Goal: Information Seeking & Learning: Learn about a topic

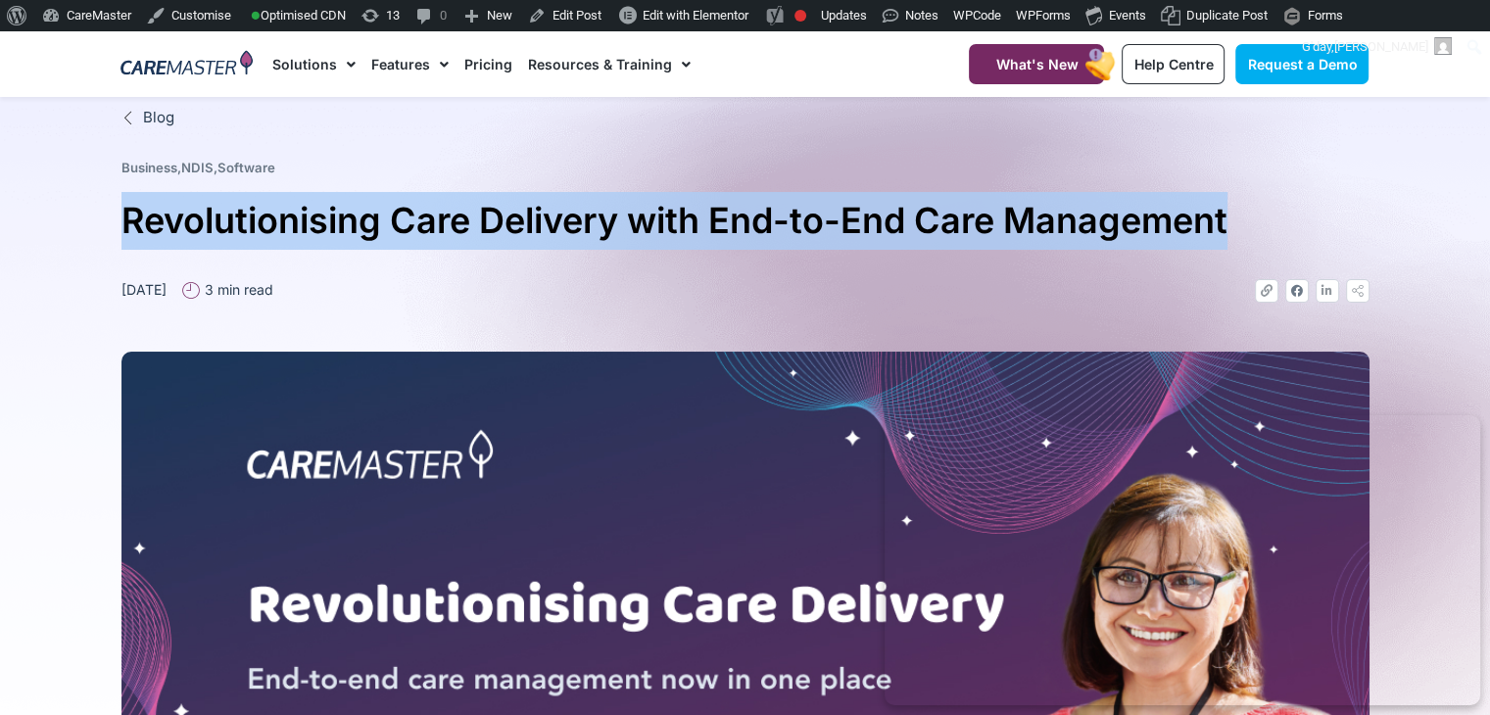
drag, startPoint x: 120, startPoint y: 226, endPoint x: 1238, endPoint y: 240, distance: 1117.6
click at [1238, 240] on h1 "Revolutionising Care Delivery with End-to-End Care Management" at bounding box center [745, 221] width 1248 height 58
copy h1 "Revolutionising Care Delivery with End-to-End Care Management"
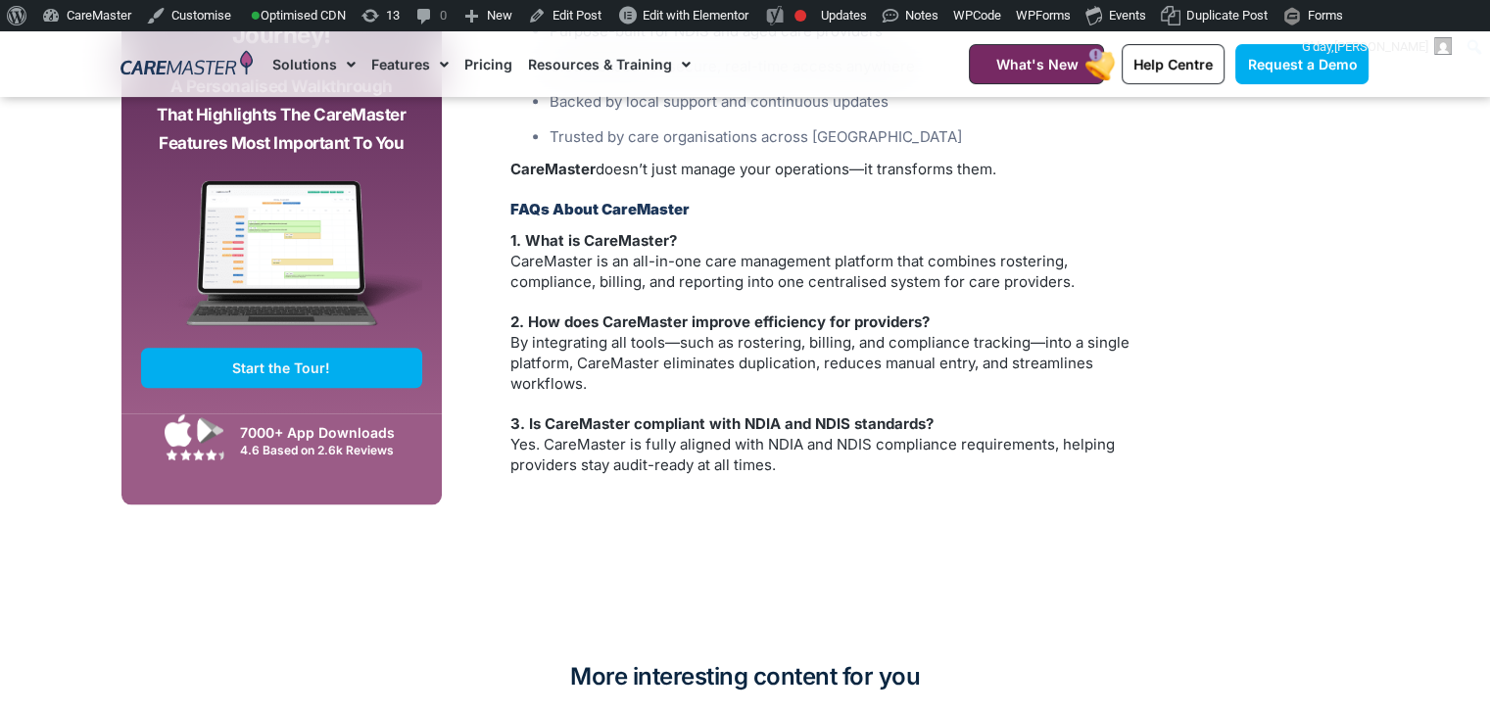
scroll to position [2118, 0]
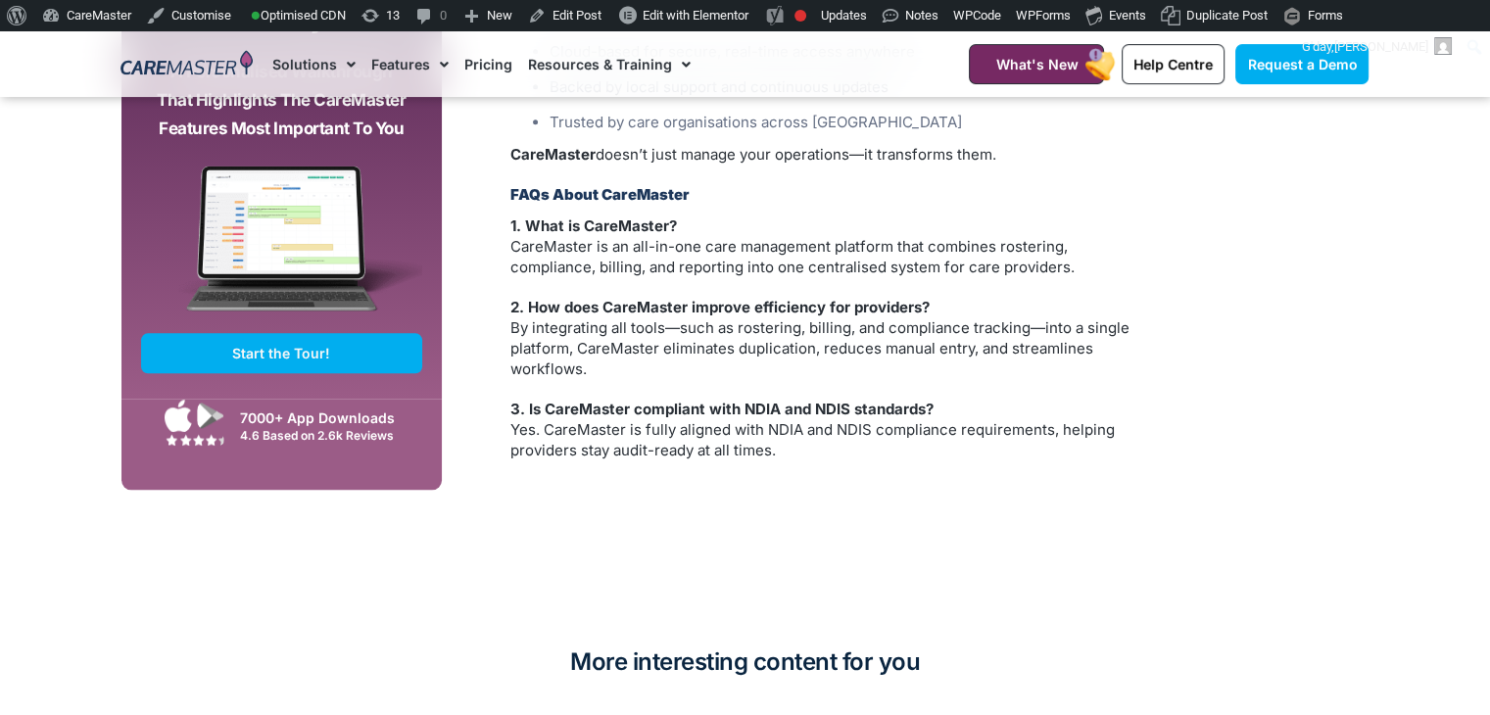
click at [787, 432] on p "3. Is CareMaster compliant with NDIA and NDIS standards? Yes. CareMaster is ful…" at bounding box center [828, 430] width 637 height 62
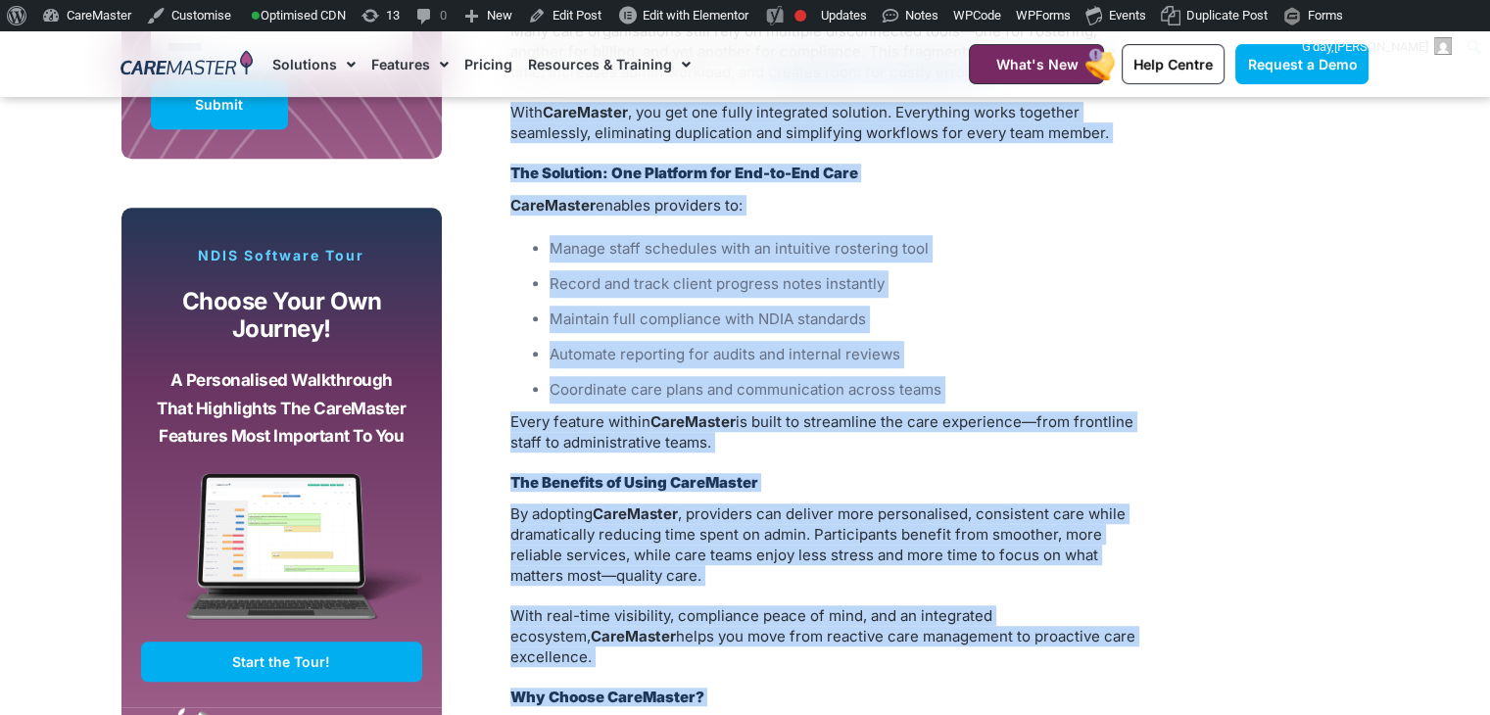
scroll to position [689, 0]
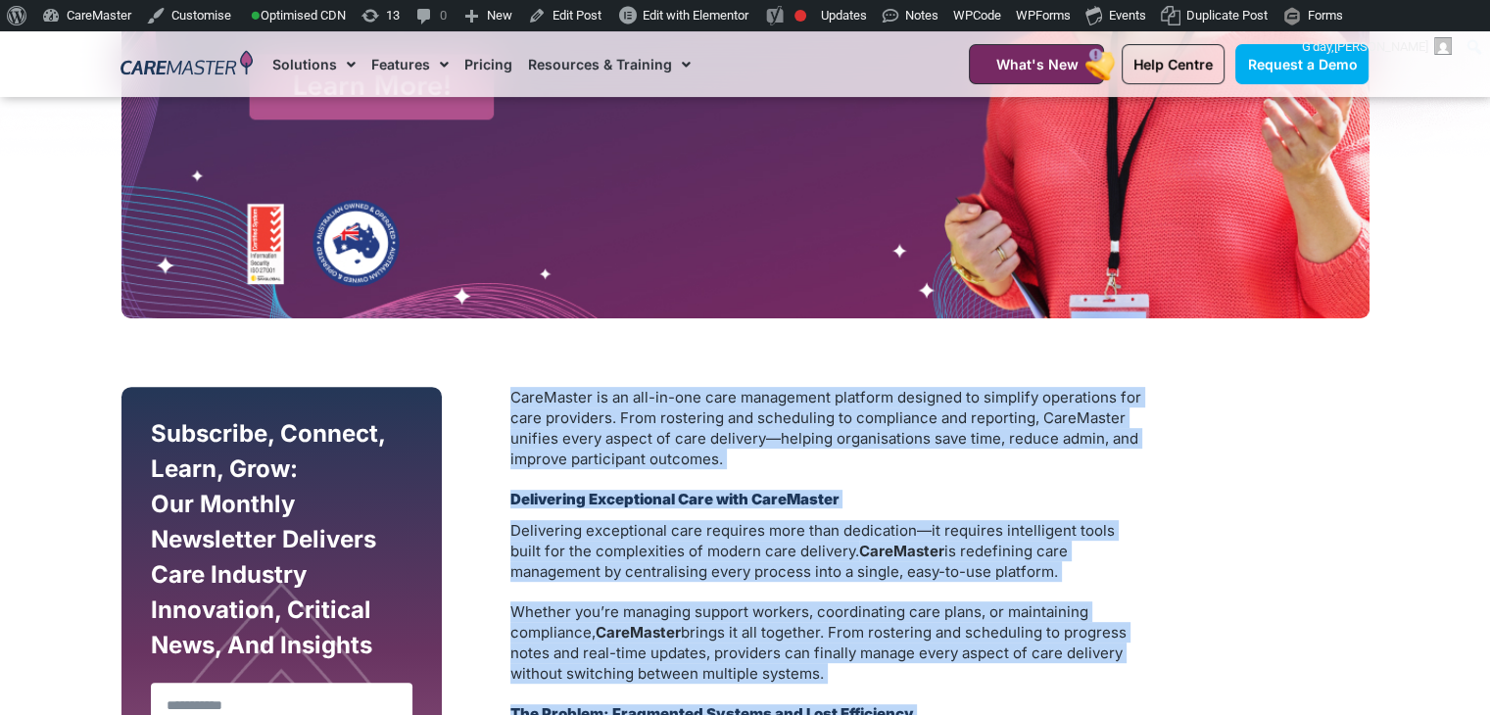
drag, startPoint x: 787, startPoint y: 432, endPoint x: 518, endPoint y: 397, distance: 271.6
copy div "CareMaster is an all-in-one care management platform designed to simplify opera…"
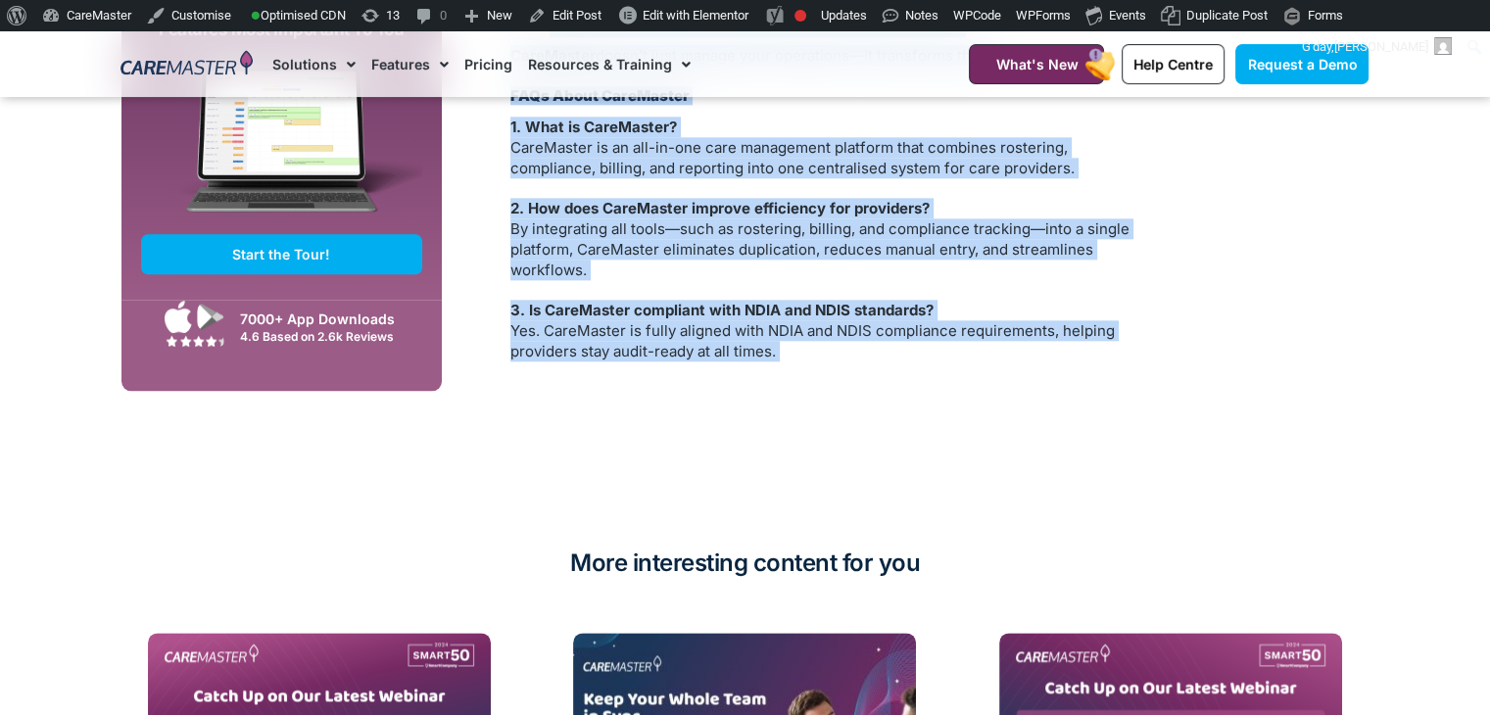
scroll to position [1502, 0]
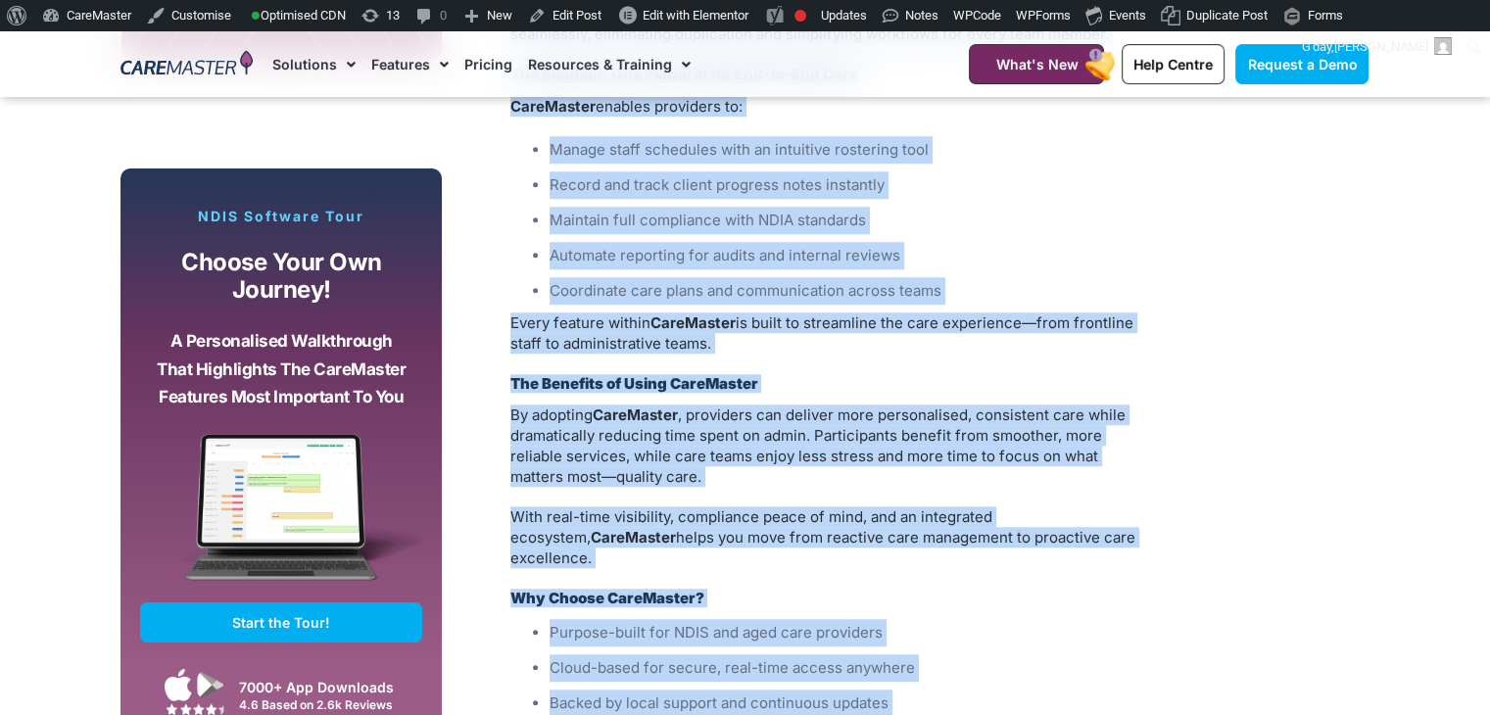
click at [588, 242] on li "Automate reporting for audits and internal reviews" at bounding box center [847, 255] width 597 height 27
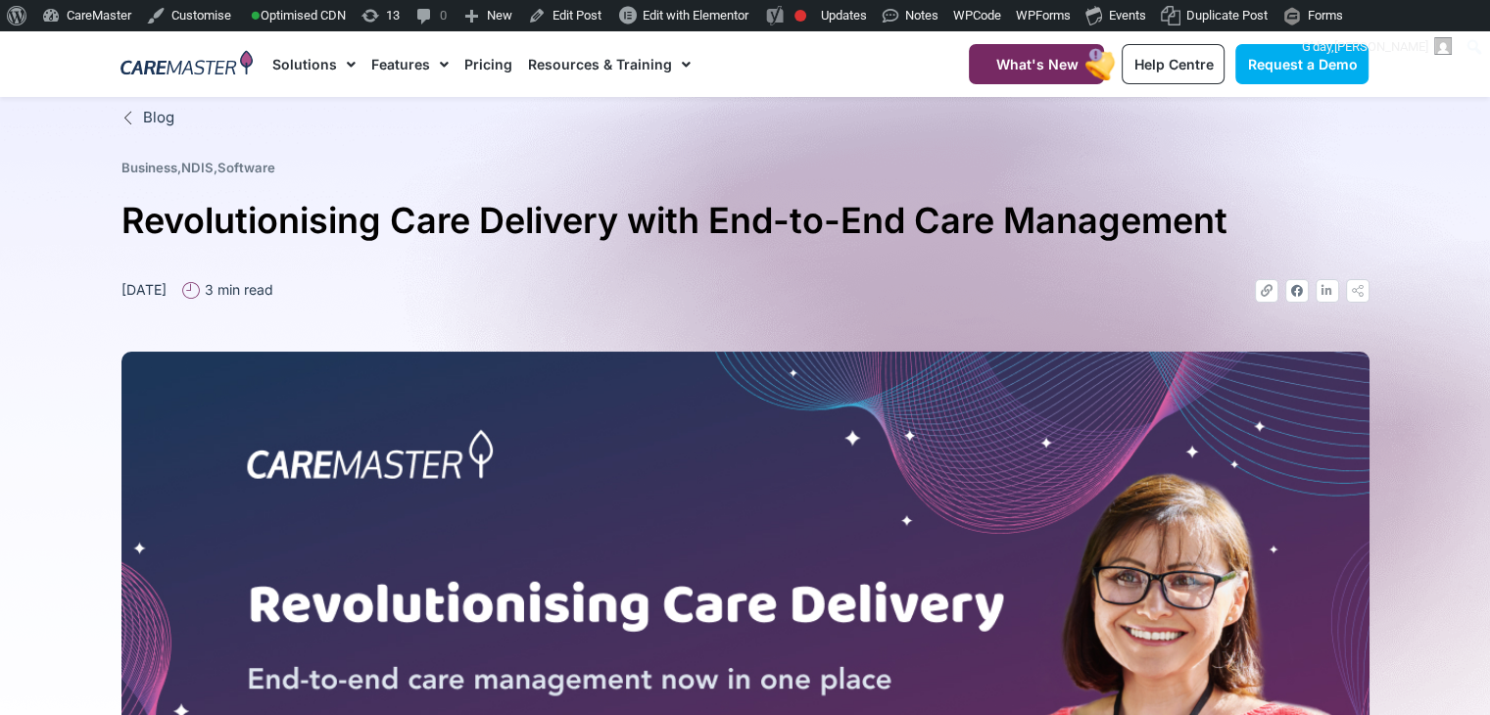
scroll to position [714, 0]
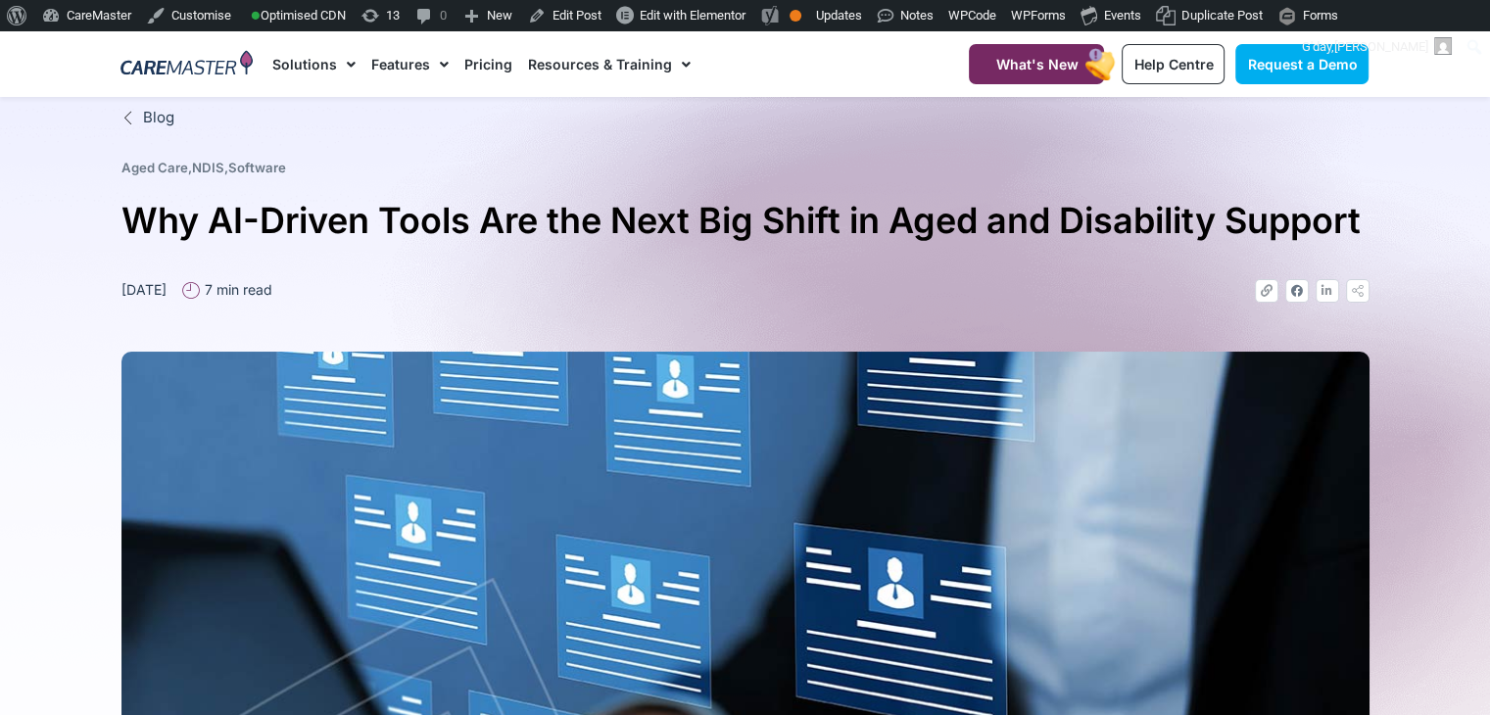
scroll to position [714, 0]
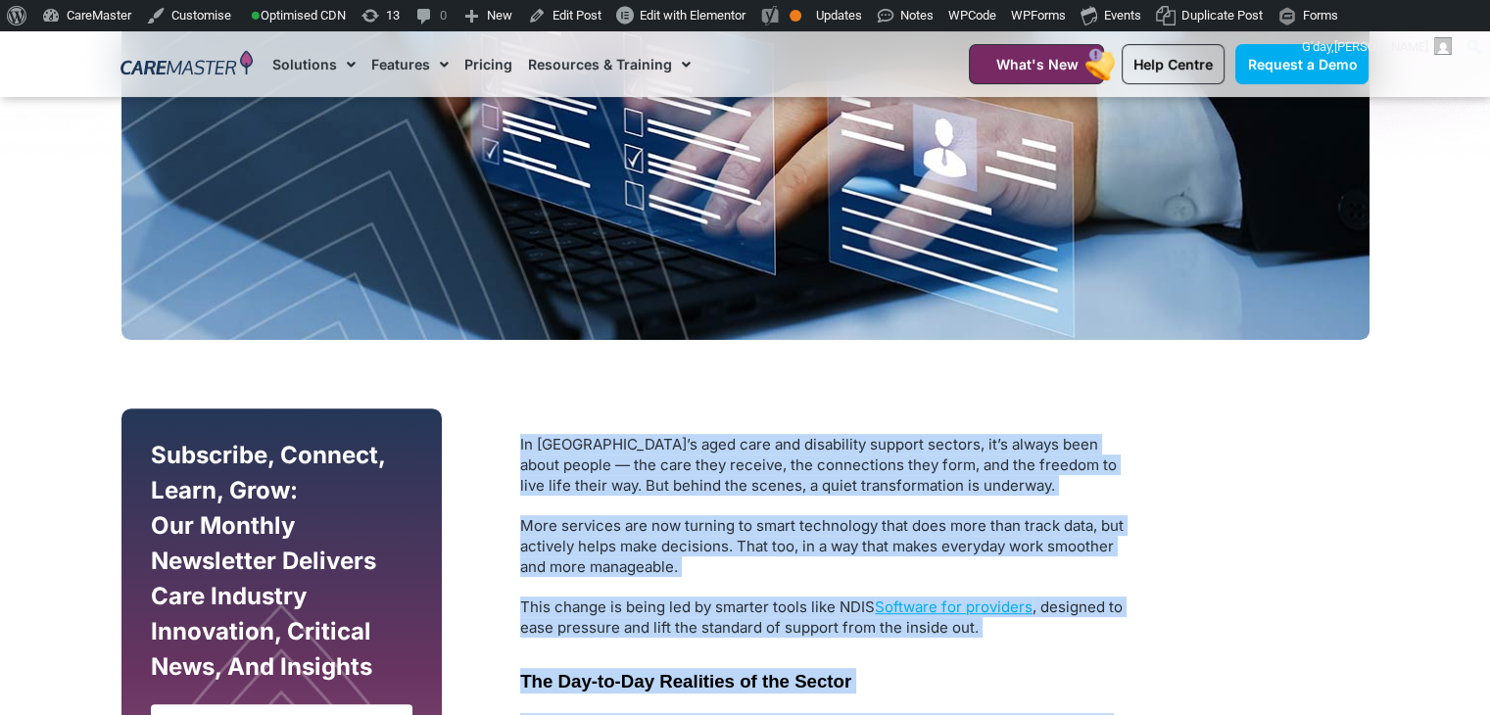
drag, startPoint x: 863, startPoint y: 483, endPoint x: 509, endPoint y: 452, distance: 355.0
copy div "In Australia’s aged care and disability support sectors, it’s always been about…"
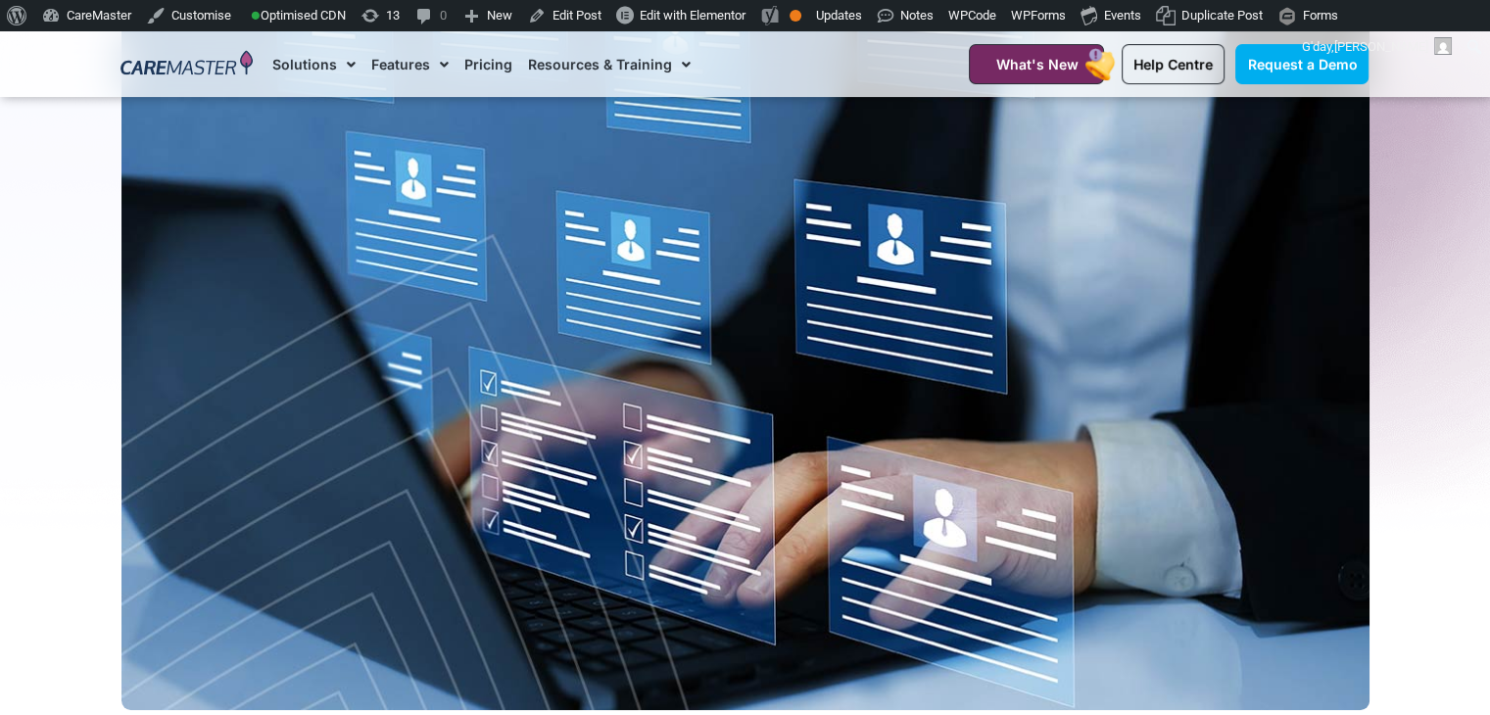
scroll to position [1058, 0]
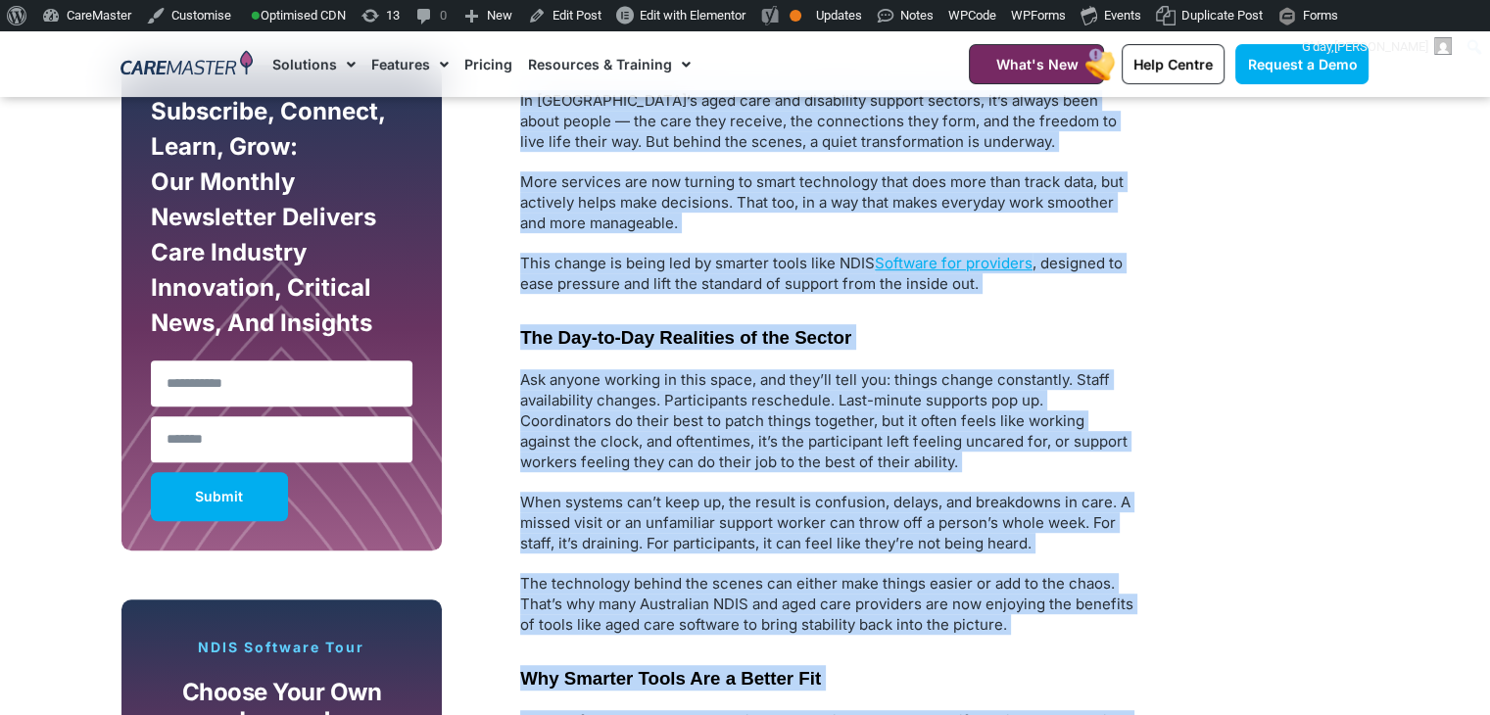
click at [1058, 276] on p "This change is being led by smarter tools like NDIS Software for providers , de…" at bounding box center [828, 273] width 617 height 41
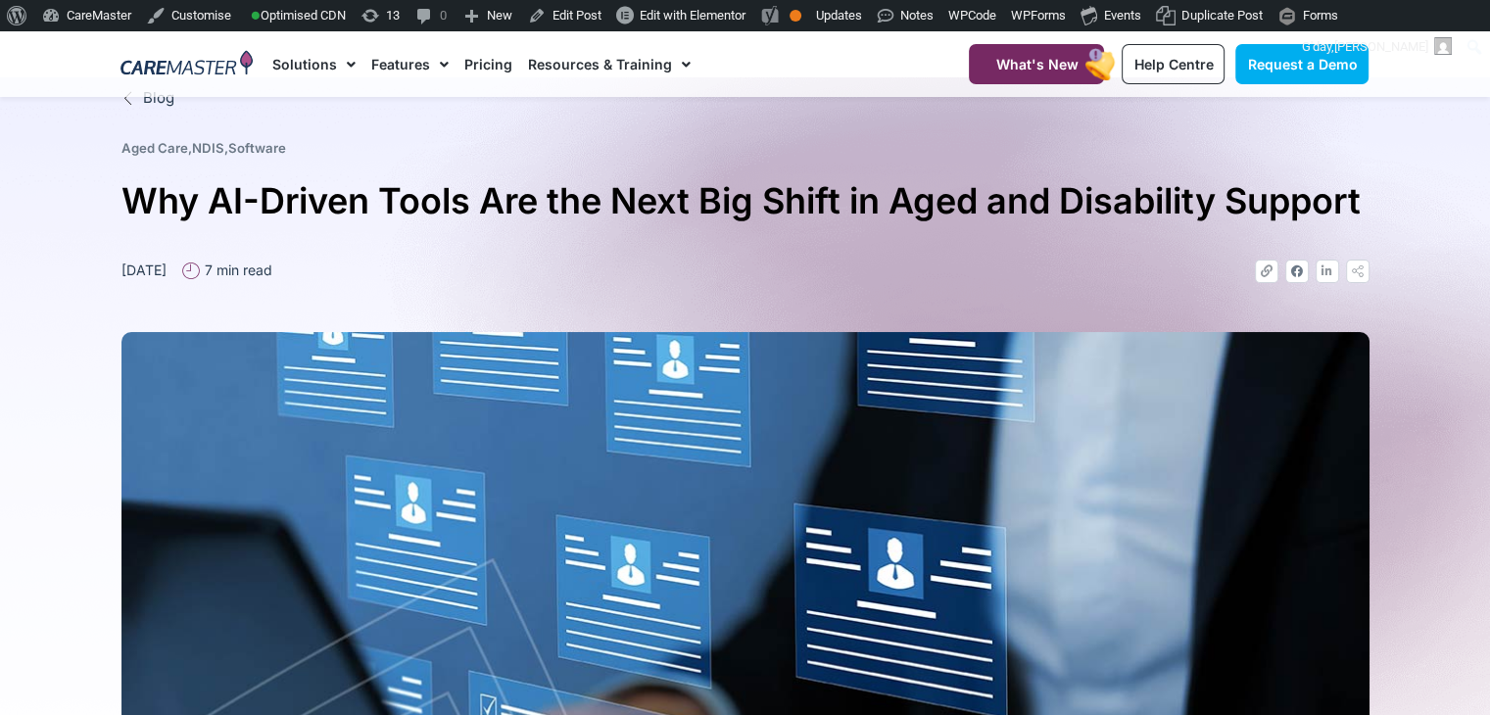
scroll to position [0, 0]
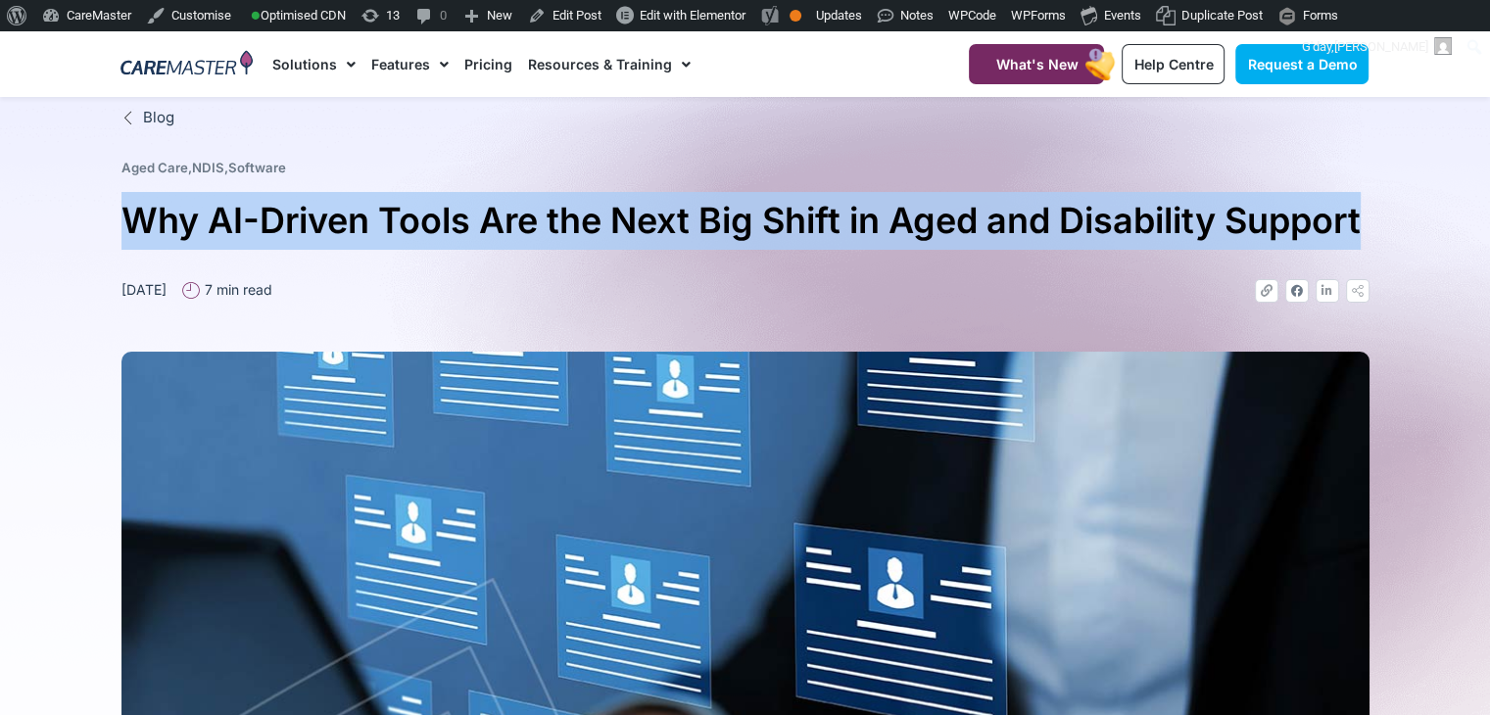
drag, startPoint x: 1386, startPoint y: 213, endPoint x: 132, endPoint y: 255, distance: 1254.4
click at [132, 255] on section "Blog Aged Care , NDIS , Software Why AI-Driven Tools Are the Next Big Shift in …" at bounding box center [745, 580] width 1490 height 967
copy h1 "Why AI-Driven Tools Are the Next Big Shift in Aged and Disability Support"
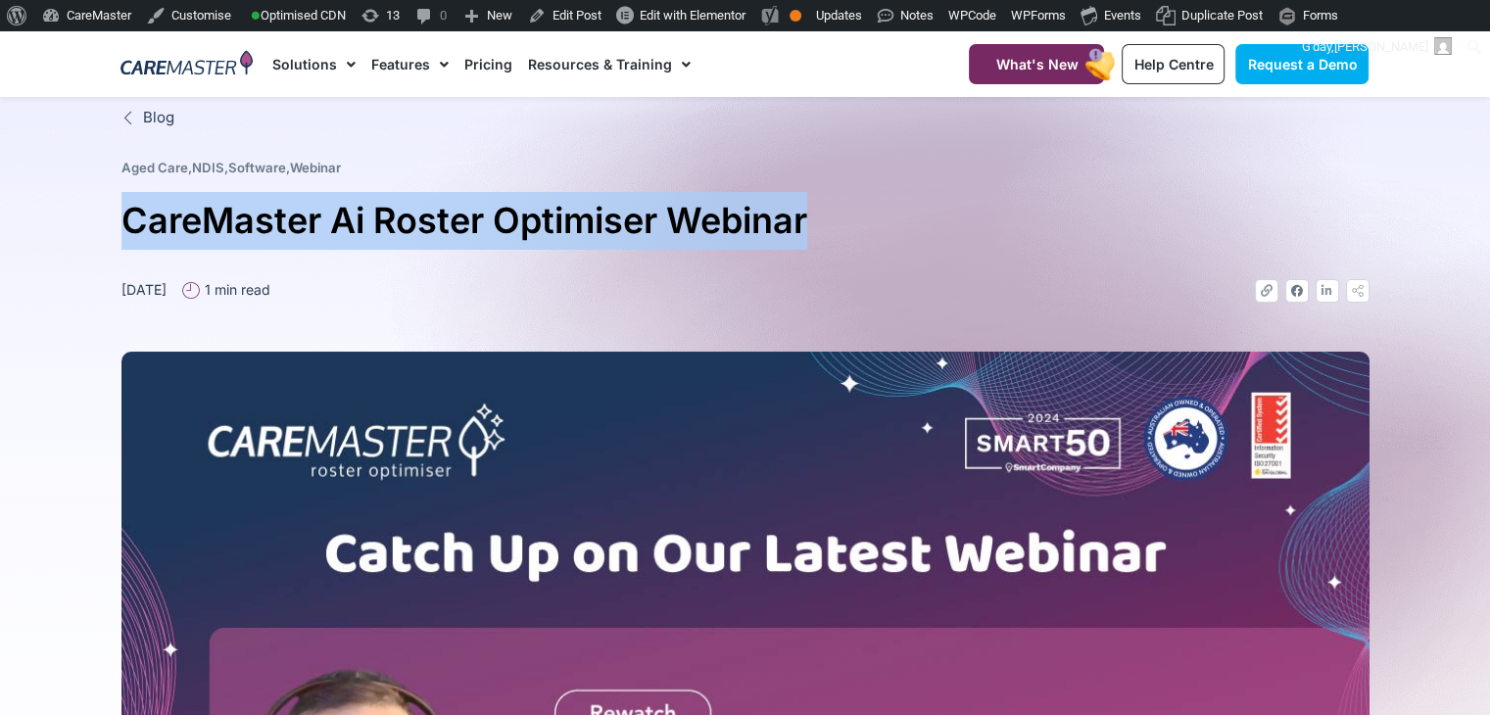
drag, startPoint x: 121, startPoint y: 237, endPoint x: 848, endPoint y: 253, distance: 726.9
click at [848, 253] on div "Blog Aged Care , NDIS , Software , Webinar CareMaster Ai Roster Optimiser Webin…" at bounding box center [745, 580] width 1267 height 967
copy h1 "CareMaster Ai Roster Optimiser Webinar"
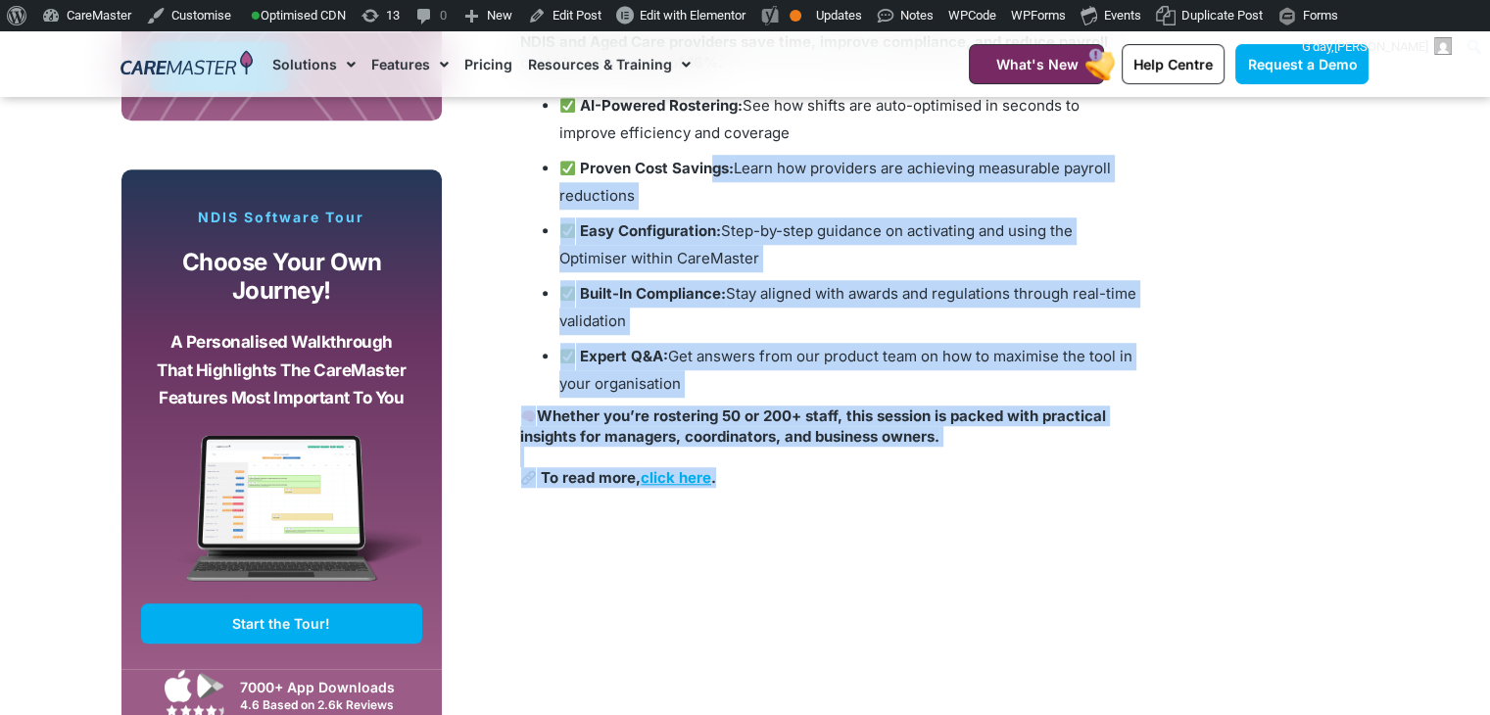
scroll to position [773, 0]
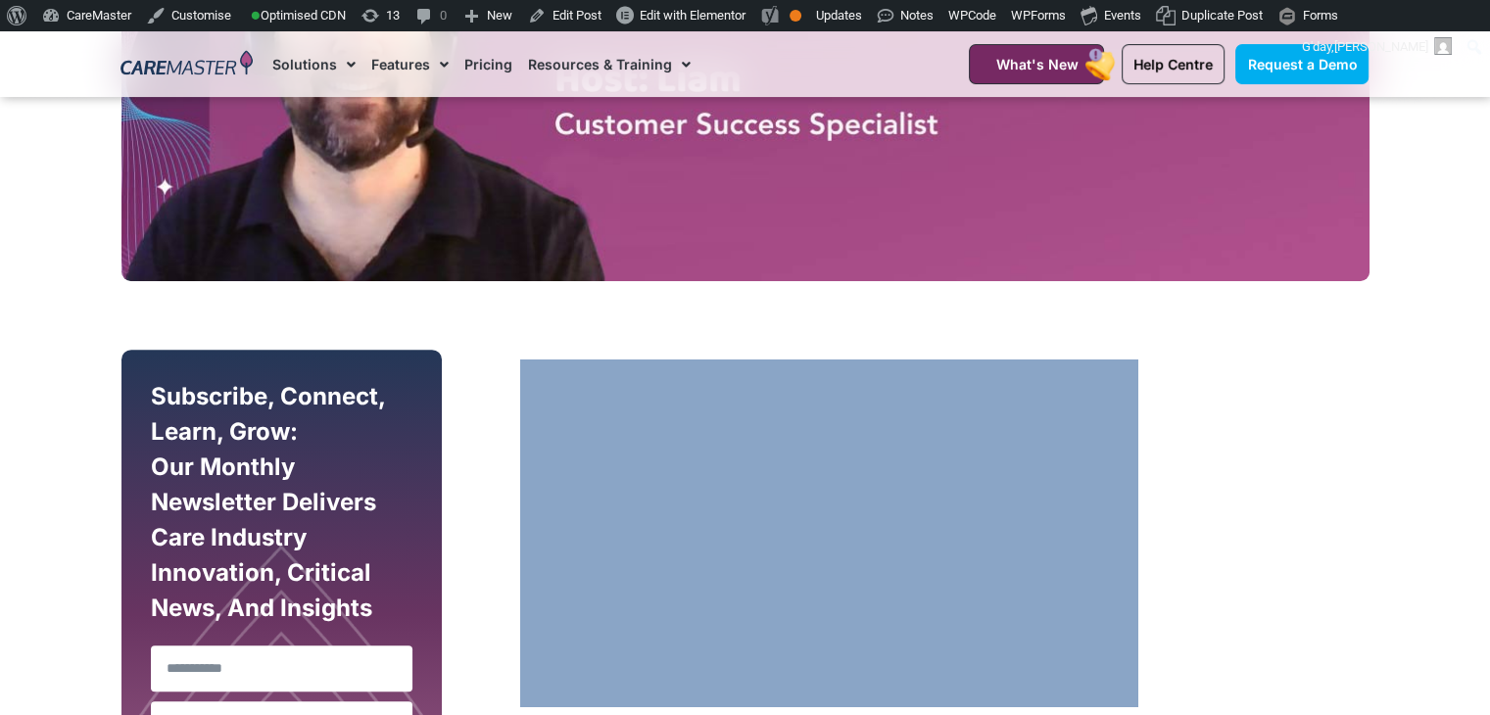
drag, startPoint x: 744, startPoint y: 496, endPoint x: 709, endPoint y: 345, distance: 154.9
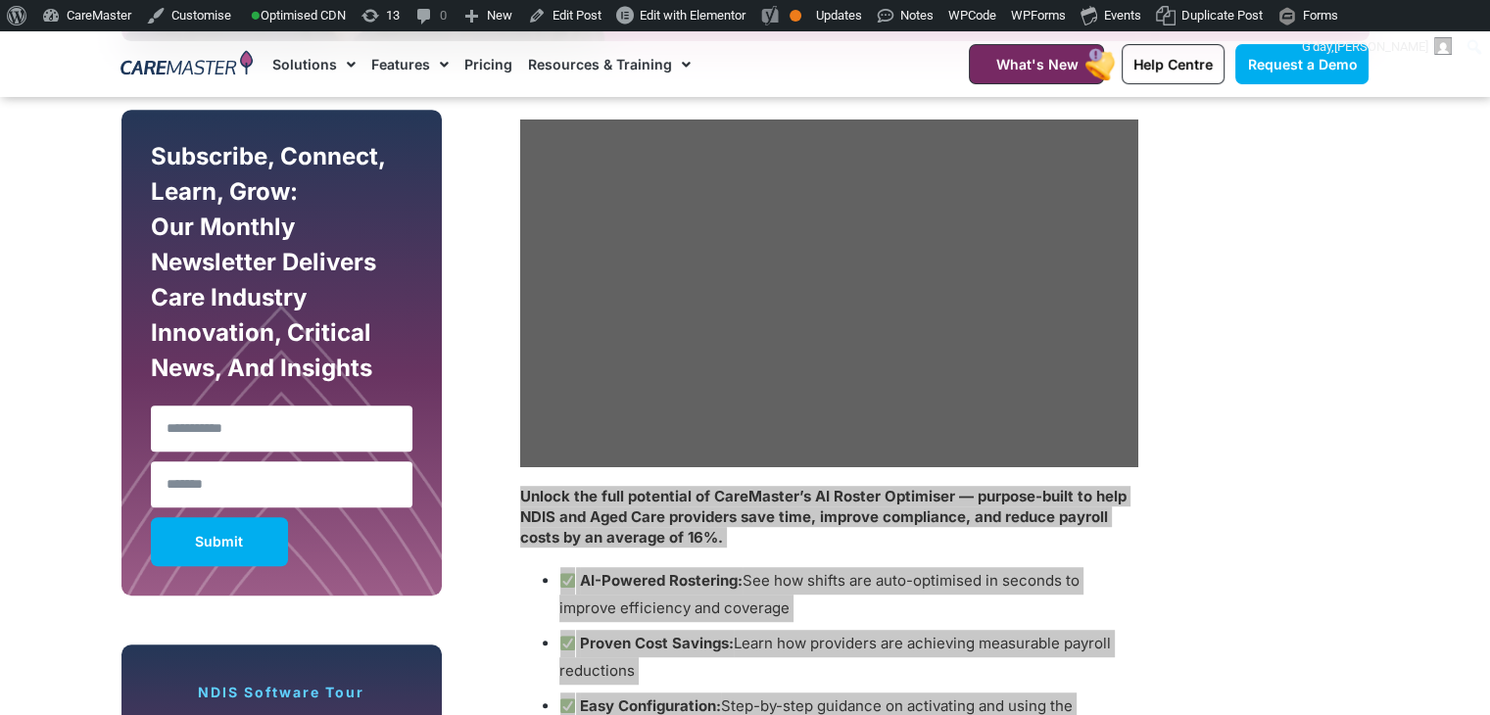
scroll to position [1036, 0]
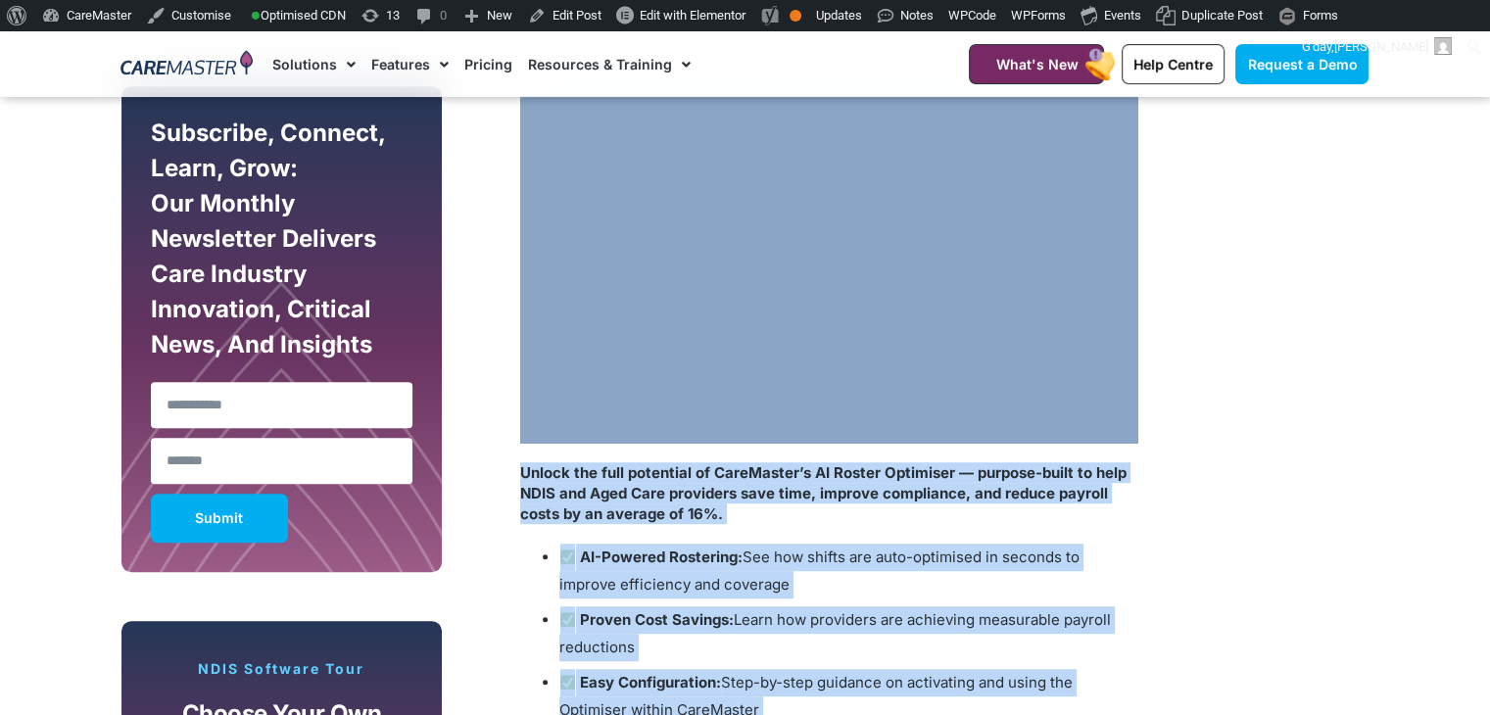
copy div "Unlock the full potential of CareMaster’s AI Roster Optimiser — purpose-built t…"
click at [1016, 546] on li "AI-Powered Rostering: See how shifts are auto-optimised in seconds to improve e…" at bounding box center [848, 571] width 578 height 55
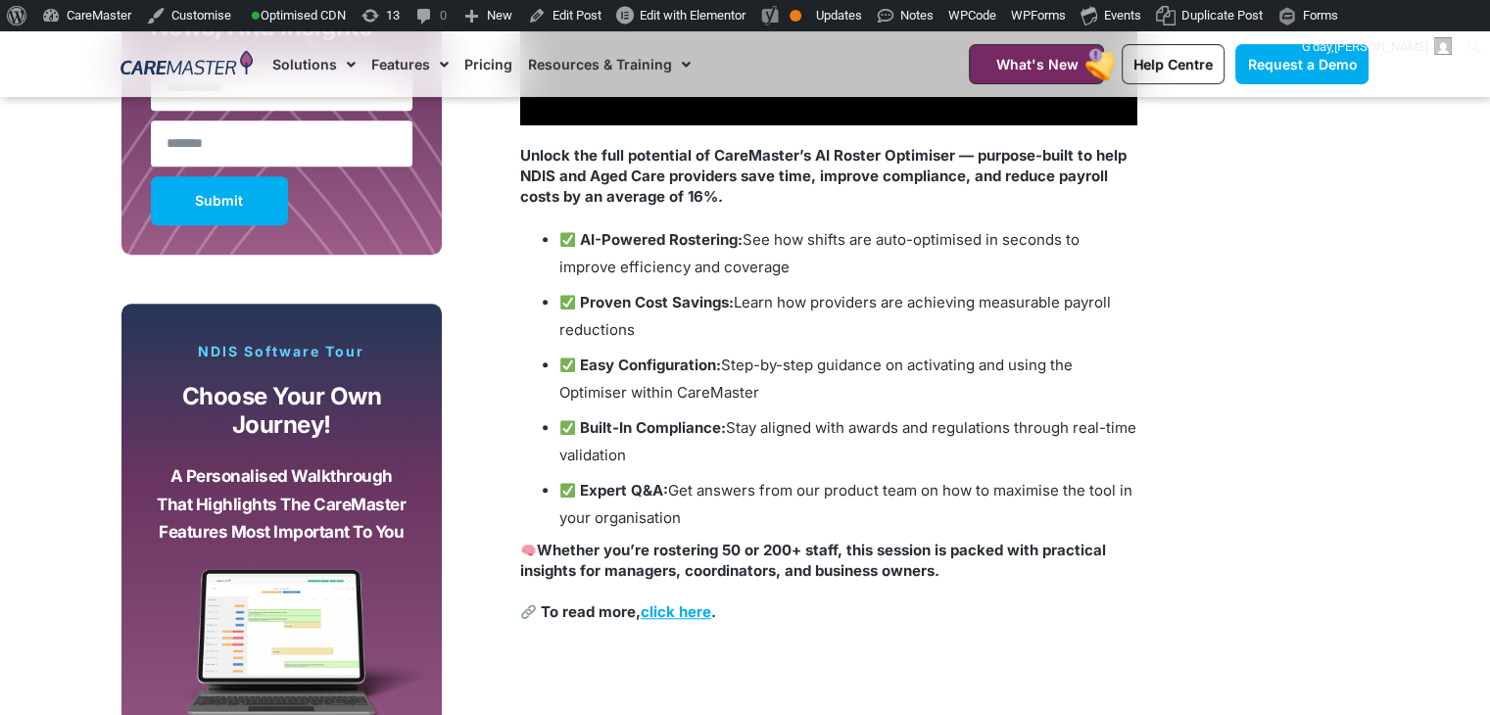
scroll to position [1297, 0]
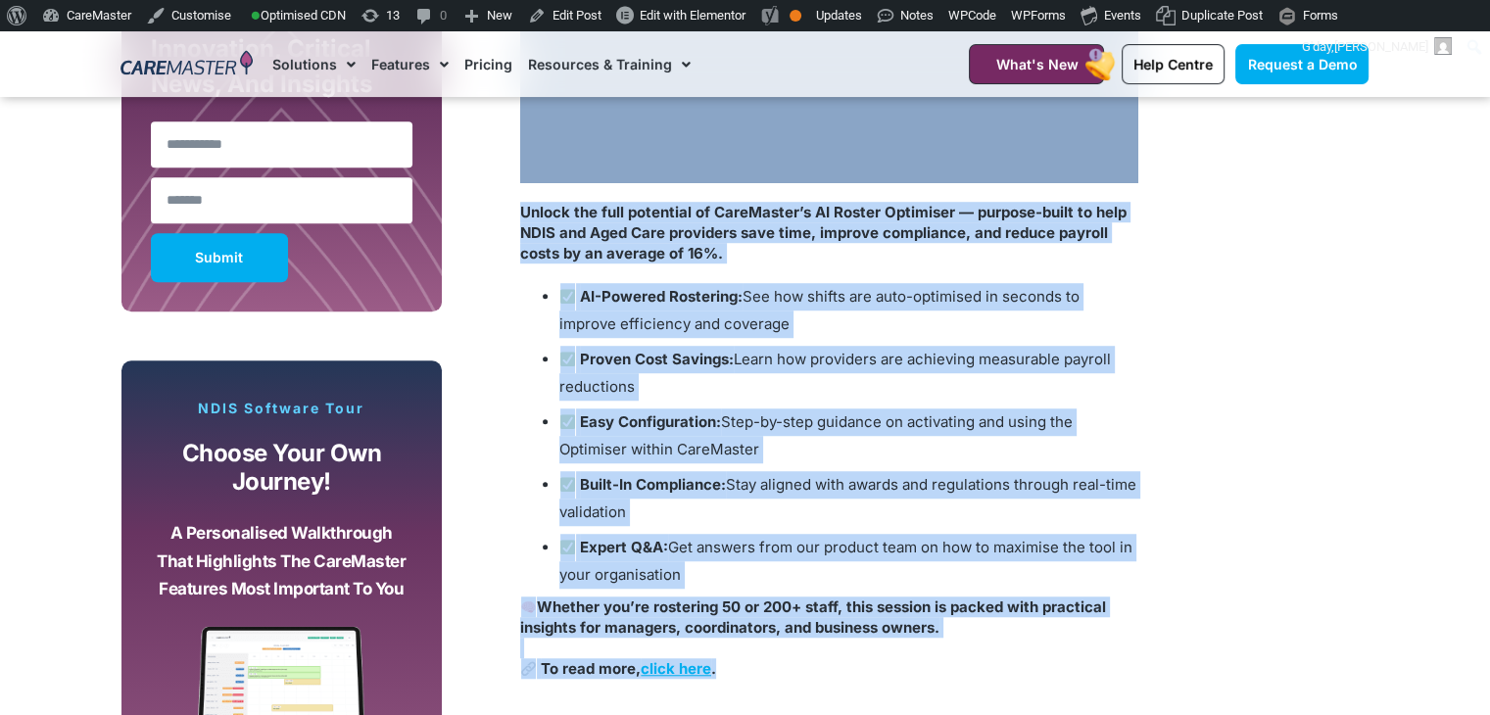
drag, startPoint x: 733, startPoint y: 677, endPoint x: 546, endPoint y: 180, distance: 530.7
click at [7, 313] on section "Subscribe, Connect, Learn, Grow: Our Monthly Newsletter Delivers Care Industry …" at bounding box center [745, 364] width 1490 height 1194
copy div "Unlock the full potential of CareMaster’s AI Roster Optimiser — purpose-built t…"
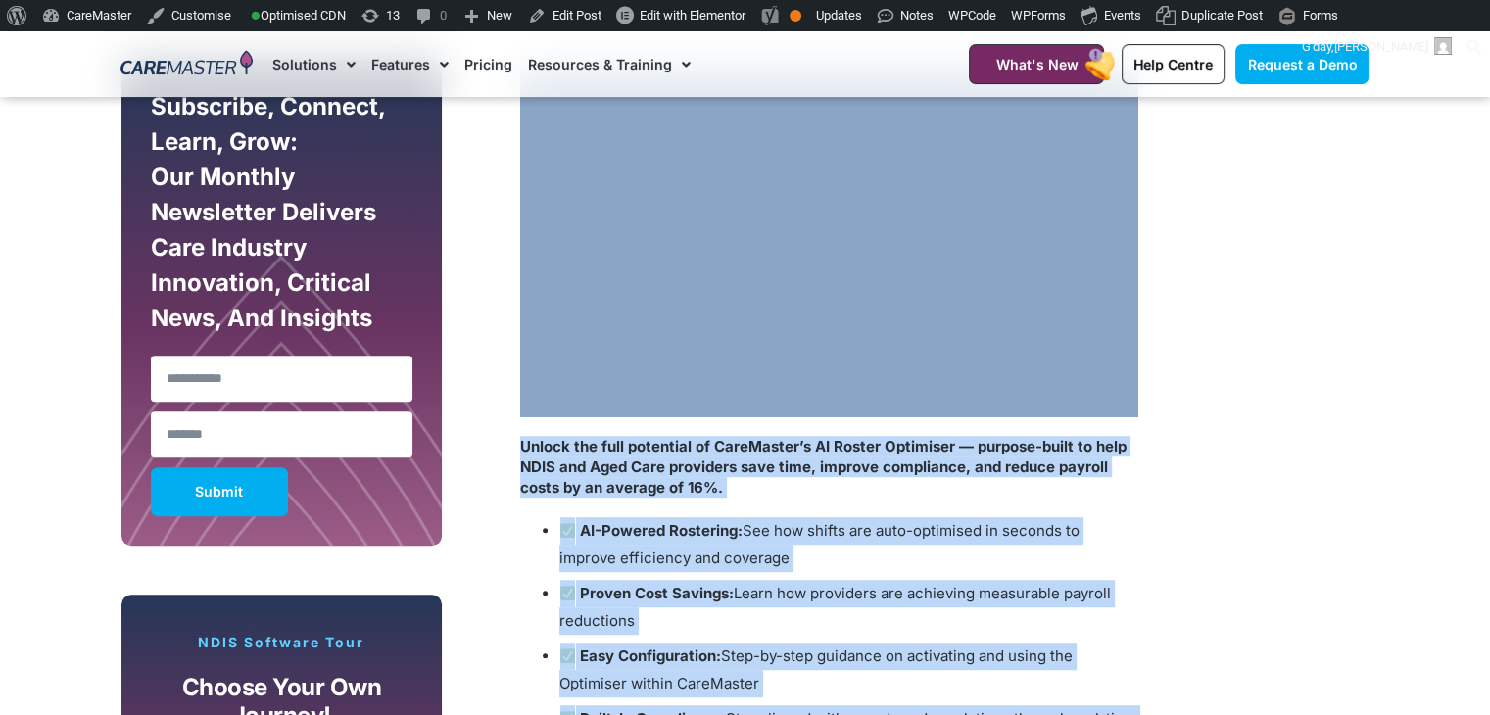
scroll to position [1015, 0]
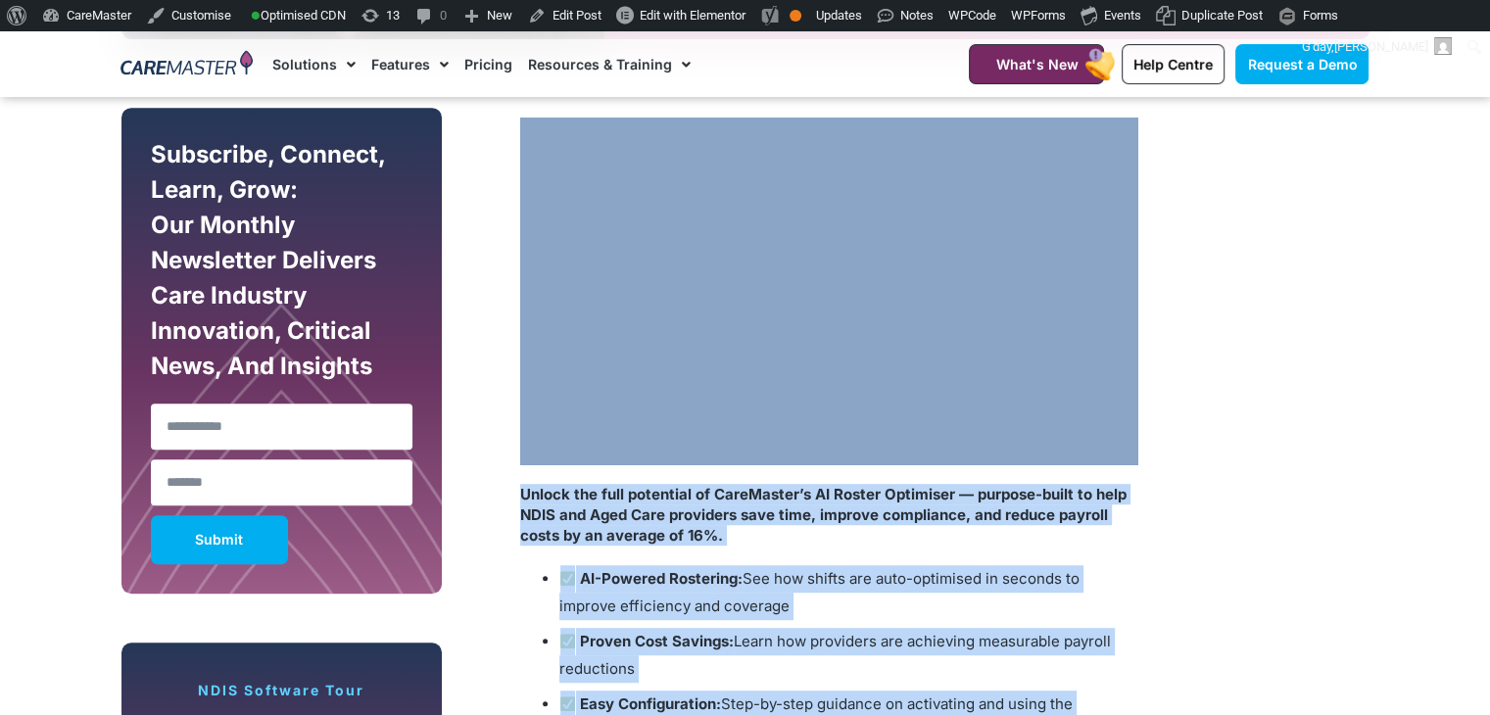
copy div "Unlock the full potential of CareMaster’s AI Roster Optimiser — purpose-built t…"
click at [701, 510] on strong "Unlock the full potential of CareMaster’s AI Roster Optimiser — purpose-built t…" at bounding box center [823, 515] width 606 height 60
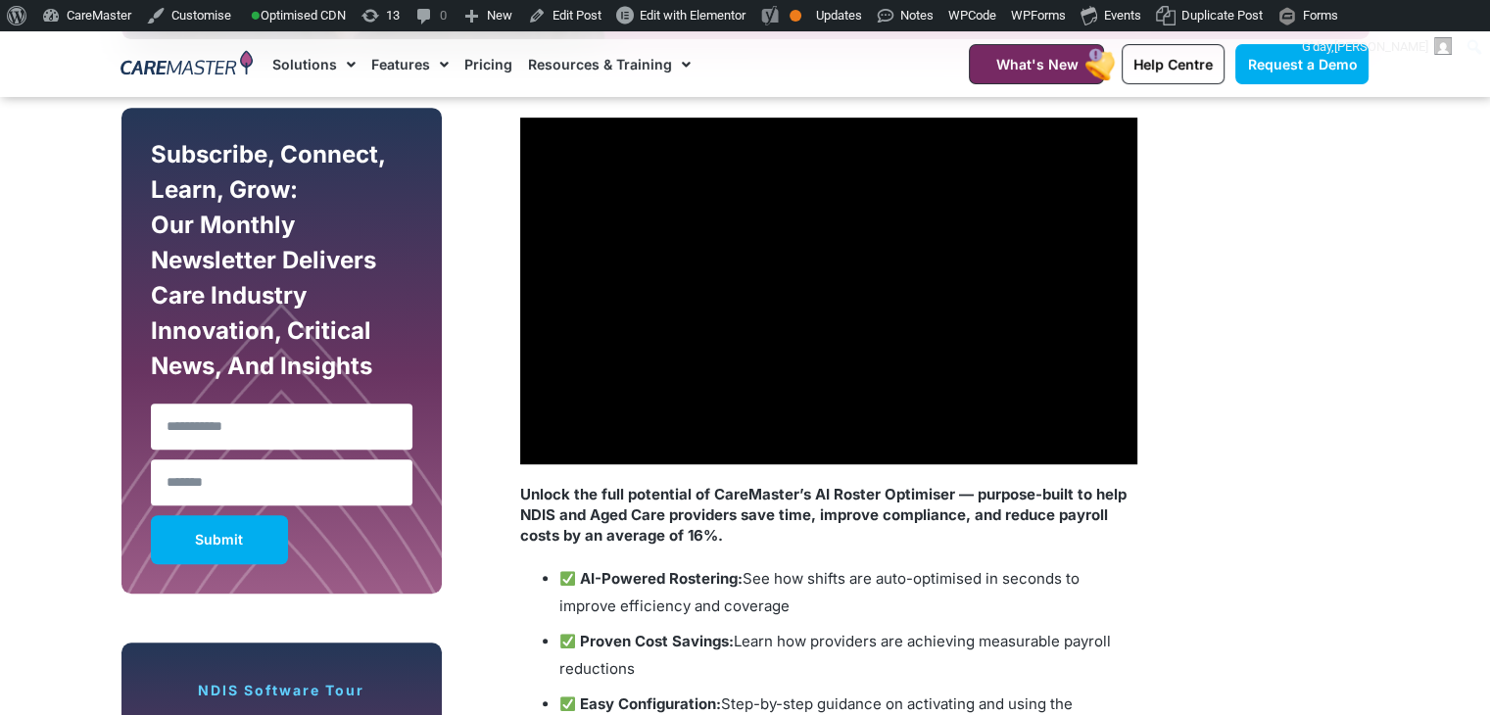
drag, startPoint x: 559, startPoint y: 577, endPoint x: 808, endPoint y: 598, distance: 249.7
click at [808, 598] on li "AI-Powered Rostering: See how shifts are auto-optimised in seconds to improve e…" at bounding box center [848, 592] width 578 height 55
click at [846, 537] on p "Unlock the full potential of CareMaster’s AI Roster Optimiser — purpose-built t…" at bounding box center [828, 515] width 617 height 62
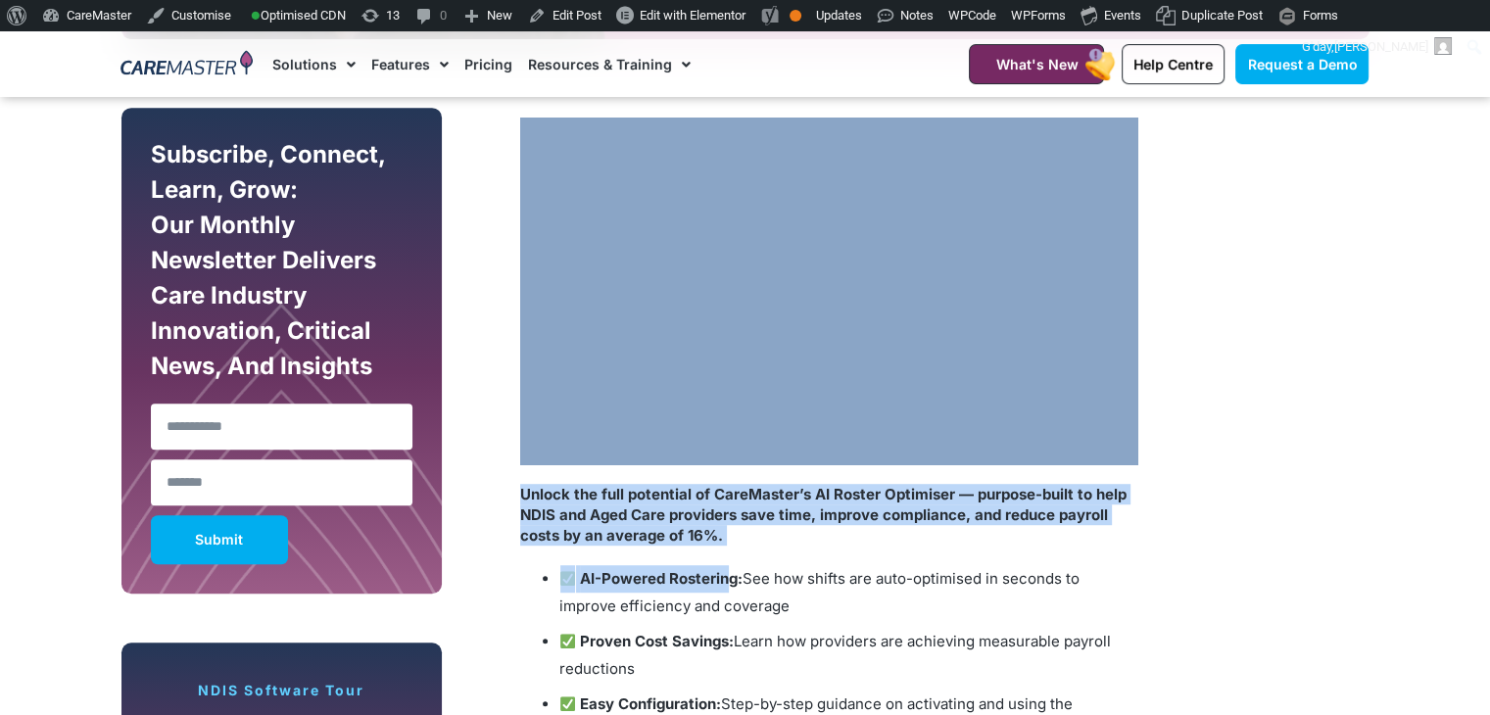
drag, startPoint x: 732, startPoint y: 547, endPoint x: 679, endPoint y: 463, distance: 98.6
click at [85, 225] on section "Subscribe, Connect, Learn, Grow: Our Monthly Newsletter Delivers Care Industry …" at bounding box center [745, 646] width 1490 height 1194
click at [744, 528] on p "Unlock the full potential of CareMaster’s AI Roster Optimiser — purpose-built t…" at bounding box center [828, 515] width 617 height 62
drag, startPoint x: 739, startPoint y: 543, endPoint x: 649, endPoint y: 460, distance: 121.3
click at [62, 244] on section "Subscribe, Connect, Learn, Grow: Our Monthly Newsletter Delivers Care Industry …" at bounding box center [745, 646] width 1490 height 1194
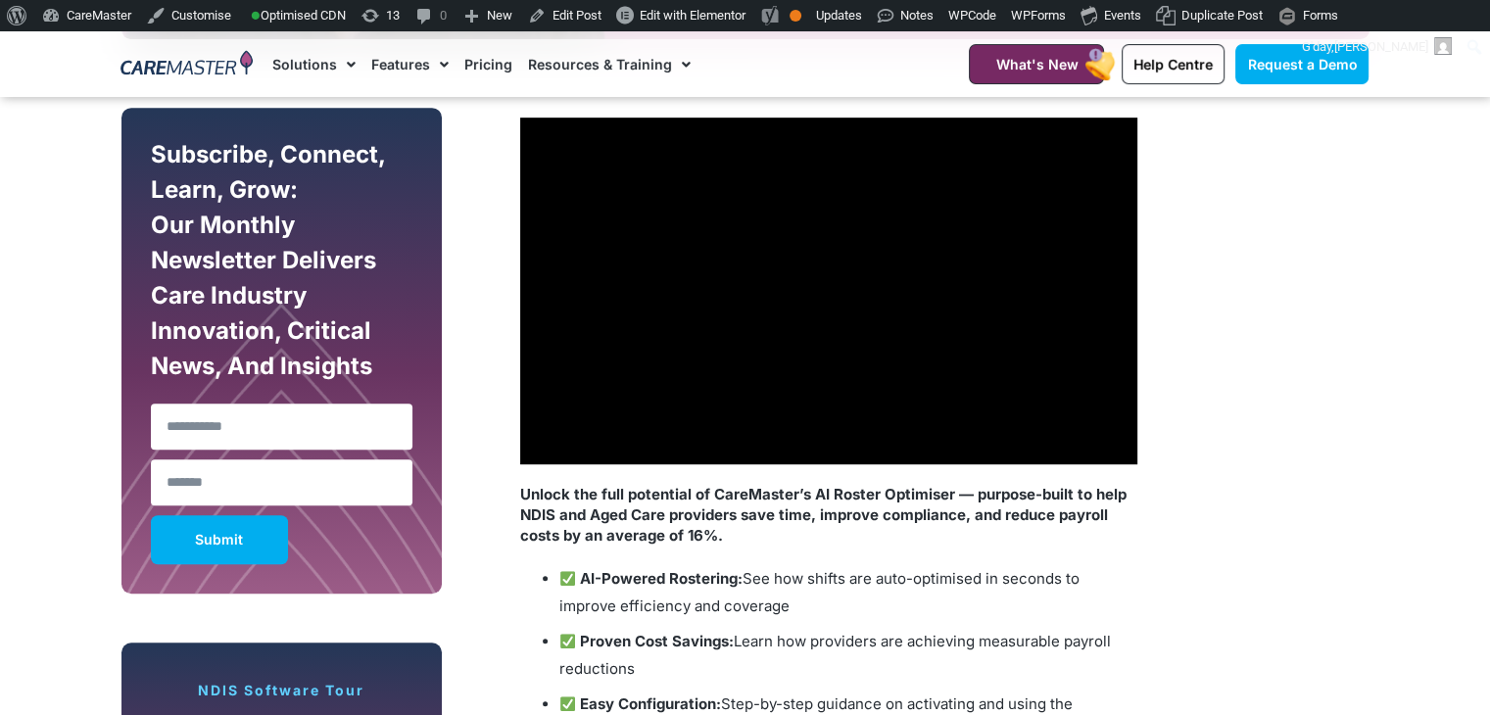
drag, startPoint x: 614, startPoint y: 566, endPoint x: 552, endPoint y: 510, distance: 83.2
click at [552, 510] on strong "Unlock the full potential of CareMaster’s AI Roster Optimiser — purpose-built t…" at bounding box center [823, 515] width 606 height 60
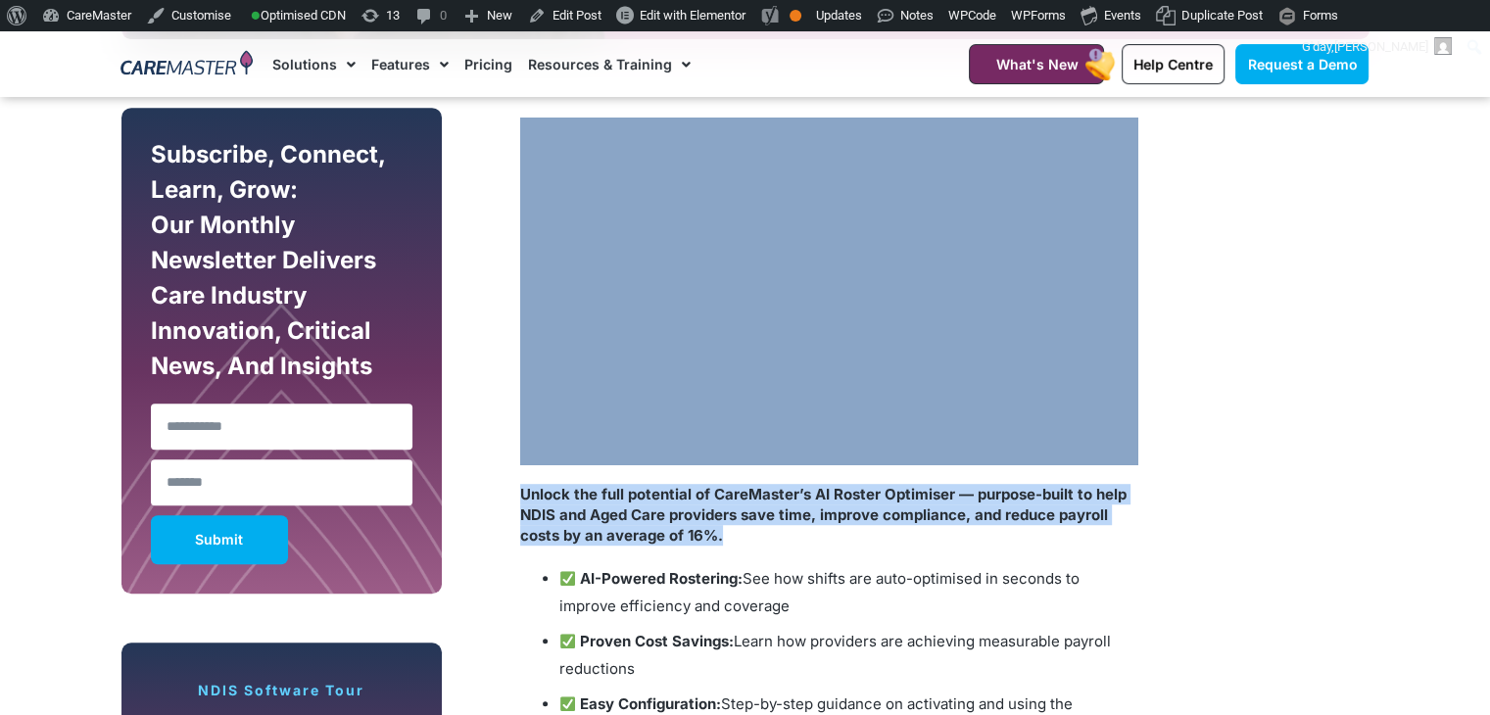
drag, startPoint x: 724, startPoint y: 536, endPoint x: 589, endPoint y: 449, distance: 160.8
click at [4, 230] on section "Subscribe, Connect, Learn, Grow: Our Monthly Newsletter Delivers Care Industry …" at bounding box center [745, 646] width 1490 height 1194
copy div "Unlock the full potential of CareMaster’s AI Roster Optimiser — purpose-built t…"
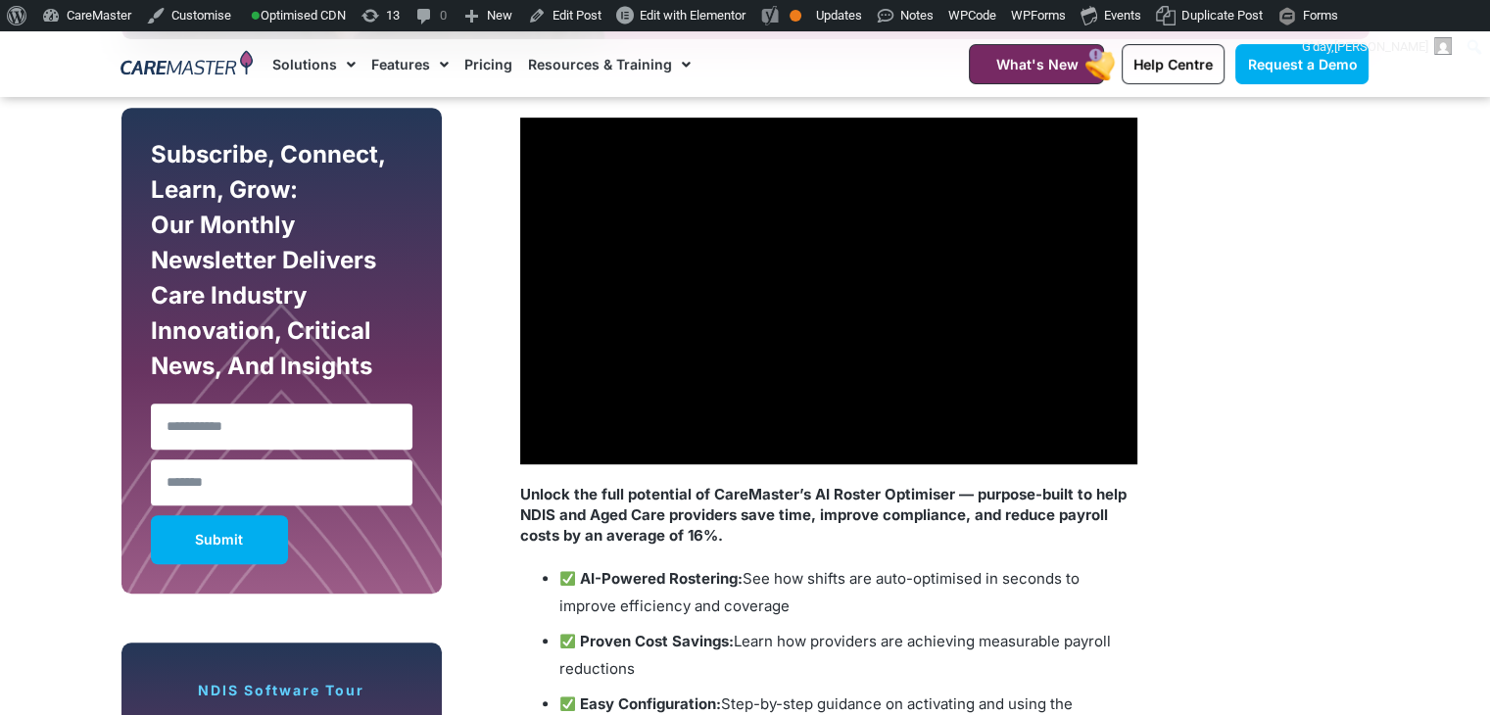
click at [587, 546] on div "Unlock the full potential of CareMaster’s AI Roster Optimiser — purpose-built t…" at bounding box center [828, 722] width 617 height 477
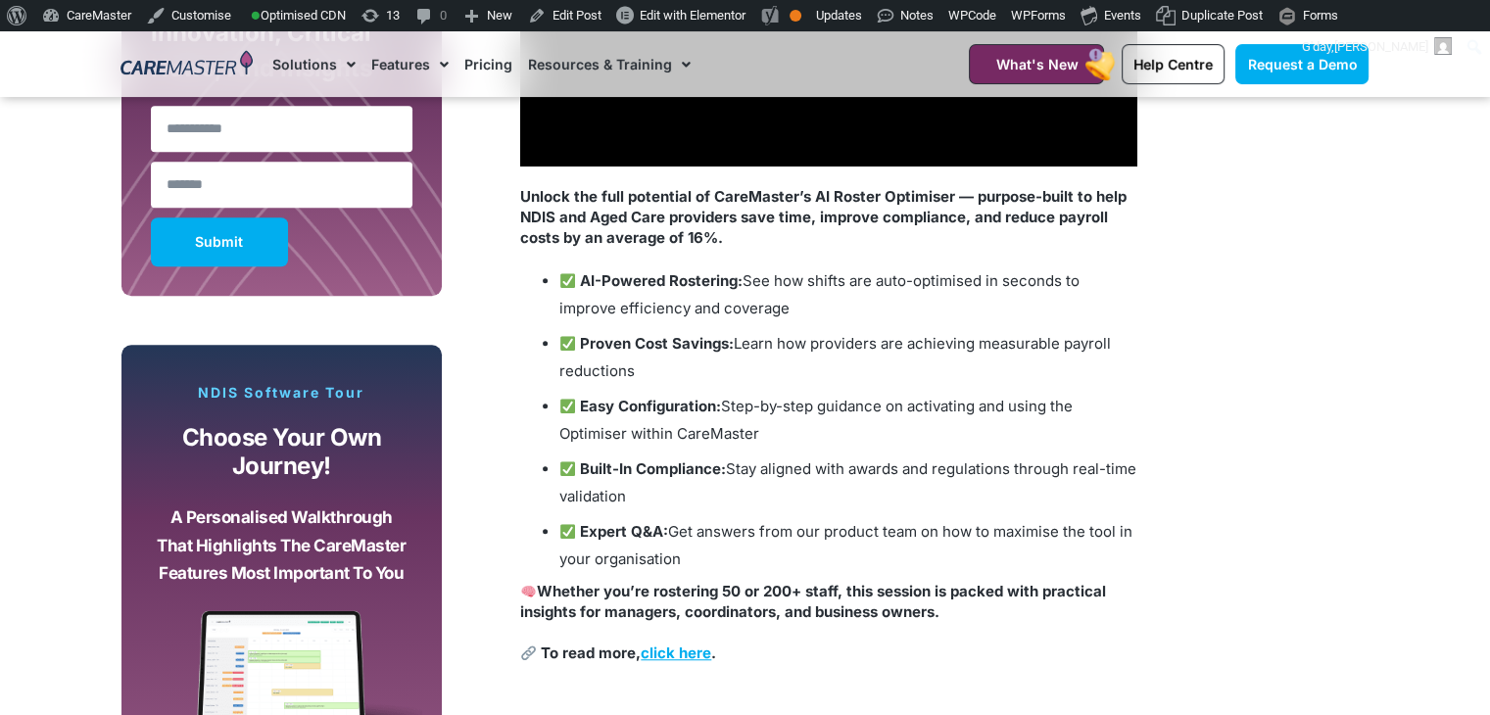
scroll to position [1194, 0]
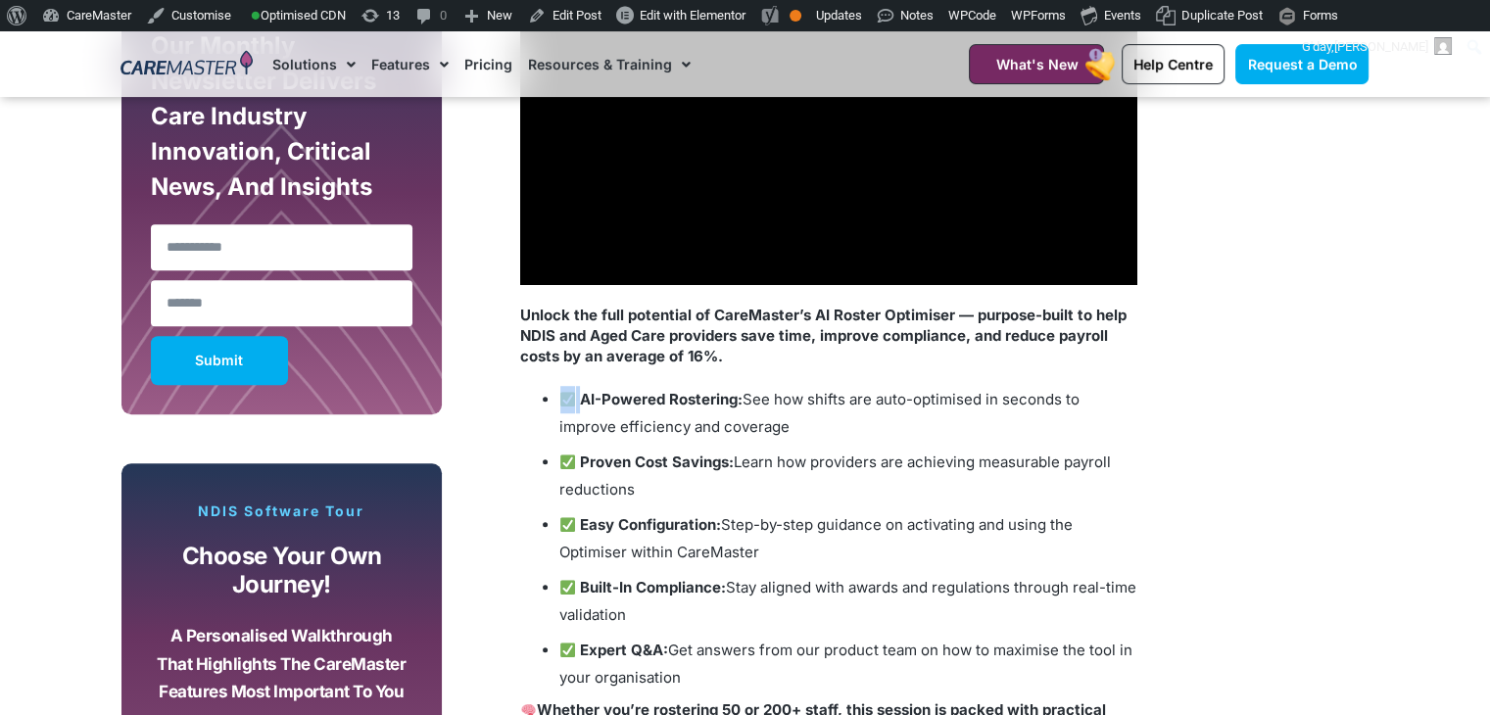
drag, startPoint x: 584, startPoint y: 397, endPoint x: 567, endPoint y: 397, distance: 16.7
click at [567, 397] on li "AI-Powered Rostering: See how shifts are auto-optimised in seconds to improve e…" at bounding box center [848, 413] width 578 height 55
copy li
click at [792, 578] on li "Built-In Compliance: Stay aligned with awards and regulations through real-time…" at bounding box center [848, 601] width 578 height 55
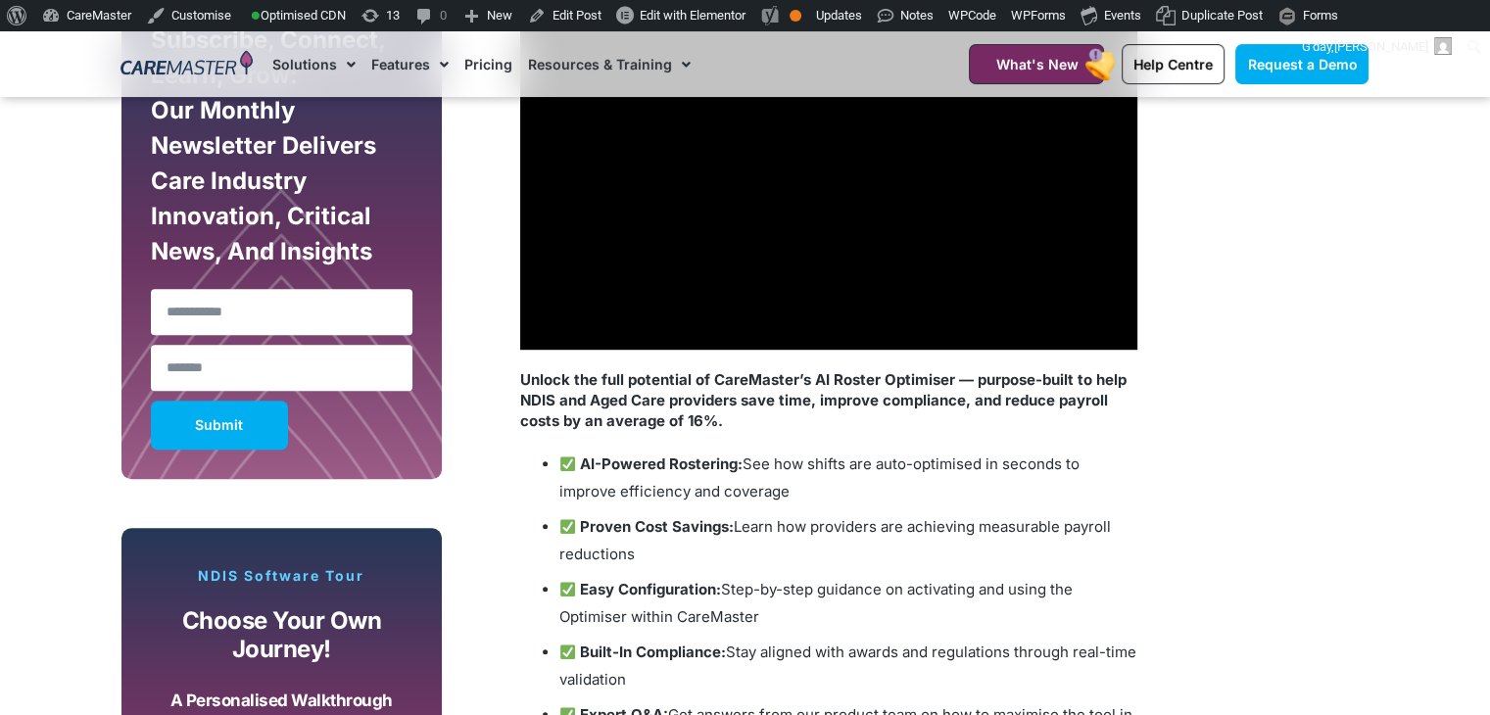
scroll to position [1082, 0]
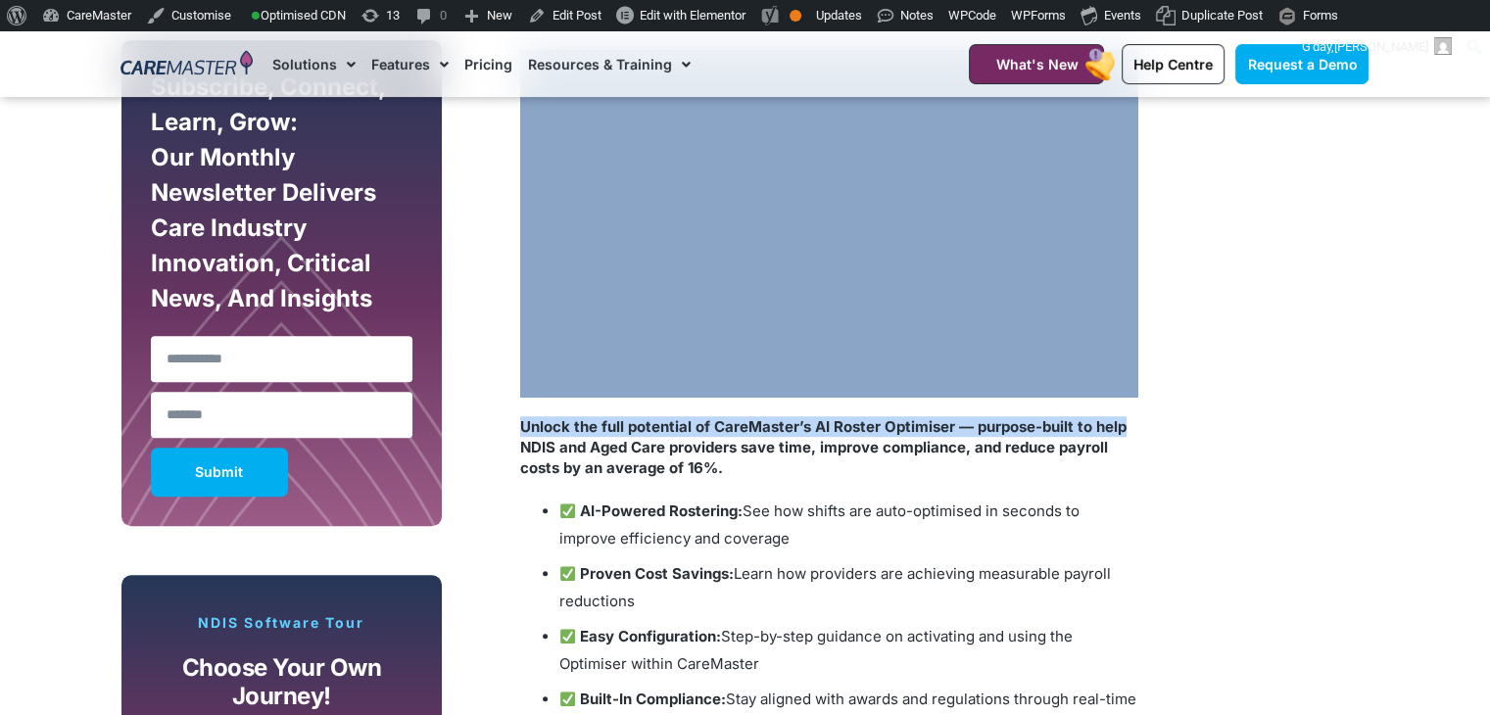
drag, startPoint x: 1160, startPoint y: 411, endPoint x: 1144, endPoint y: 400, distance: 19.6
click at [1144, 400] on div "Subscribe, Connect, Learn, Grow: Our Monthly Newsletter Delivers Care Industry …" at bounding box center [745, 602] width 1267 height 1145
click at [1164, 401] on div "Subscribe, Connect, Learn, Grow: Our Monthly Newsletter Delivers Care Industry …" at bounding box center [745, 602] width 1267 height 1145
copy div "Unlock the full potential of CareMaster’s AI Roster Optimiser — purpose-built t…"
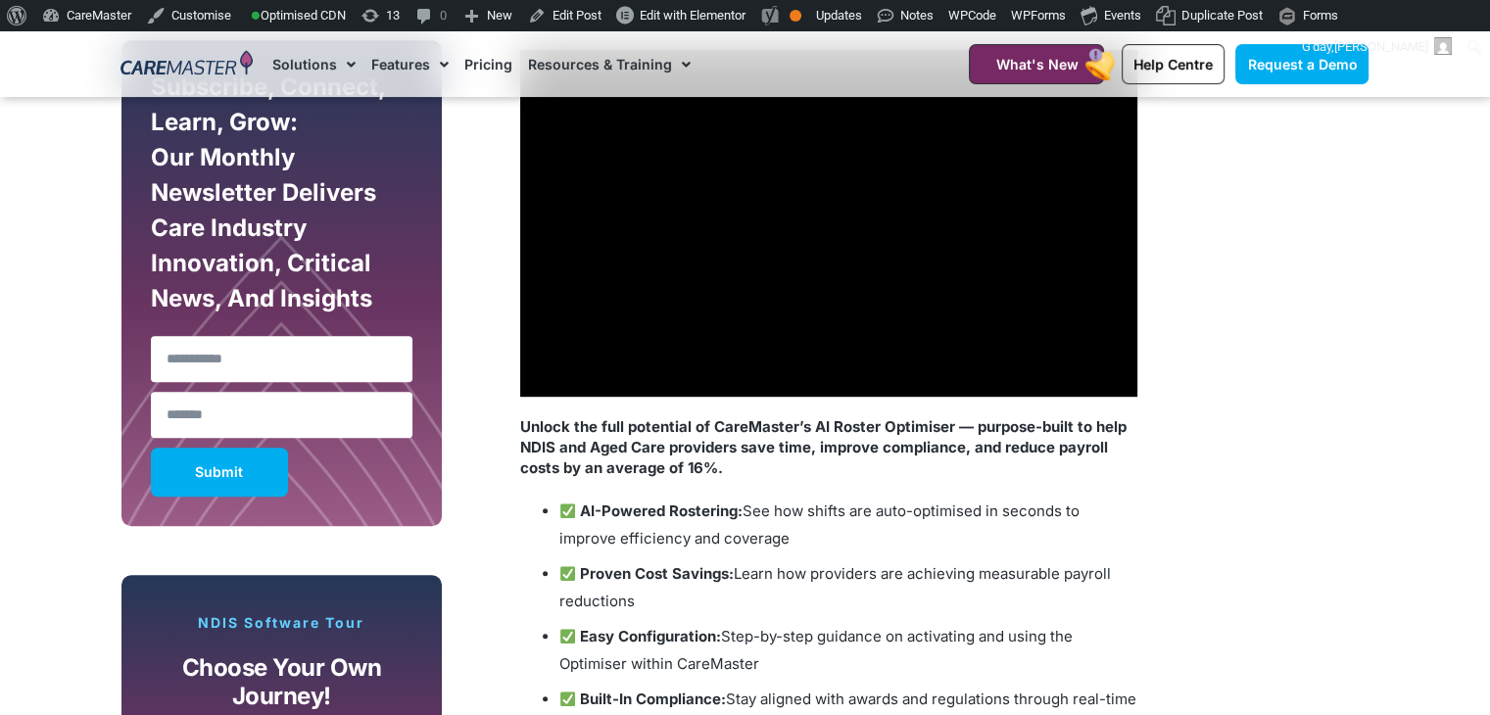
click at [855, 513] on li "AI-Powered Rostering: See how shifts are auto-optimised in seconds to improve e…" at bounding box center [848, 525] width 578 height 55
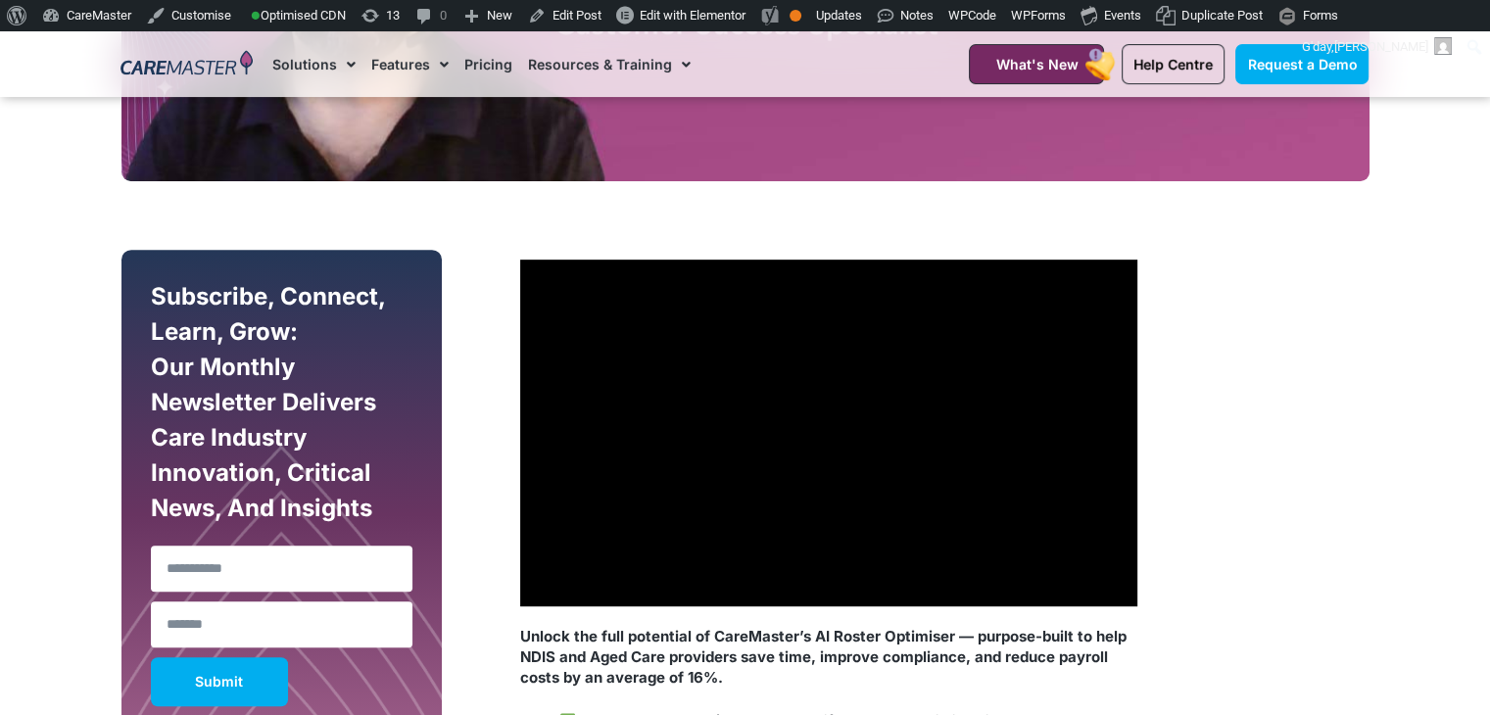
scroll to position [891, 0]
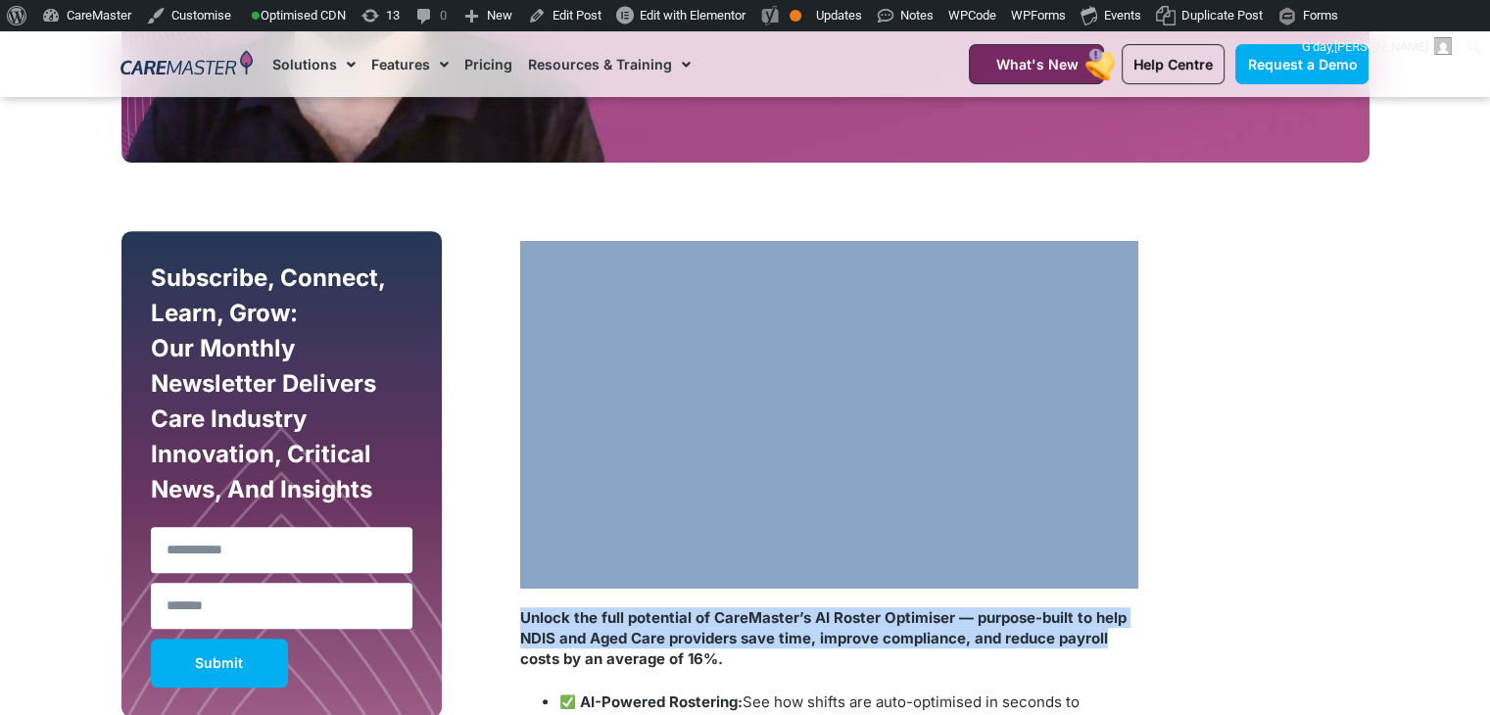
drag, startPoint x: 478, startPoint y: 227, endPoint x: 1162, endPoint y: 645, distance: 801.4
copy div "Unlock the full potential of CareMaster’s AI Roster Optimiser — purpose-built t…"
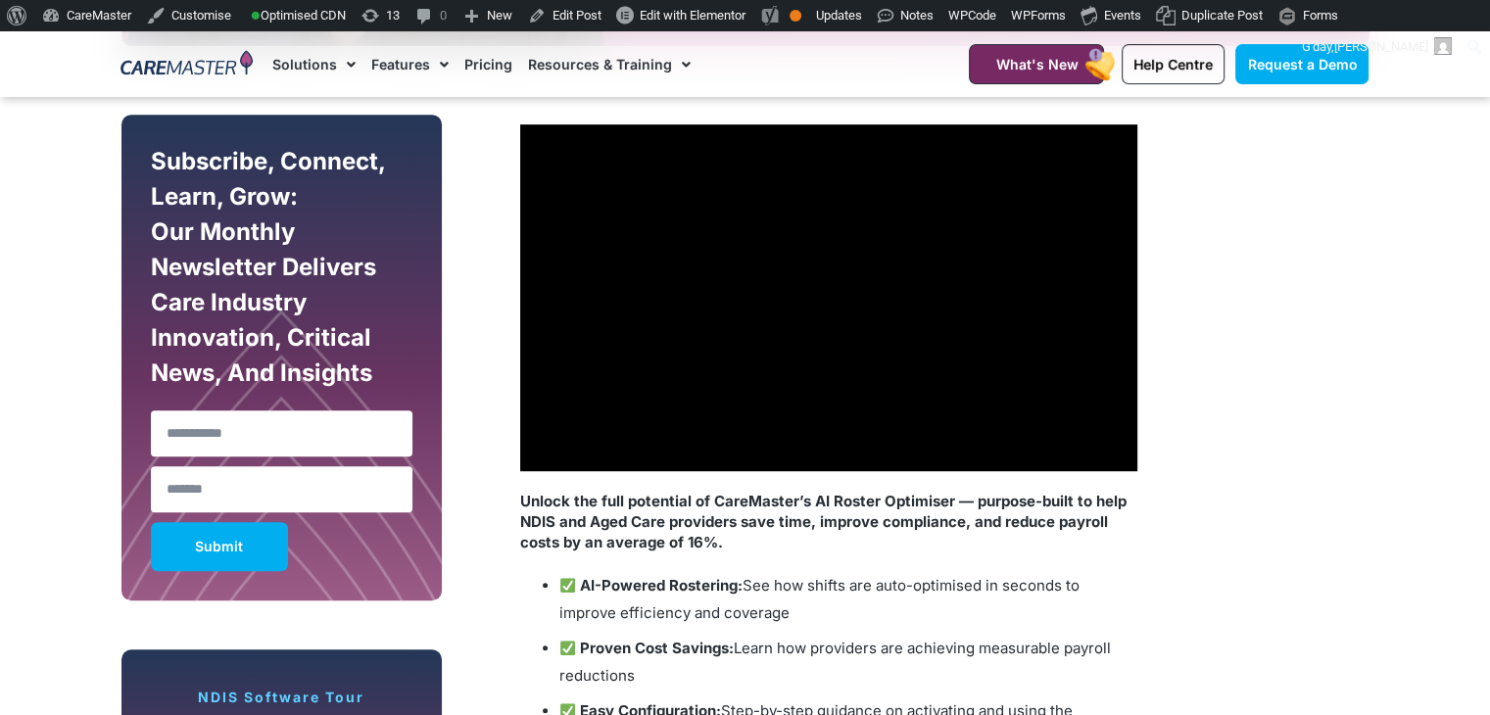
scroll to position [1144, 0]
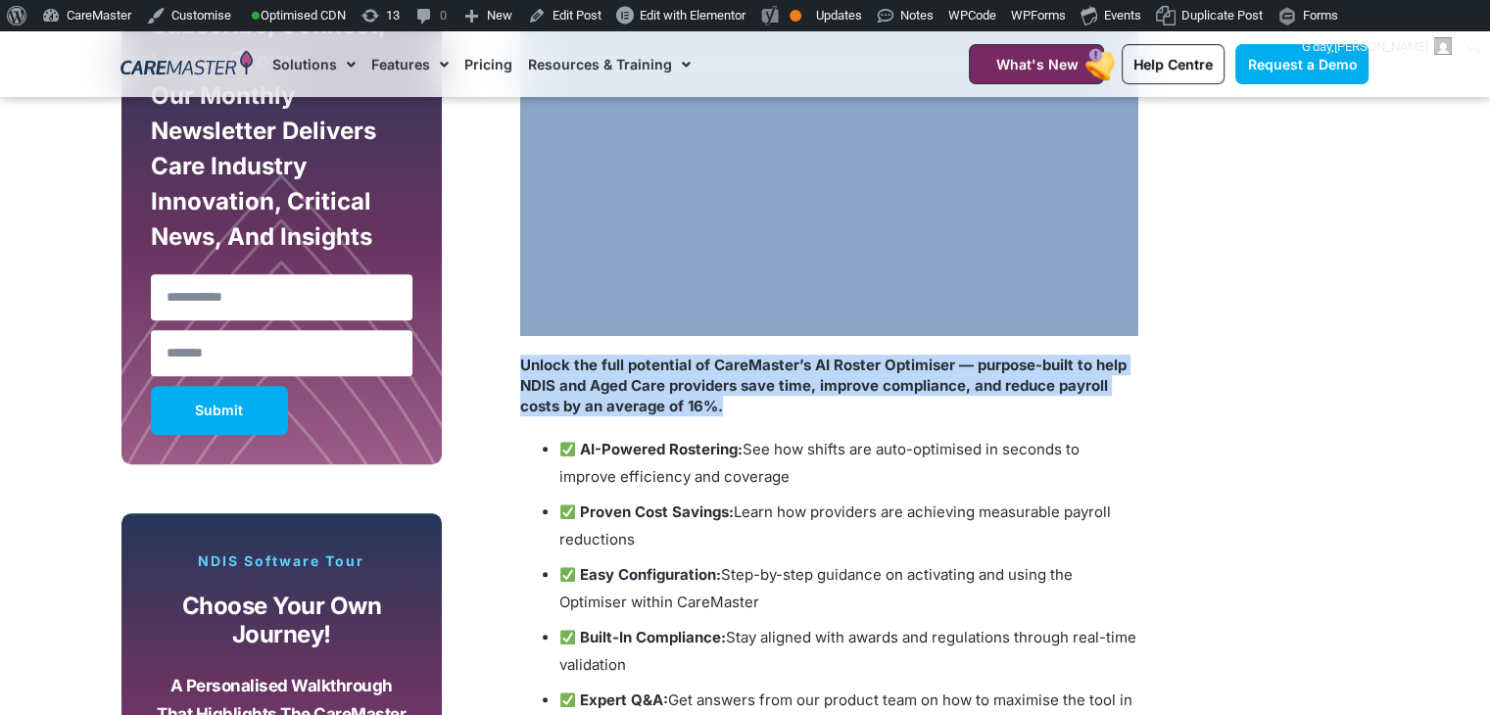
drag, startPoint x: 771, startPoint y: 413, endPoint x: 678, endPoint y: 333, distance: 122.9
click at [67, 236] on section "Subscribe, Connect, Learn, Grow: Our Monthly Newsletter Delivers Care Industry …" at bounding box center [745, 517] width 1490 height 1194
copy div "Unlock the full potential of CareMaster’s AI Roster Optimiser — purpose-built t…"
click at [763, 415] on p "Unlock the full potential of CareMaster’s AI Roster Optimiser — purpose-built t…" at bounding box center [828, 386] width 617 height 62
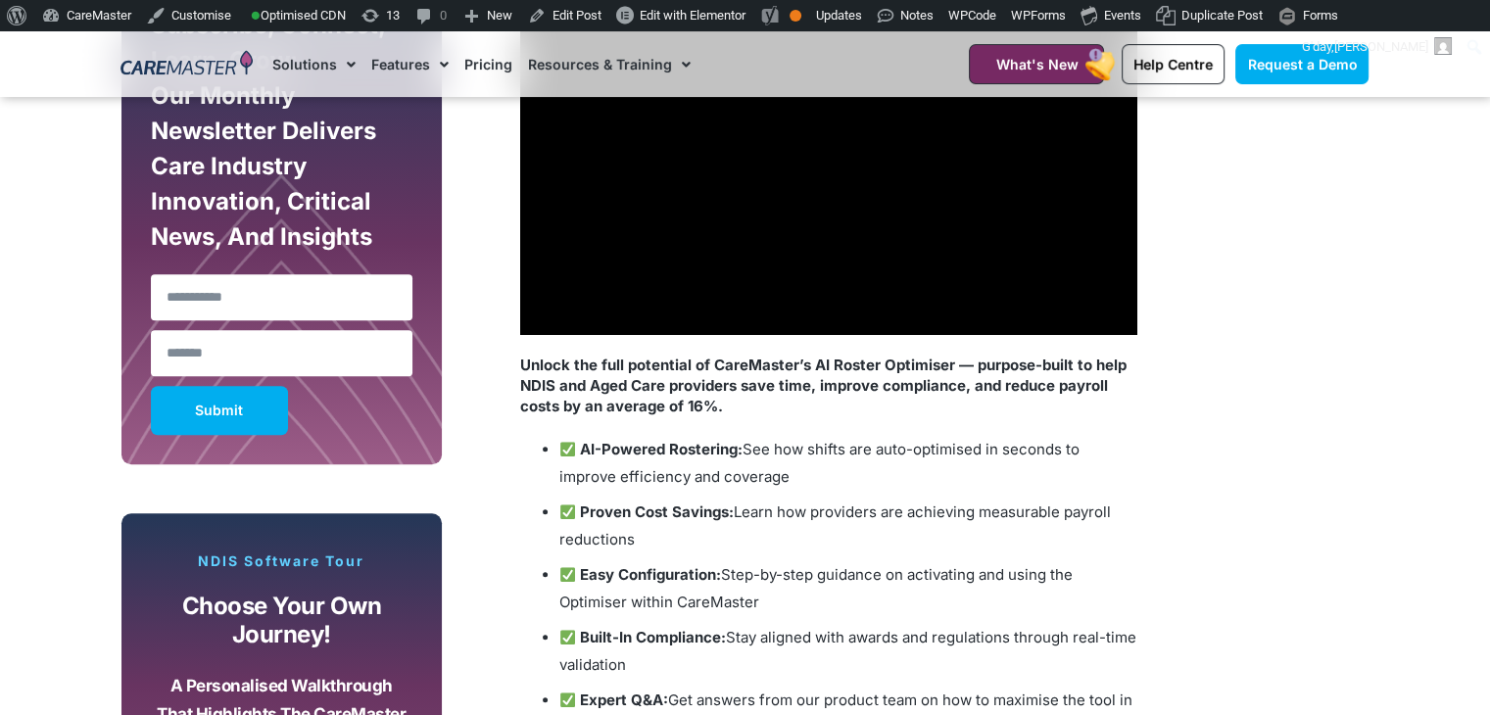
click at [763, 415] on p "Unlock the full potential of CareMaster’s AI Roster Optimiser — purpose-built t…" at bounding box center [828, 386] width 617 height 62
click at [759, 416] on div "Unlock the full potential of CareMaster’s AI Roster Optimiser — purpose-built t…" at bounding box center [828, 593] width 617 height 477
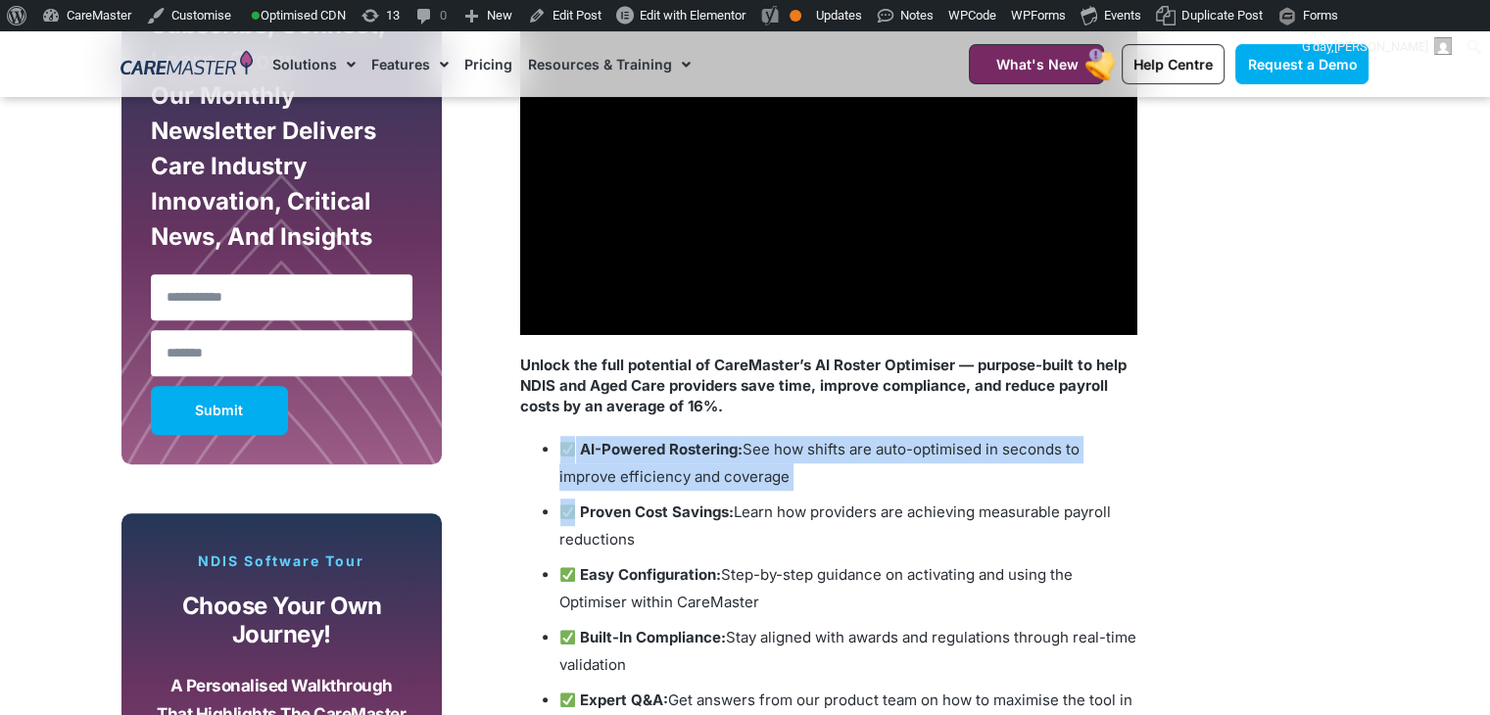
click at [759, 416] on div "Unlock the full potential of CareMaster’s AI Roster Optimiser — purpose-built t…" at bounding box center [828, 593] width 617 height 477
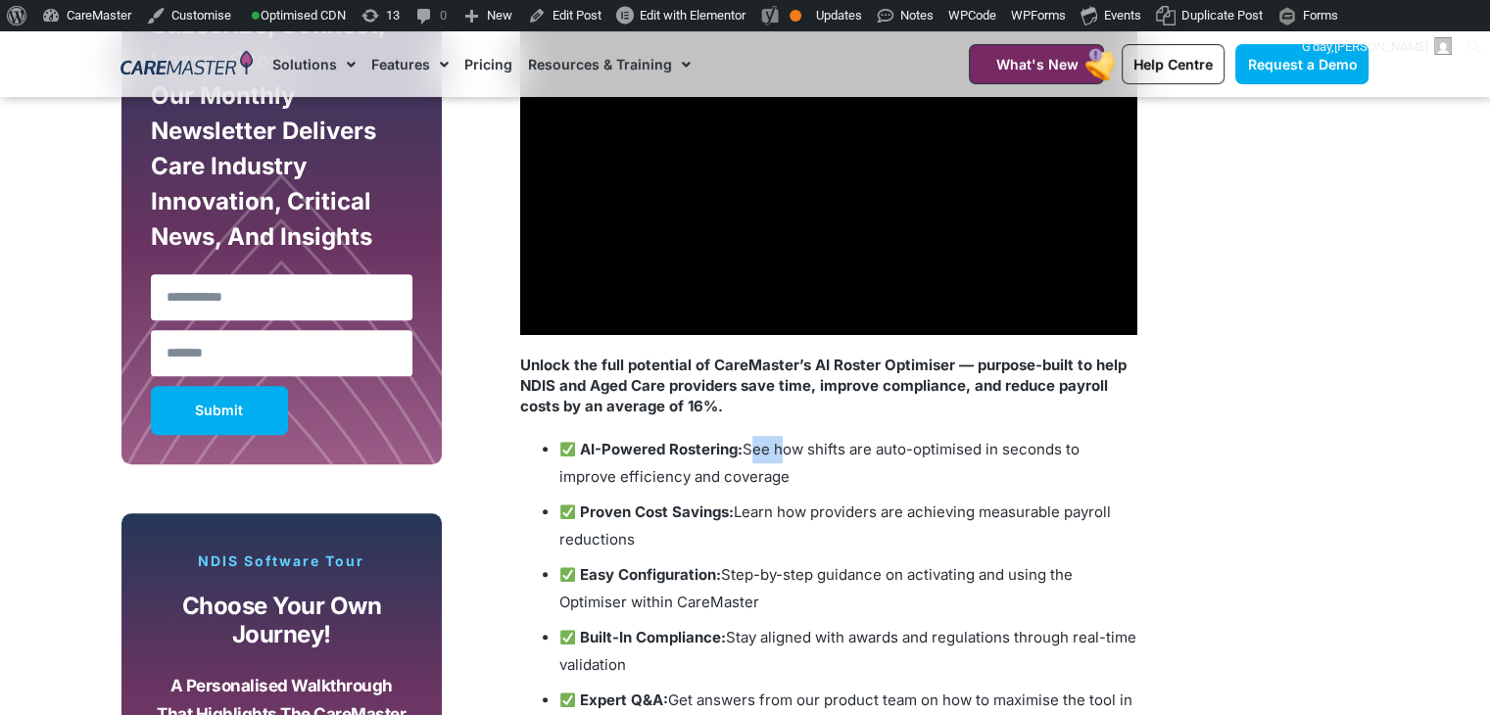
click at [759, 416] on div "Unlock the full potential of CareMaster’s AI Roster Optimiser — purpose-built t…" at bounding box center [828, 593] width 617 height 477
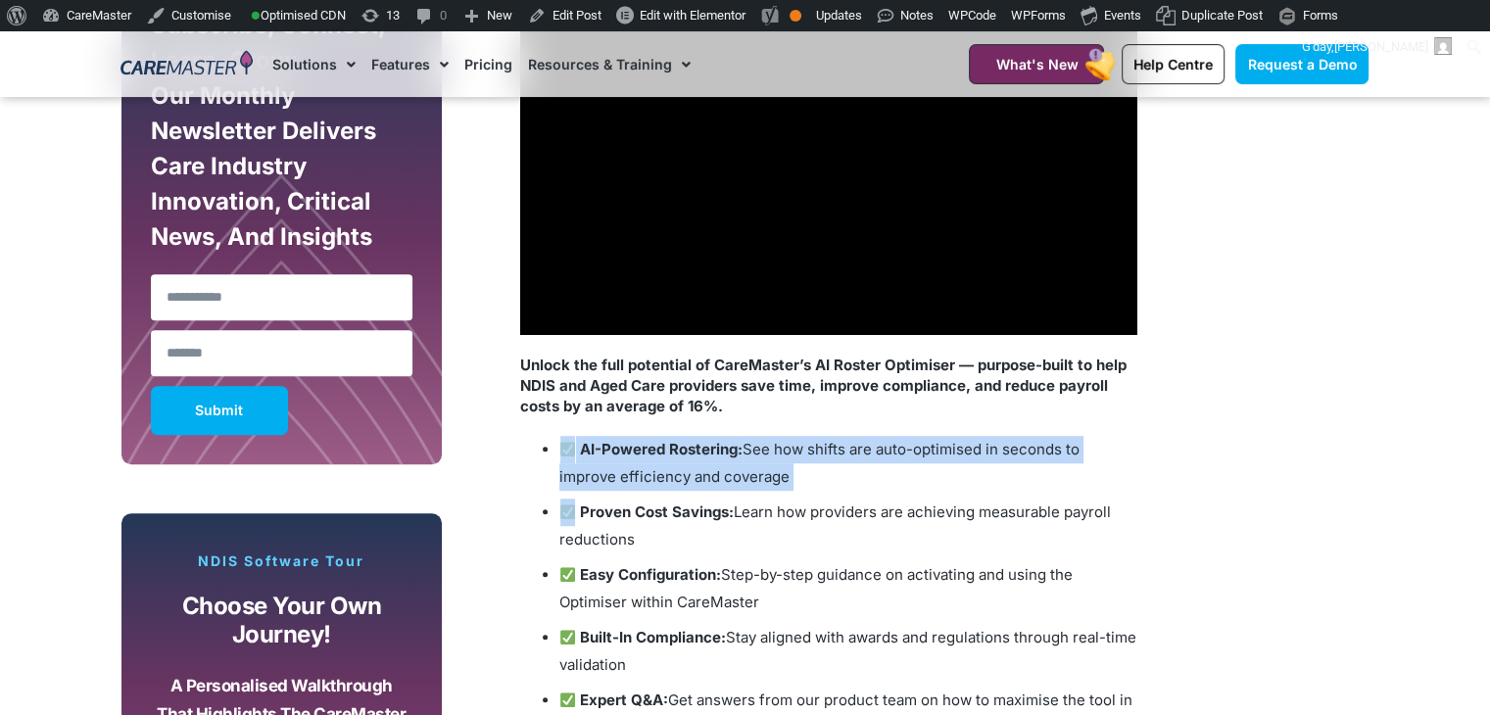
click at [759, 416] on div "Unlock the full potential of CareMaster’s AI Roster Optimiser — purpose-built t…" at bounding box center [828, 593] width 617 height 477
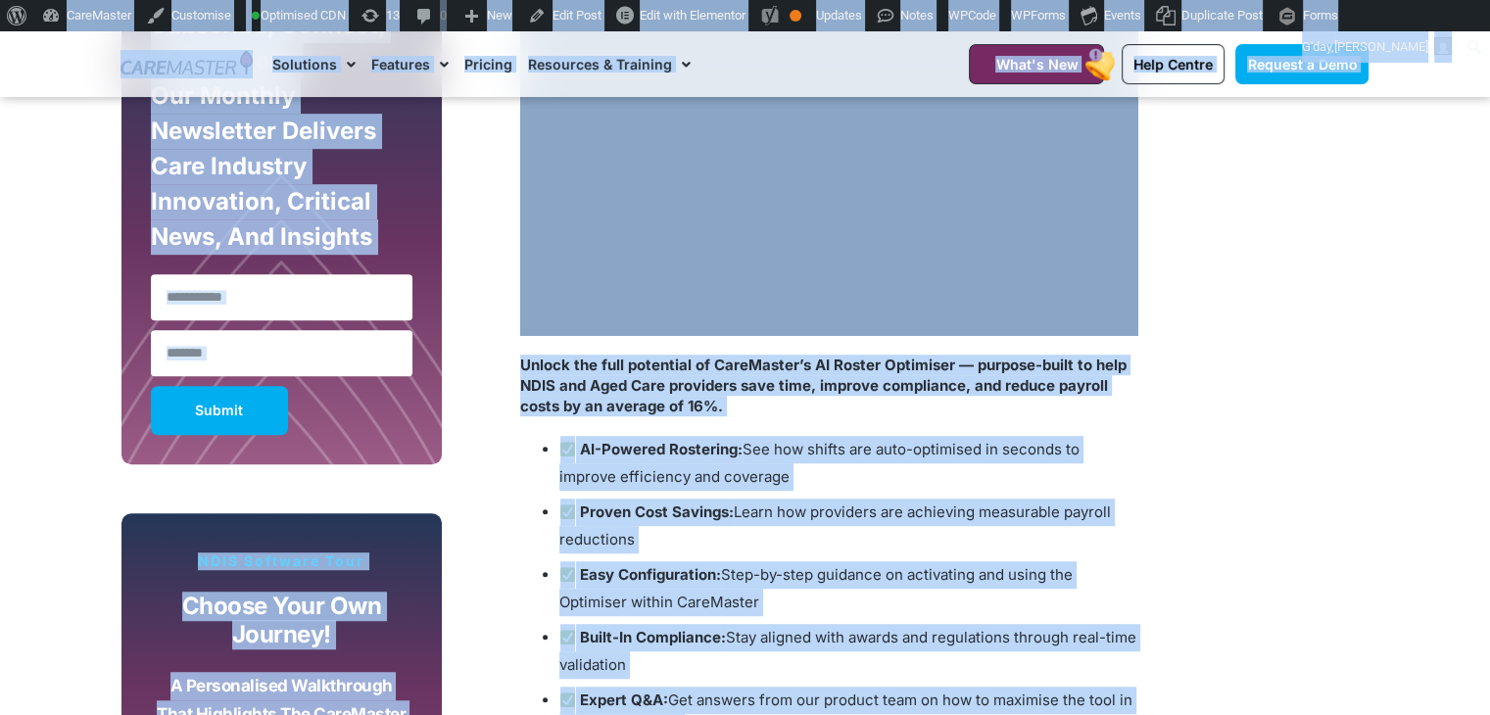
click at [672, 393] on strong "Unlock the full potential of CareMaster’s AI Roster Optimiser — purpose-built t…" at bounding box center [823, 386] width 606 height 60
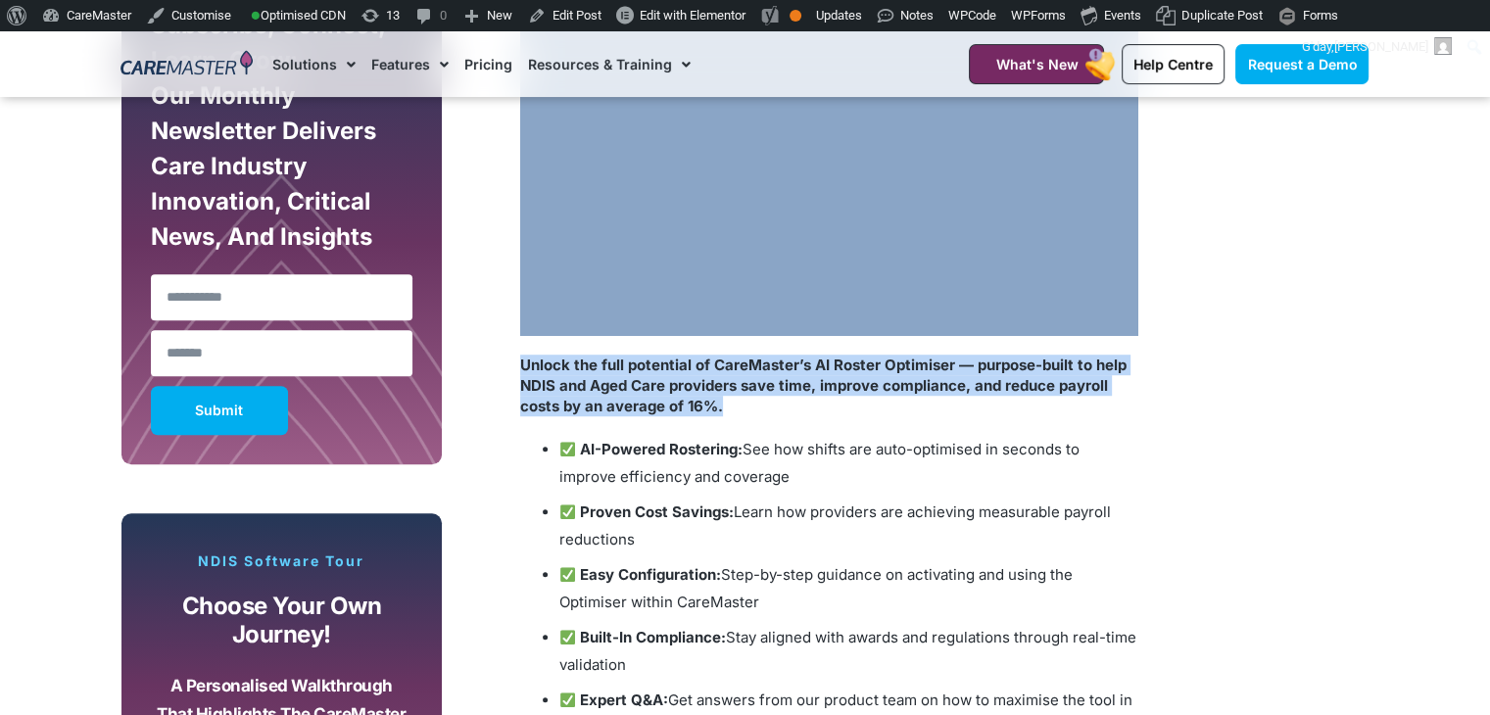
drag, startPoint x: 731, startPoint y: 412, endPoint x: 603, endPoint y: 330, distance: 151.6
click at [31, 298] on section "Subscribe, Connect, Learn, Grow: Our Monthly Newsletter Delivers Care Industry …" at bounding box center [745, 517] width 1490 height 1194
drag, startPoint x: 603, startPoint y: 330, endPoint x: 1019, endPoint y: 360, distance: 416.4
copy div "Unlock the full potential of CareMaster’s AI Roster Optimiser — purpose-built t…"
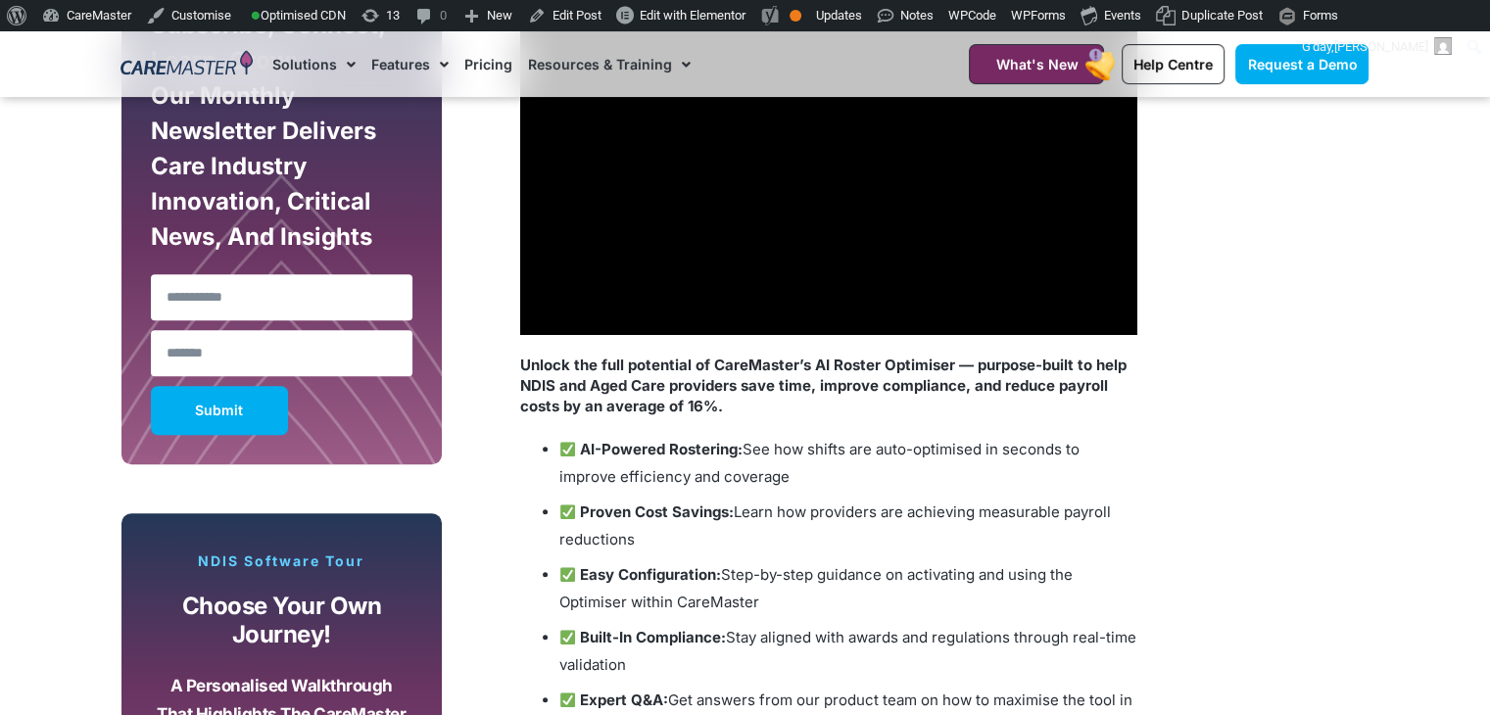
click at [861, 505] on li "Proven Cost Savings: Learn how providers are achieving measurable payroll reduc…" at bounding box center [848, 526] width 578 height 55
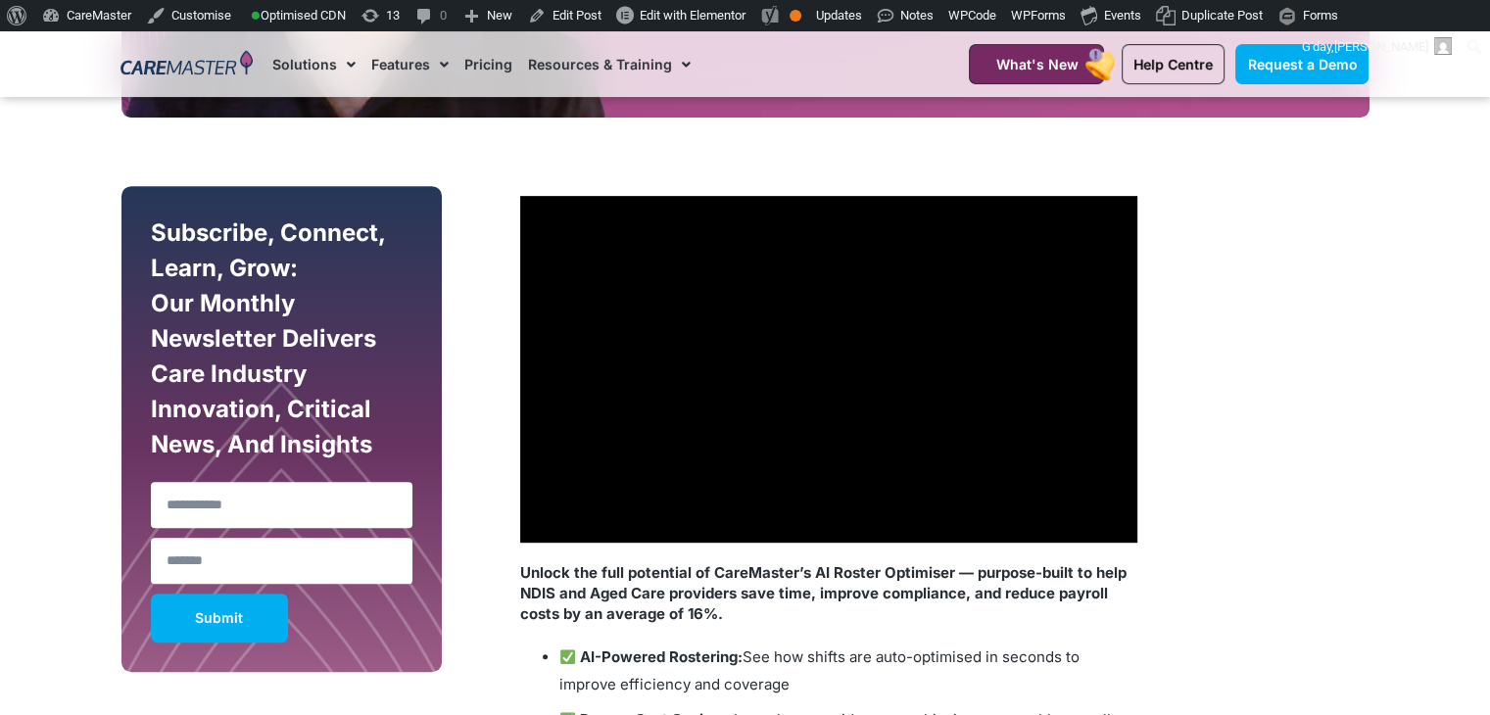
scroll to position [950, 0]
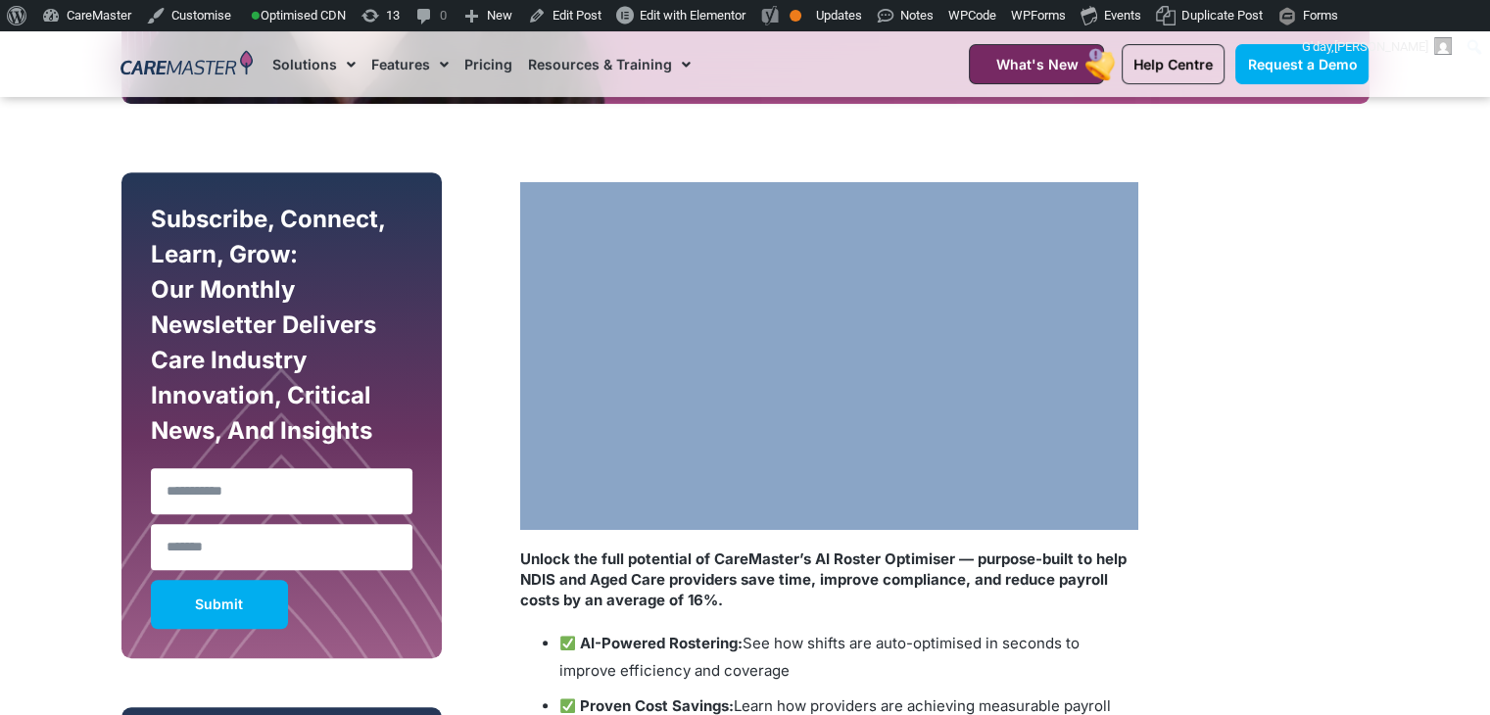
drag, startPoint x: 498, startPoint y: 175, endPoint x: 1127, endPoint y: 523, distance: 719.4
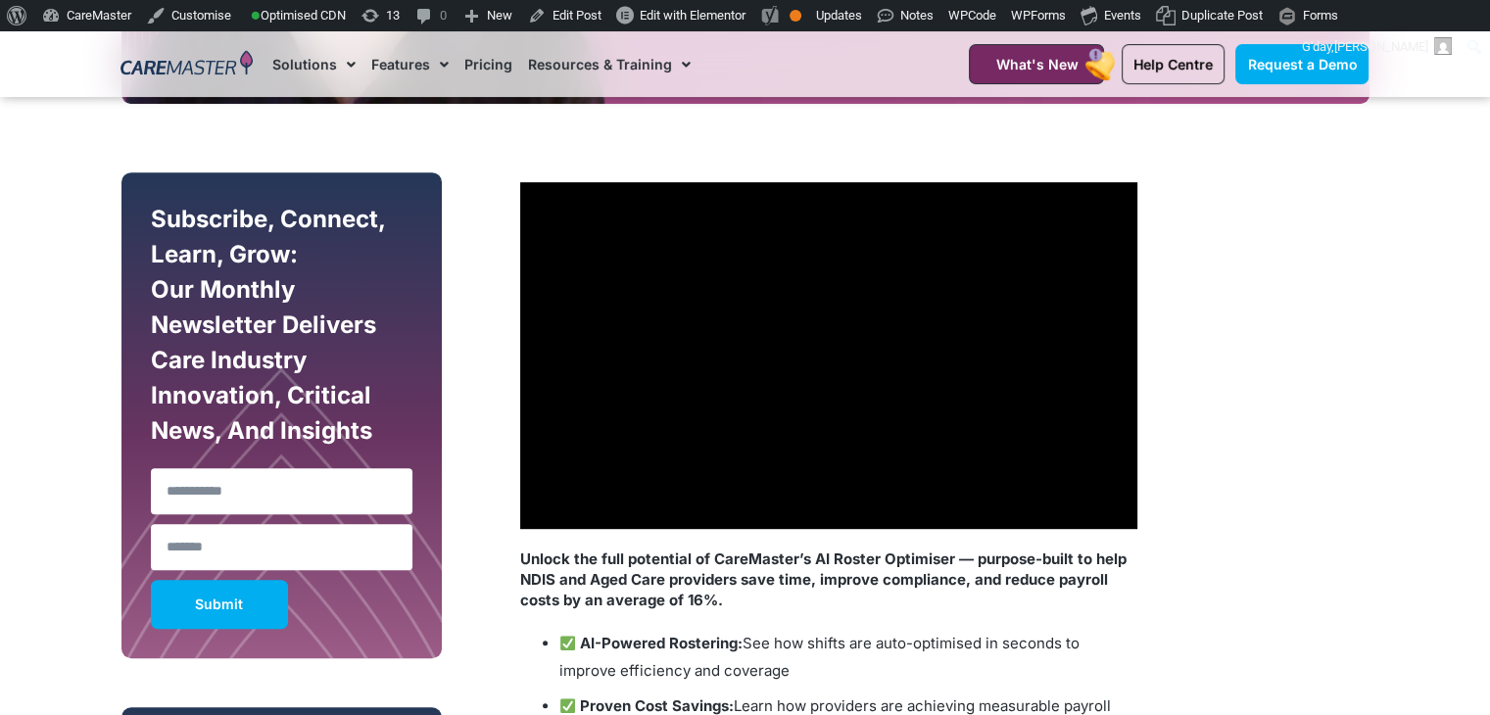
click at [602, 585] on strong "Unlock the full potential of CareMaster’s AI Roster Optimiser — purpose-built t…" at bounding box center [823, 579] width 606 height 60
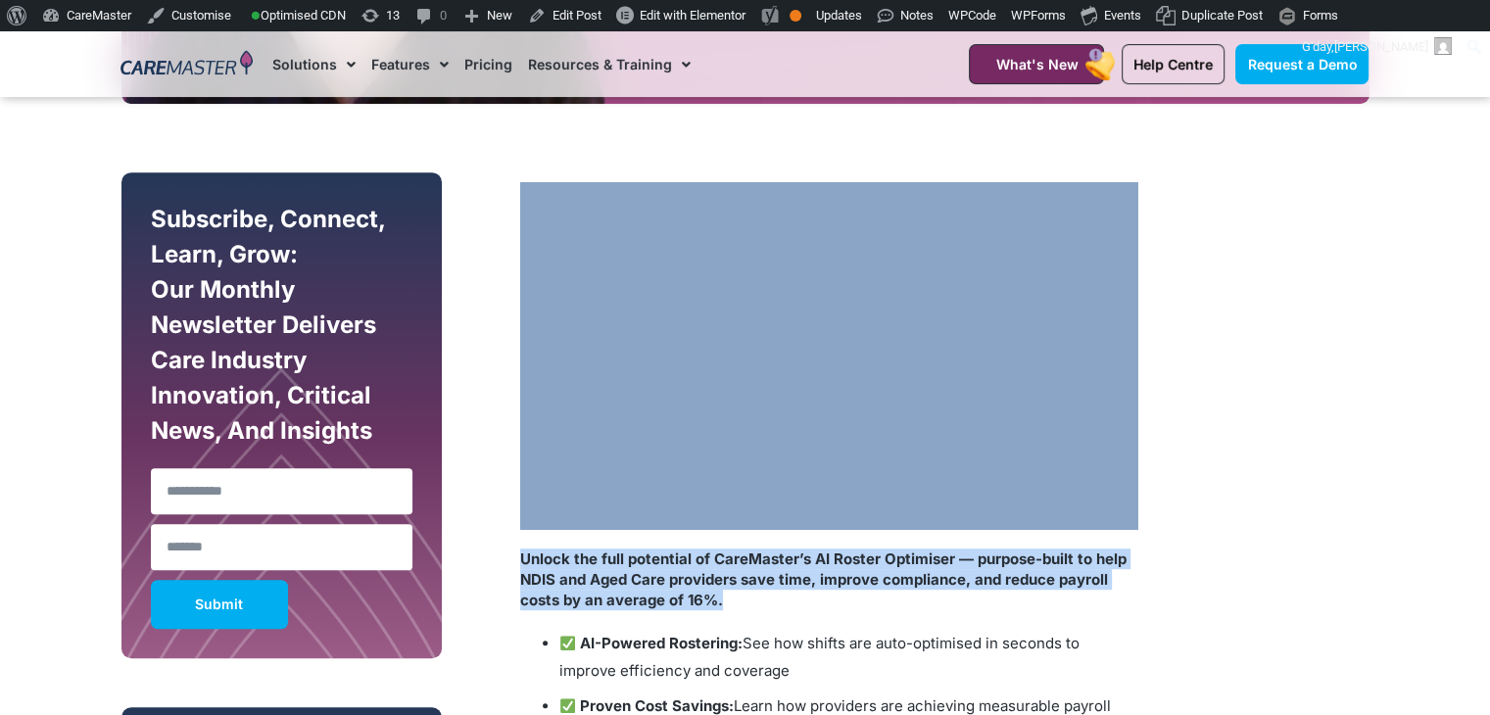
drag, startPoint x: 758, startPoint y: 600, endPoint x: 609, endPoint y: 522, distance: 168.2
click at [12, 169] on section "Subscribe, Connect, Learn, Grow: Our Monthly Newsletter Delivers Care Industry …" at bounding box center [745, 711] width 1490 height 1194
copy div "Unlock the full potential of CareMaster’s AI Roster Optimiser — purpose-built t…"
click at [884, 577] on strong "Unlock the full potential of CareMaster’s AI Roster Optimiser — purpose-built t…" at bounding box center [823, 579] width 606 height 60
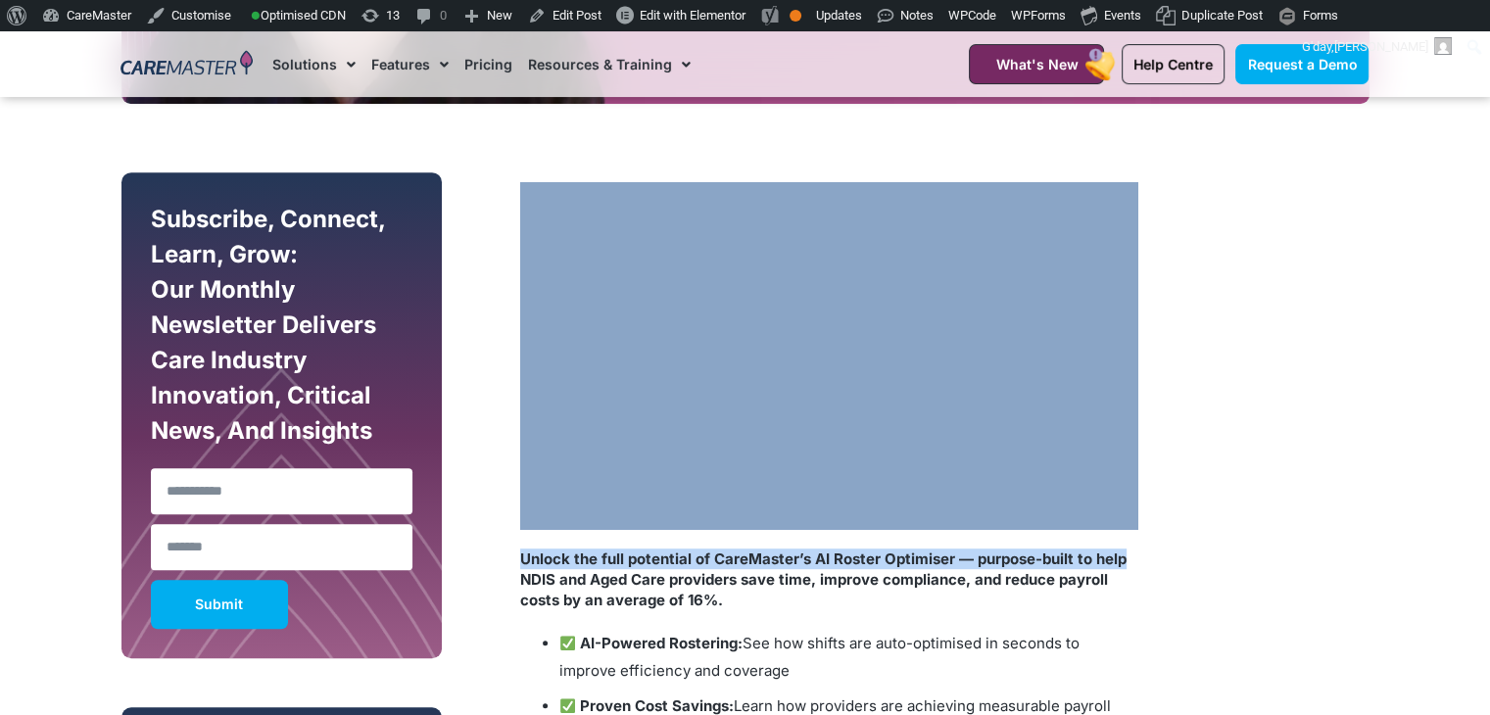
drag, startPoint x: 1148, startPoint y: 543, endPoint x: 497, endPoint y: 118, distance: 777.8
click at [497, 118] on section "Subscribe, Connect, Learn, Grow: Our Monthly Newsletter Delivers Care Industry …" at bounding box center [745, 711] width 1490 height 1194
copy div "Unlock the full potential of CareMaster’s AI Roster Optimiser — purpose-built t…"
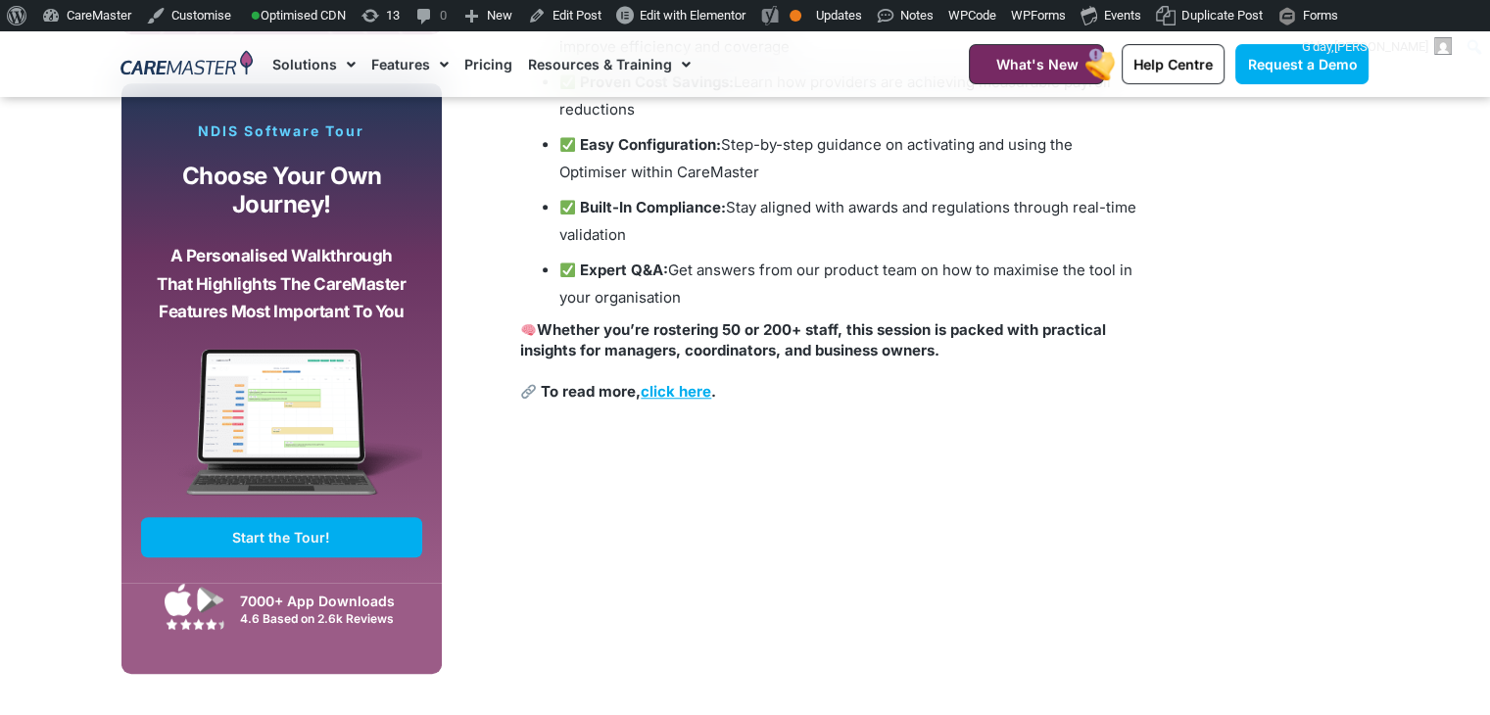
scroll to position [1312, 0]
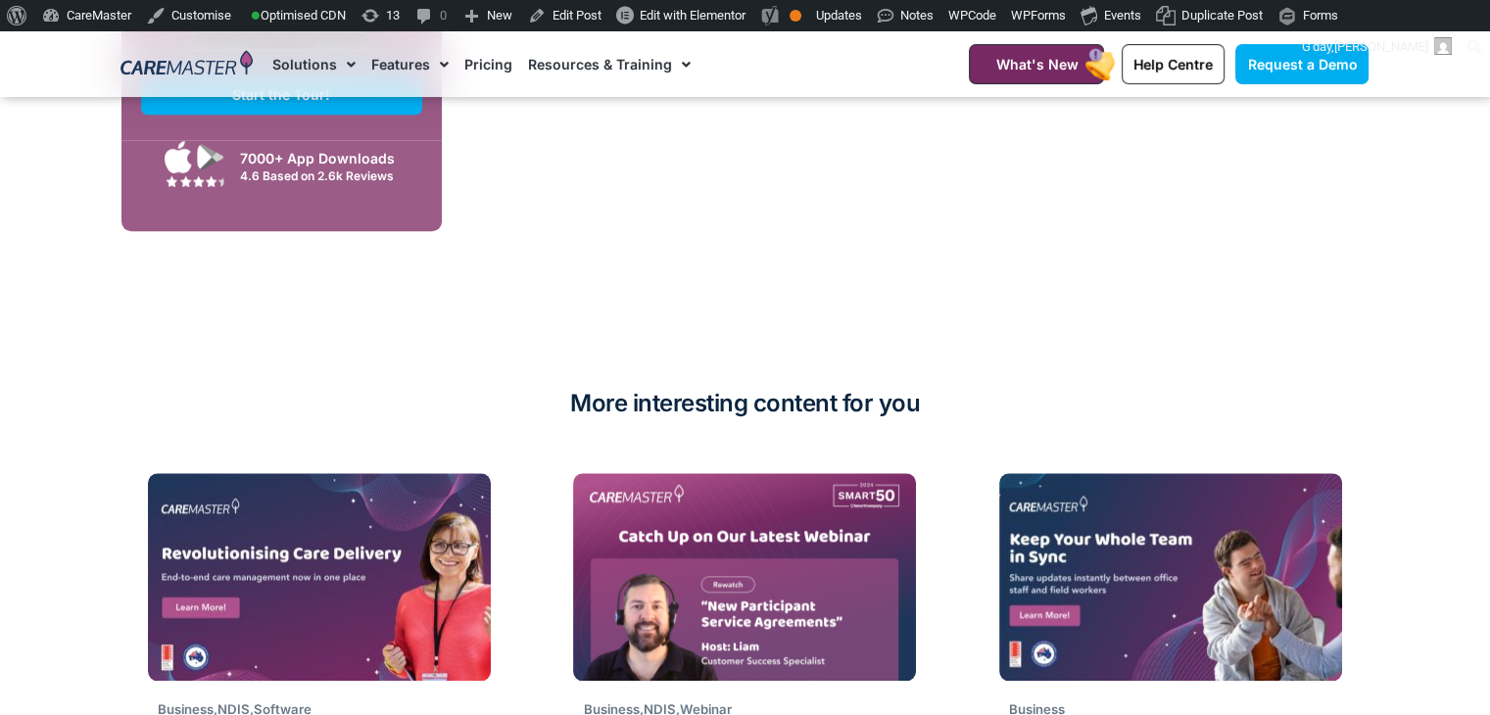
drag, startPoint x: 550, startPoint y: 271, endPoint x: 578, endPoint y: 272, distance: 27.4
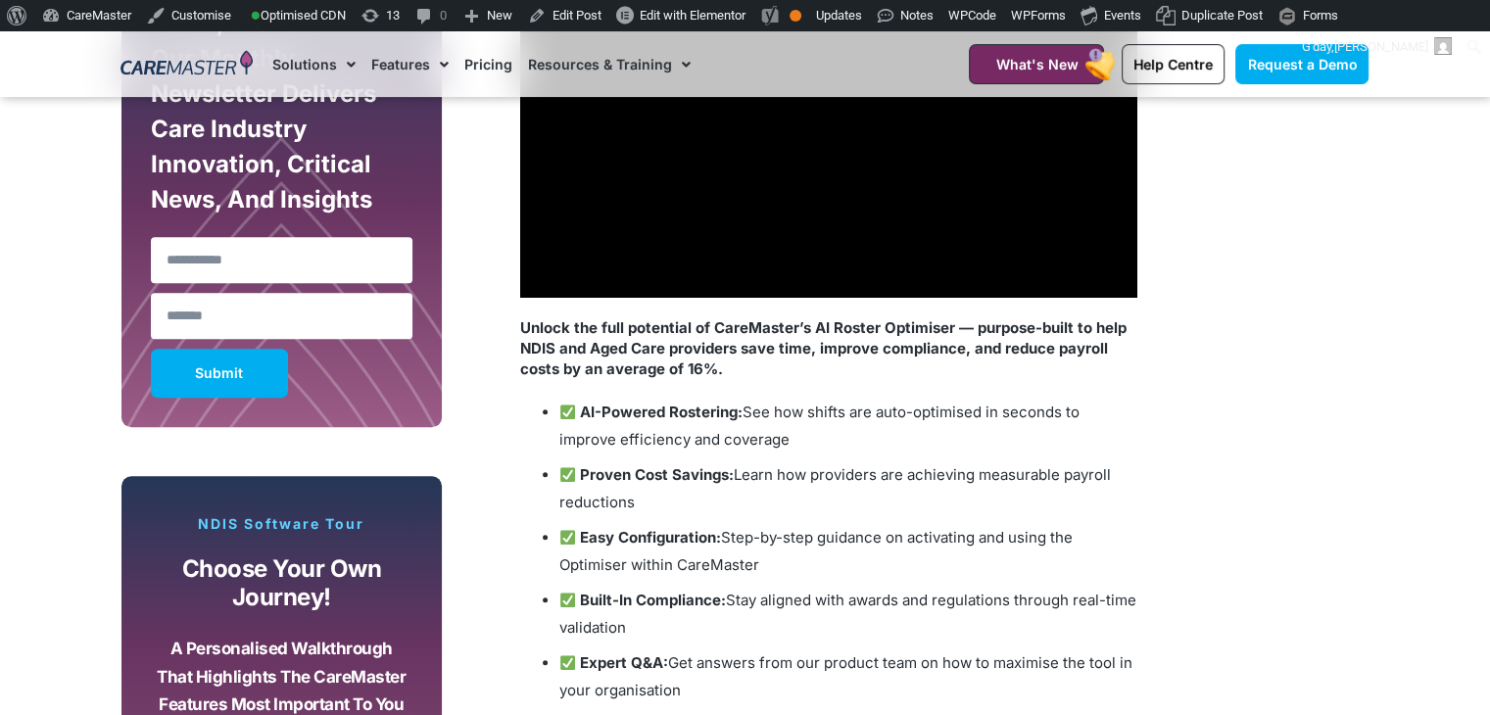
scroll to position [1400, 0]
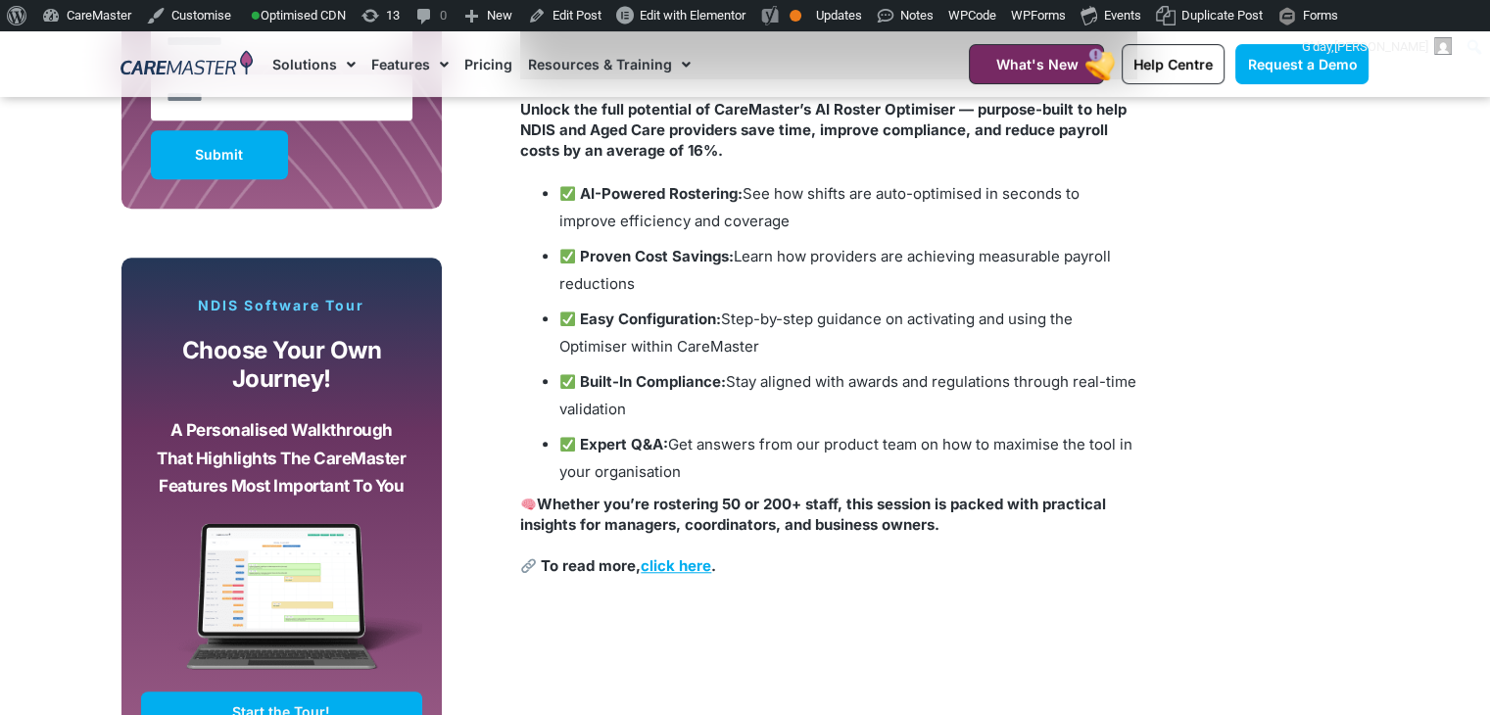
click at [559, 197] on li "AI-Powered Rostering: See how shifts are auto-optimised in seconds to improve e…" at bounding box center [848, 207] width 578 height 55
drag, startPoint x: 584, startPoint y: 190, endPoint x: 560, endPoint y: 192, distance: 23.6
click at [560, 192] on li "AI-Powered Rostering: See how shifts are auto-optimised in seconds to improve e…" at bounding box center [848, 207] width 578 height 55
copy li
click at [517, 572] on div "Unlock the full potential of CareMaster’s AI Roster Optimiser — purpose-built t…" at bounding box center [828, 164] width 637 height 882
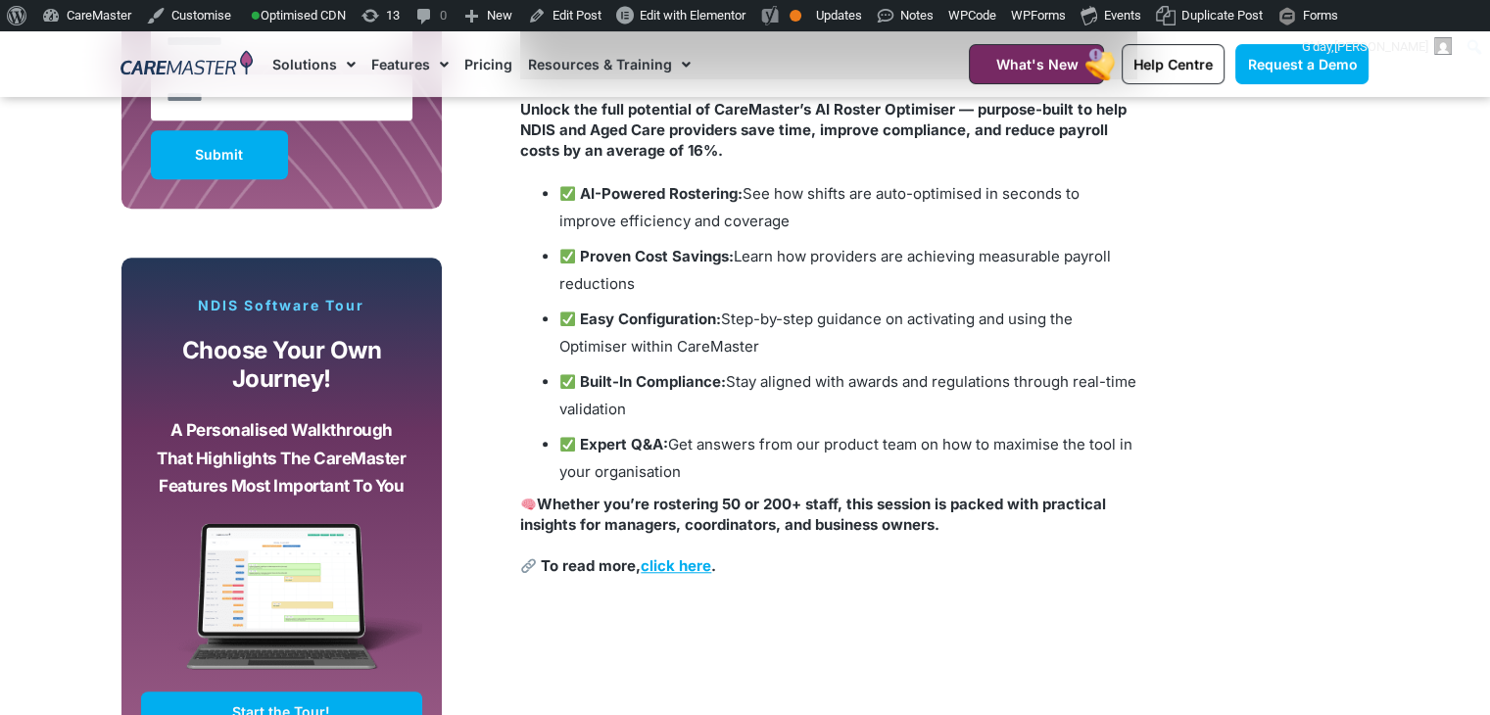
click at [536, 565] on p "Whether you’re rostering 50 or 200+ staff, this session is packed with practica…" at bounding box center [828, 535] width 617 height 82
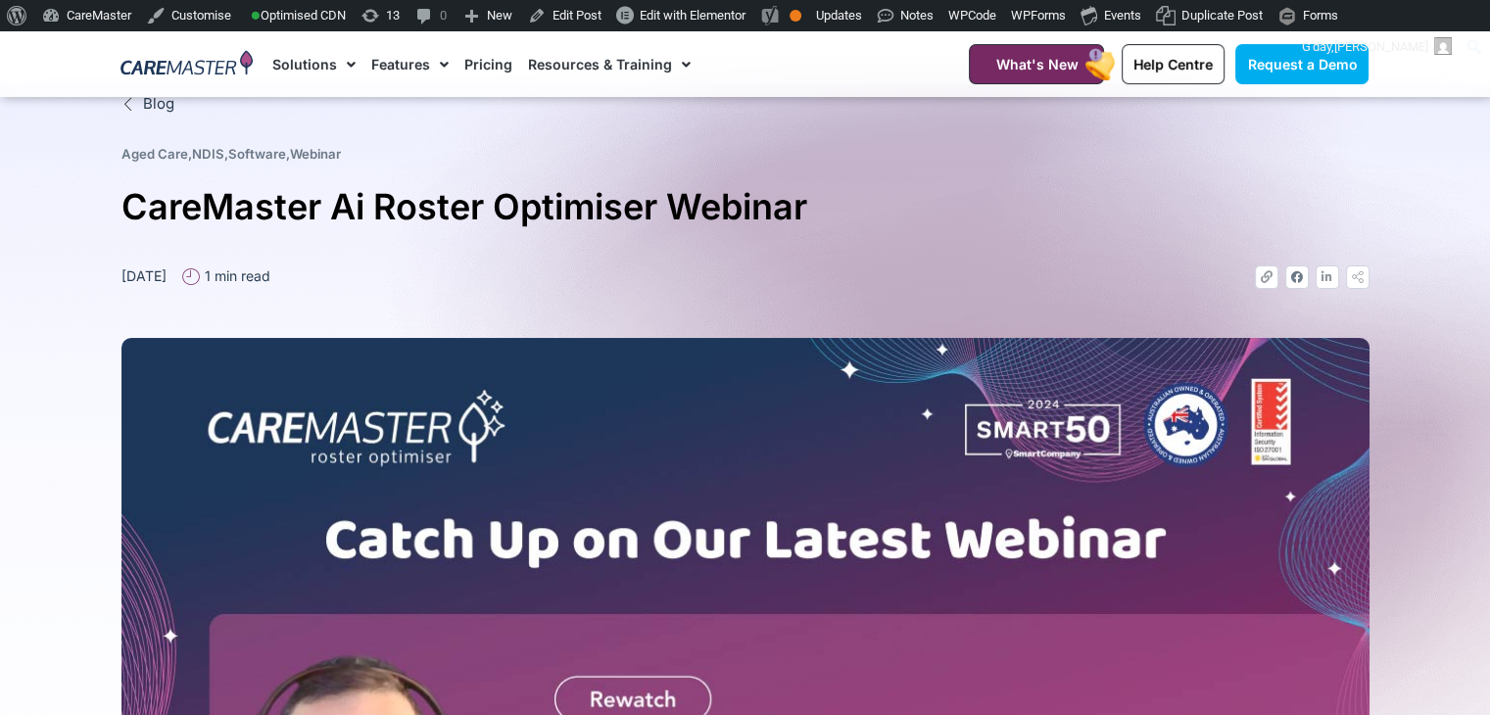
scroll to position [0, 0]
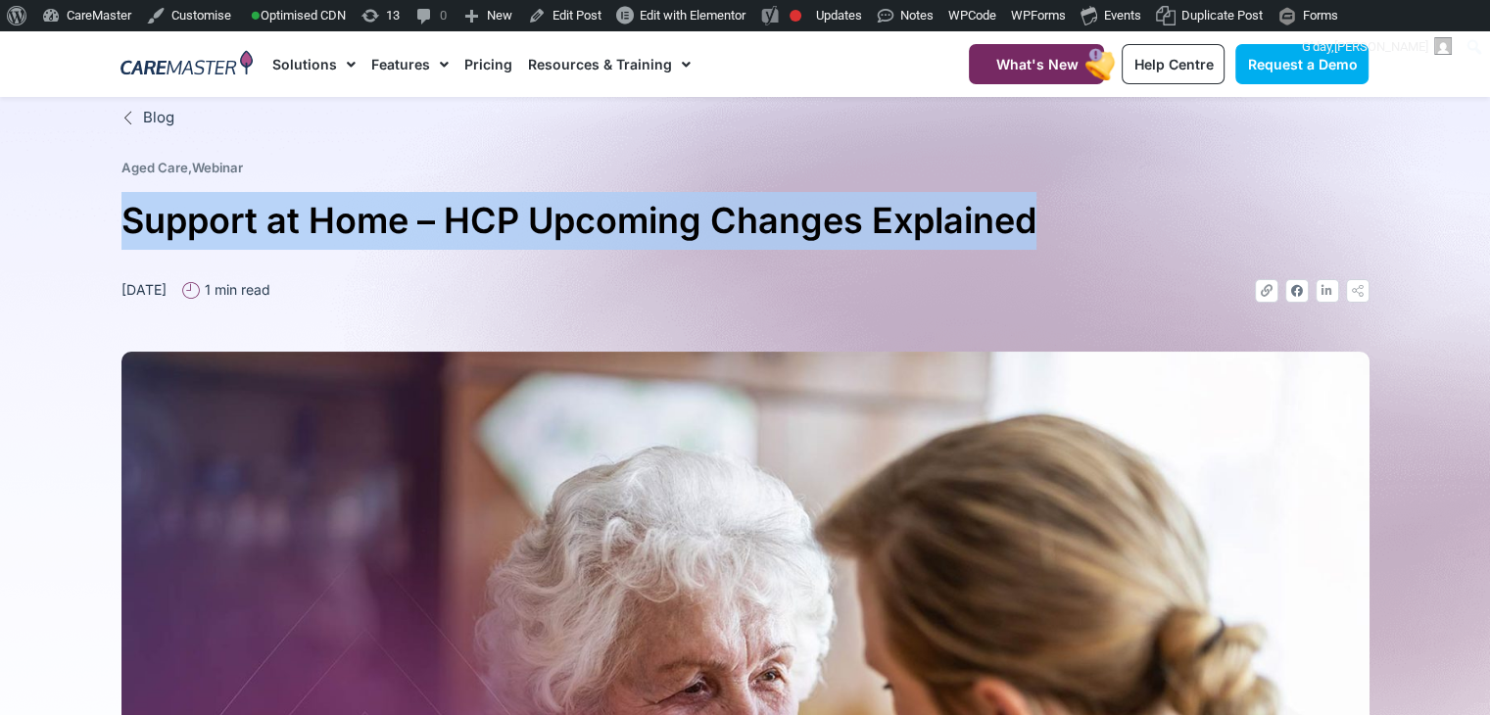
click at [0, 216] on section "Blog Aged Care , Webinar Support at Home – HCP Upcoming Changes Explained May 2…" at bounding box center [745, 645] width 1490 height 1097
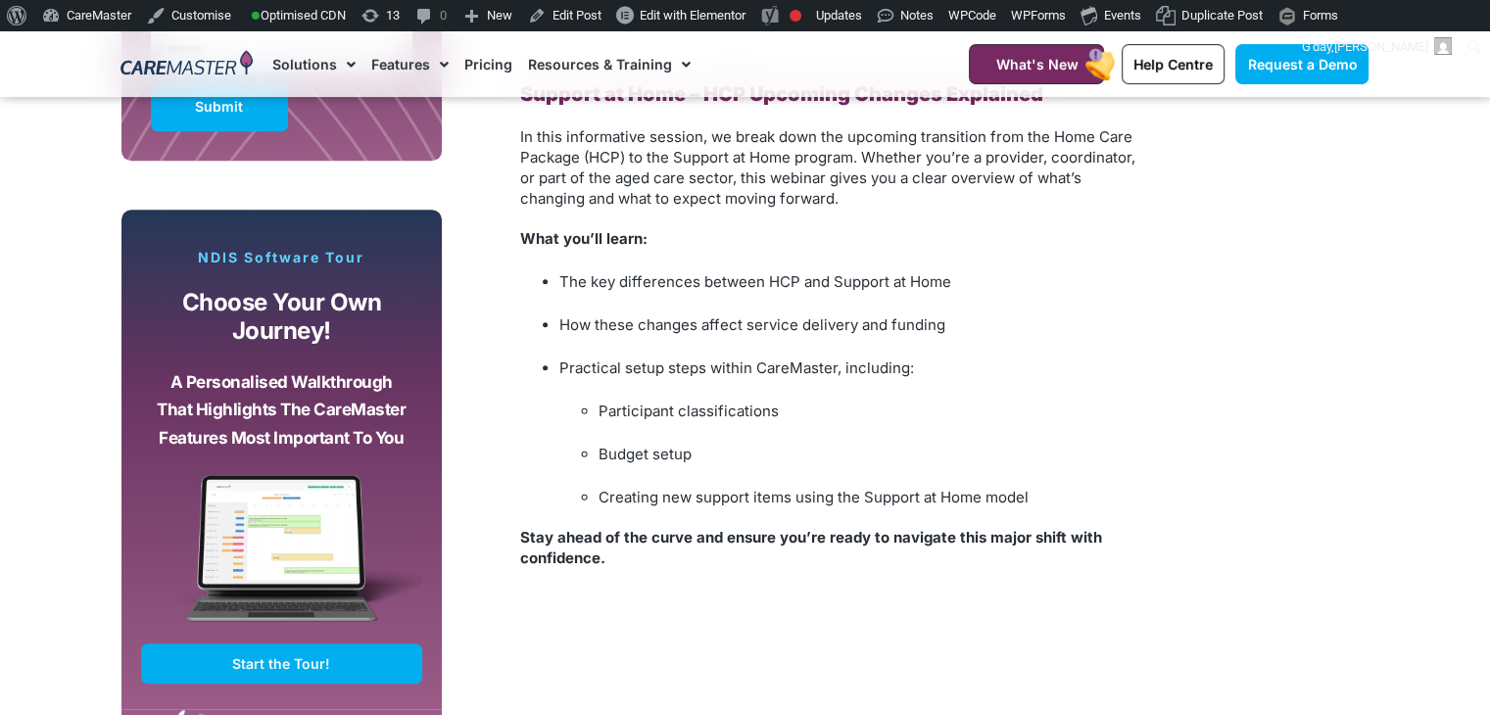
scroll to position [1481, 0]
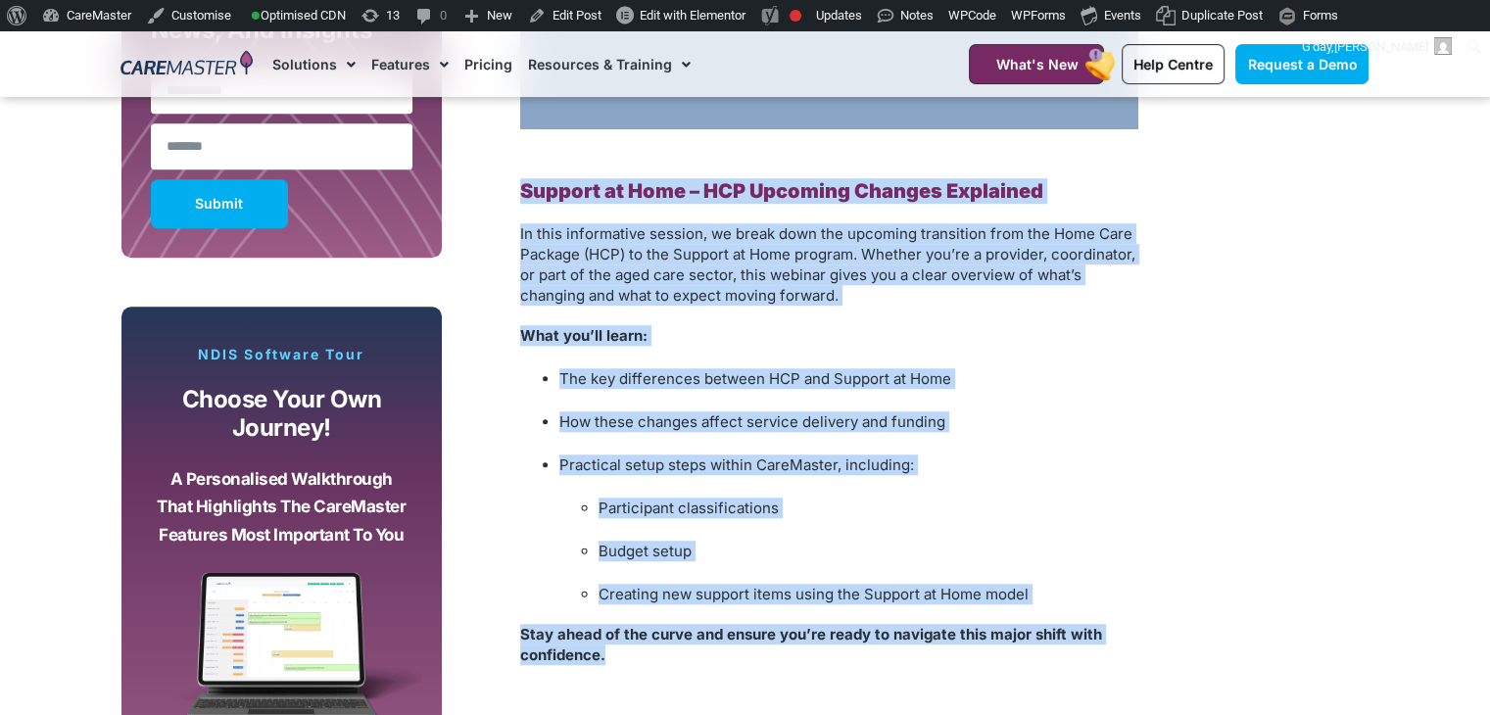
drag, startPoint x: 628, startPoint y: 683, endPoint x: 532, endPoint y: 125, distance: 565.5
click at [5, 331] on section "Subscribe, Connect, Learn, Grow: Our Monthly Newsletter Delivers Care Industry …" at bounding box center [745, 310] width 1490 height 1194
drag, startPoint x: 532, startPoint y: 125, endPoint x: 852, endPoint y: 238, distance: 339.5
copy div "Support at Home – HCP Upcoming Changes Explained In this informative session, w…"
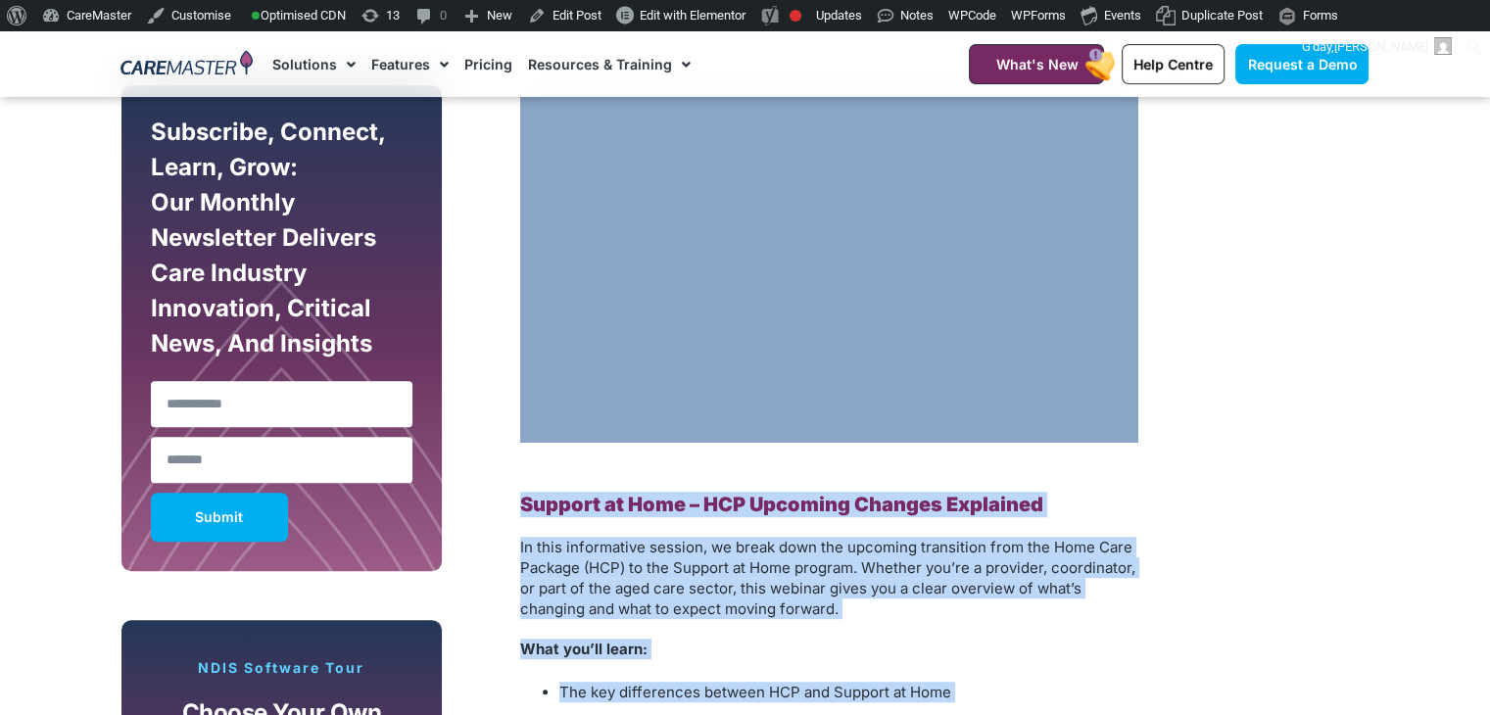
scroll to position [1089, 0]
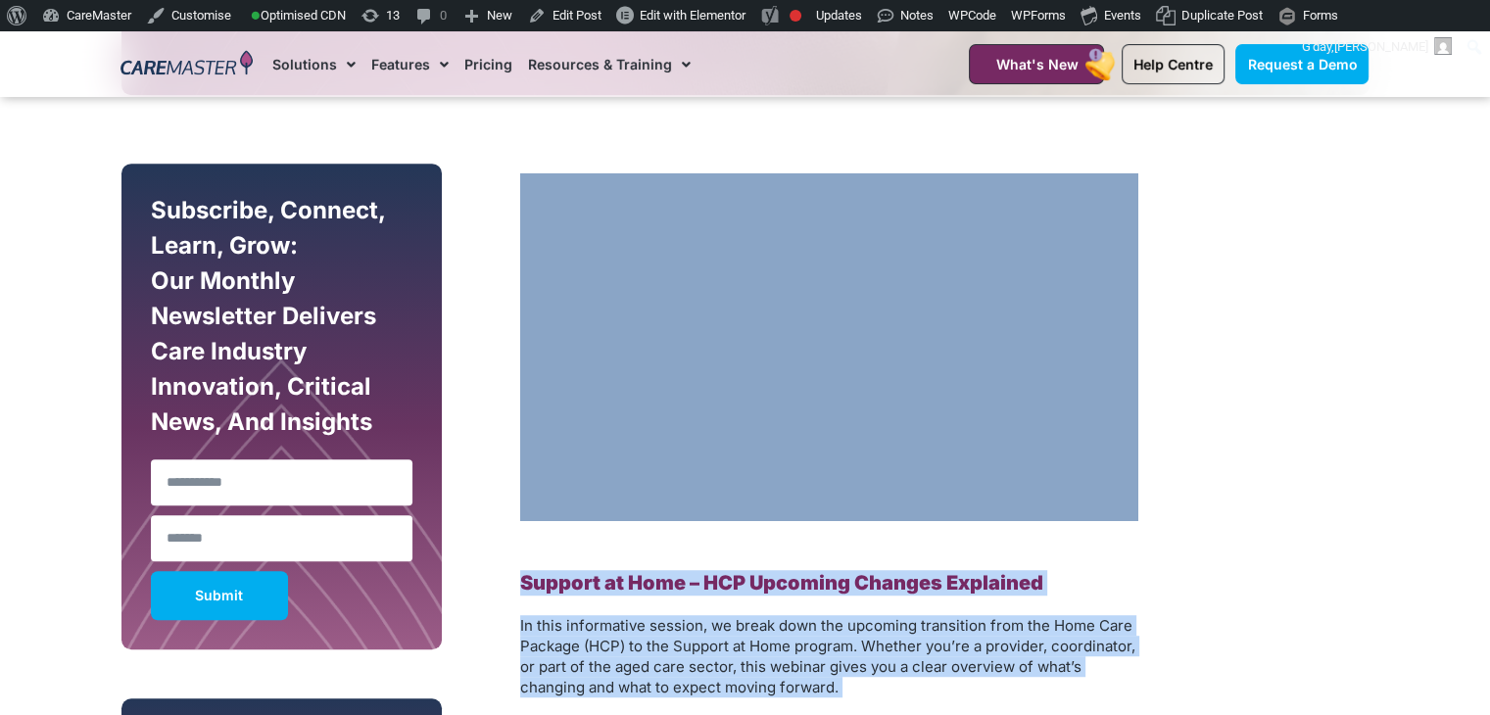
copy div "Support at Home – HCP Upcoming Changes Explained In this informative session, w…"
click at [1193, 223] on div "Subscribe, Connect, Learn, Grow: Our Monthly Newsletter Delivers Care Industry …" at bounding box center [745, 726] width 1267 height 1145
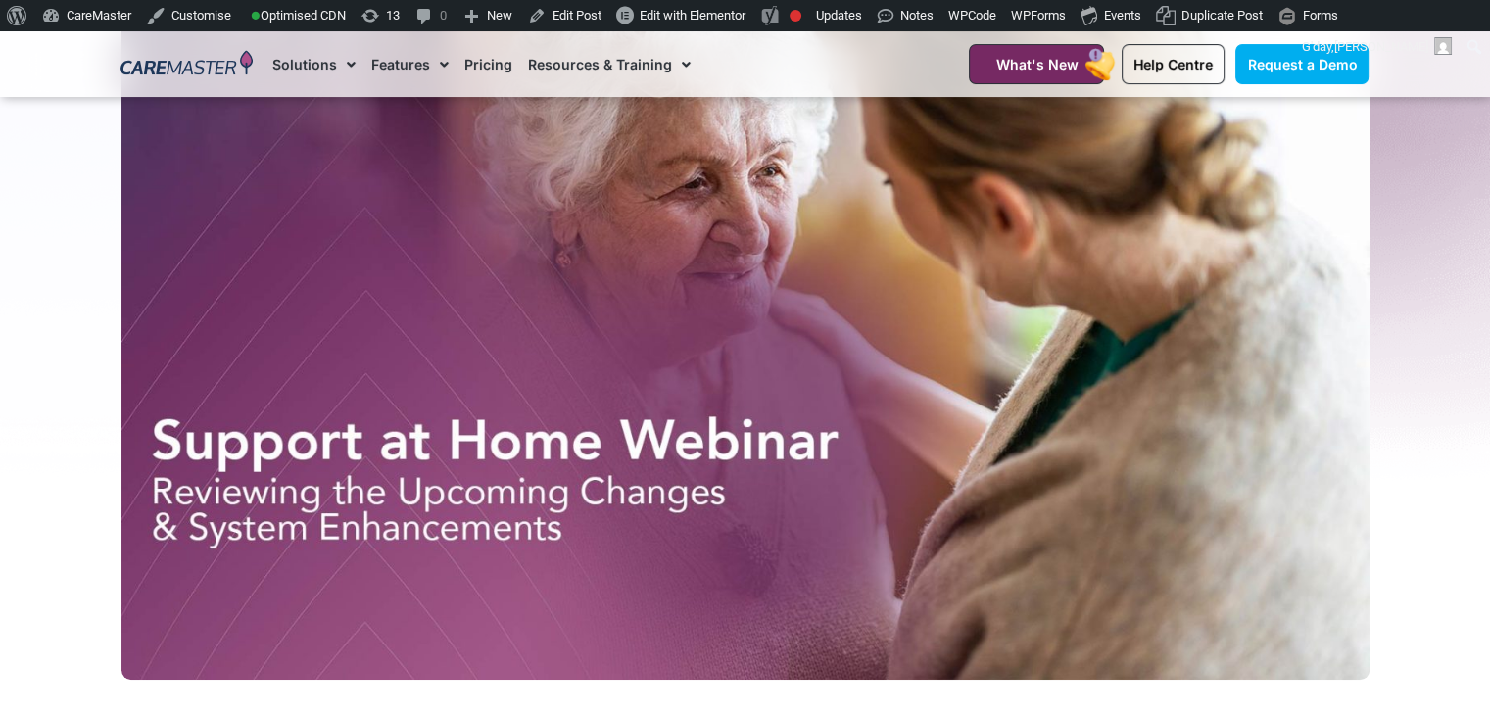
scroll to position [464, 0]
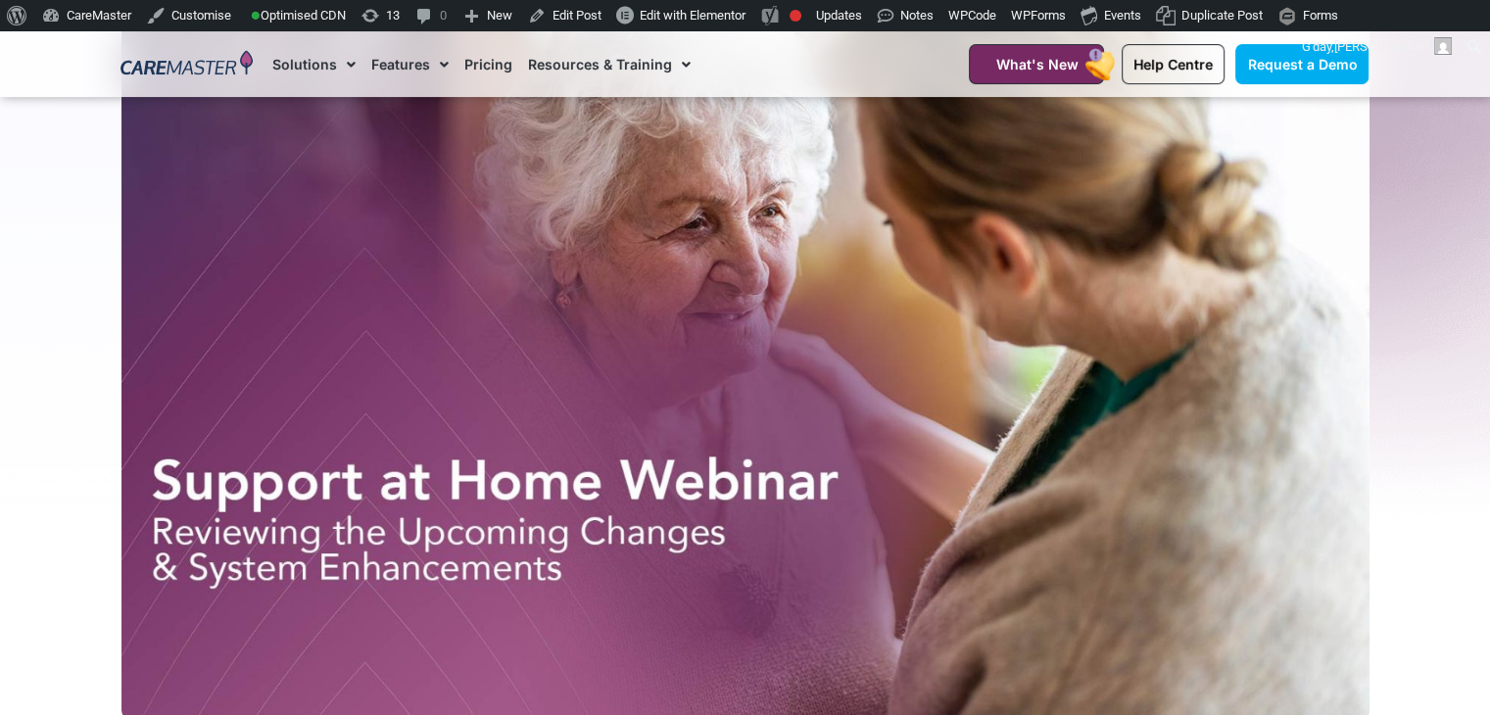
drag, startPoint x: 1489, startPoint y: 136, endPoint x: 1503, endPoint y: 358, distance: 221.8
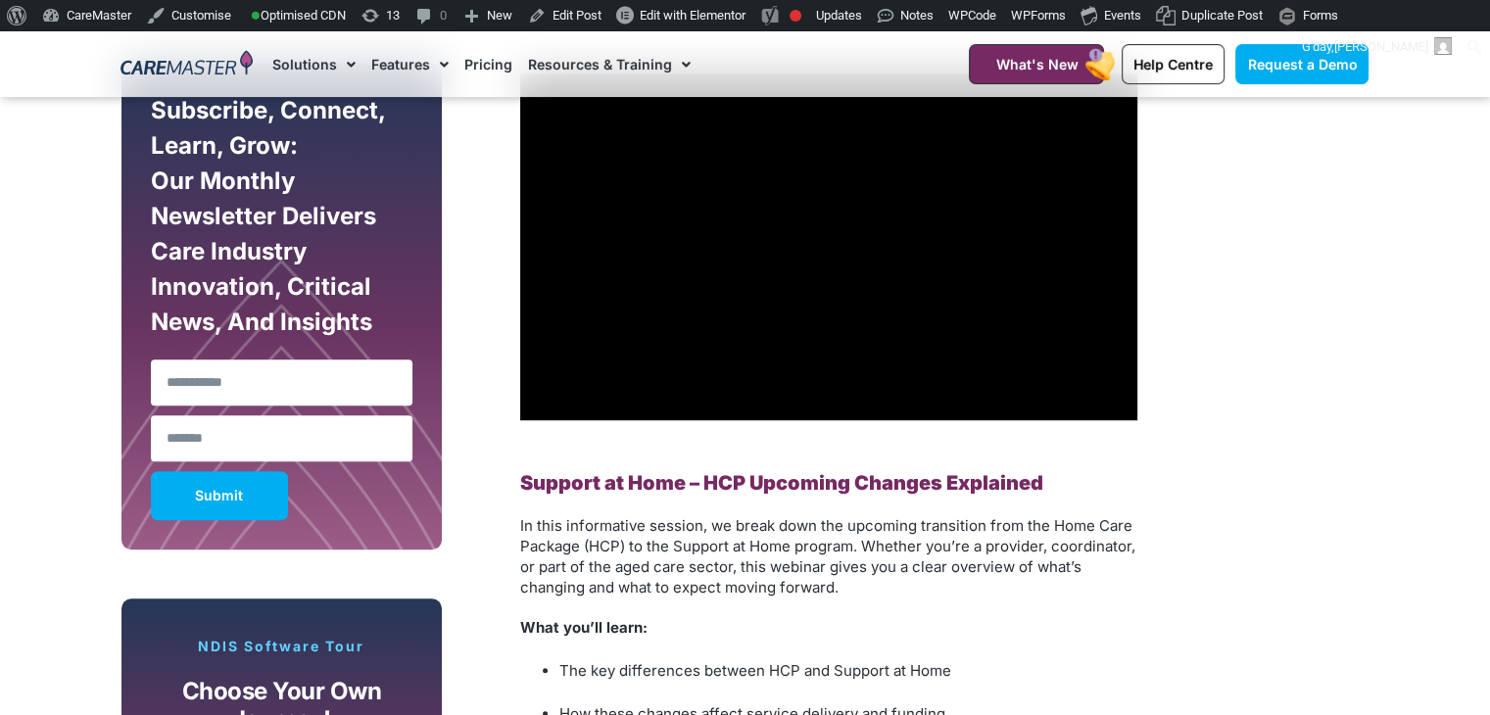
scroll to position [1096, 0]
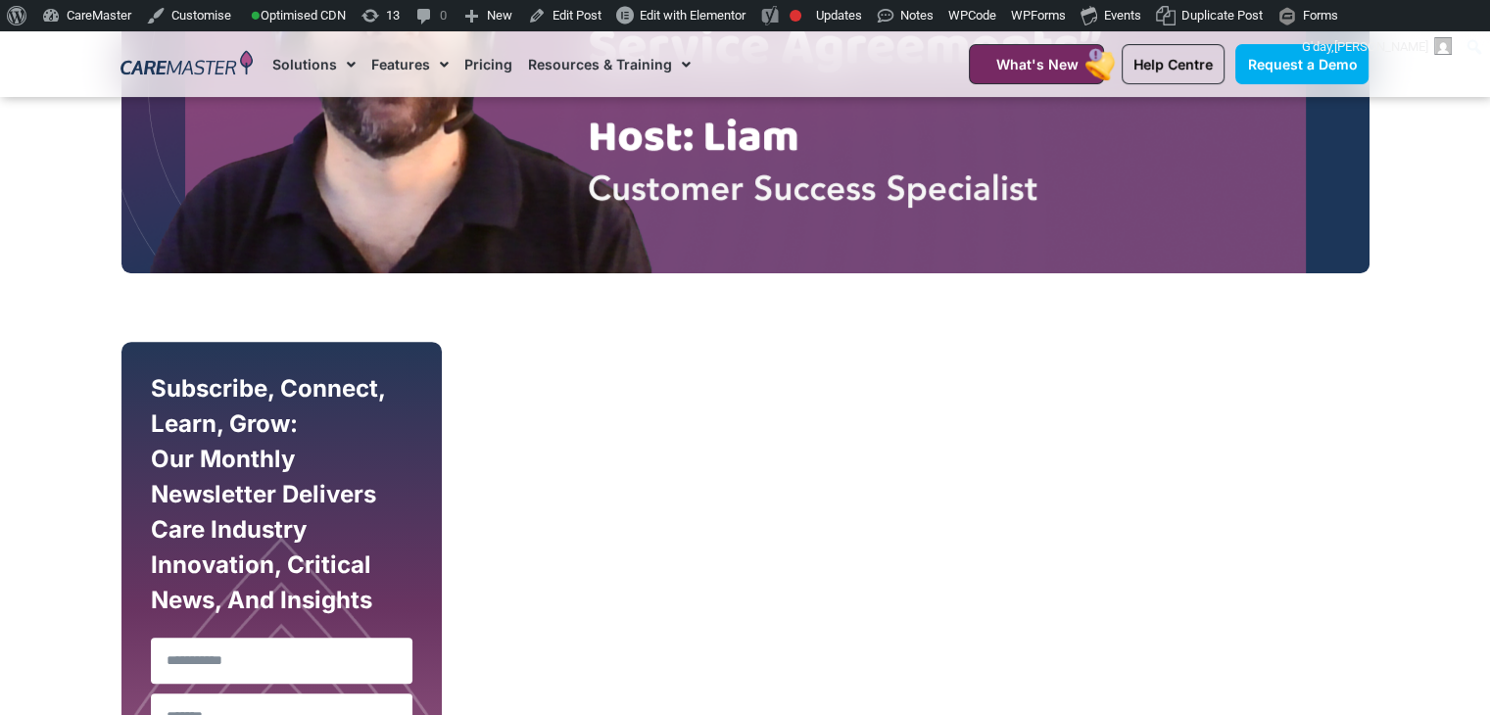
scroll to position [878, 0]
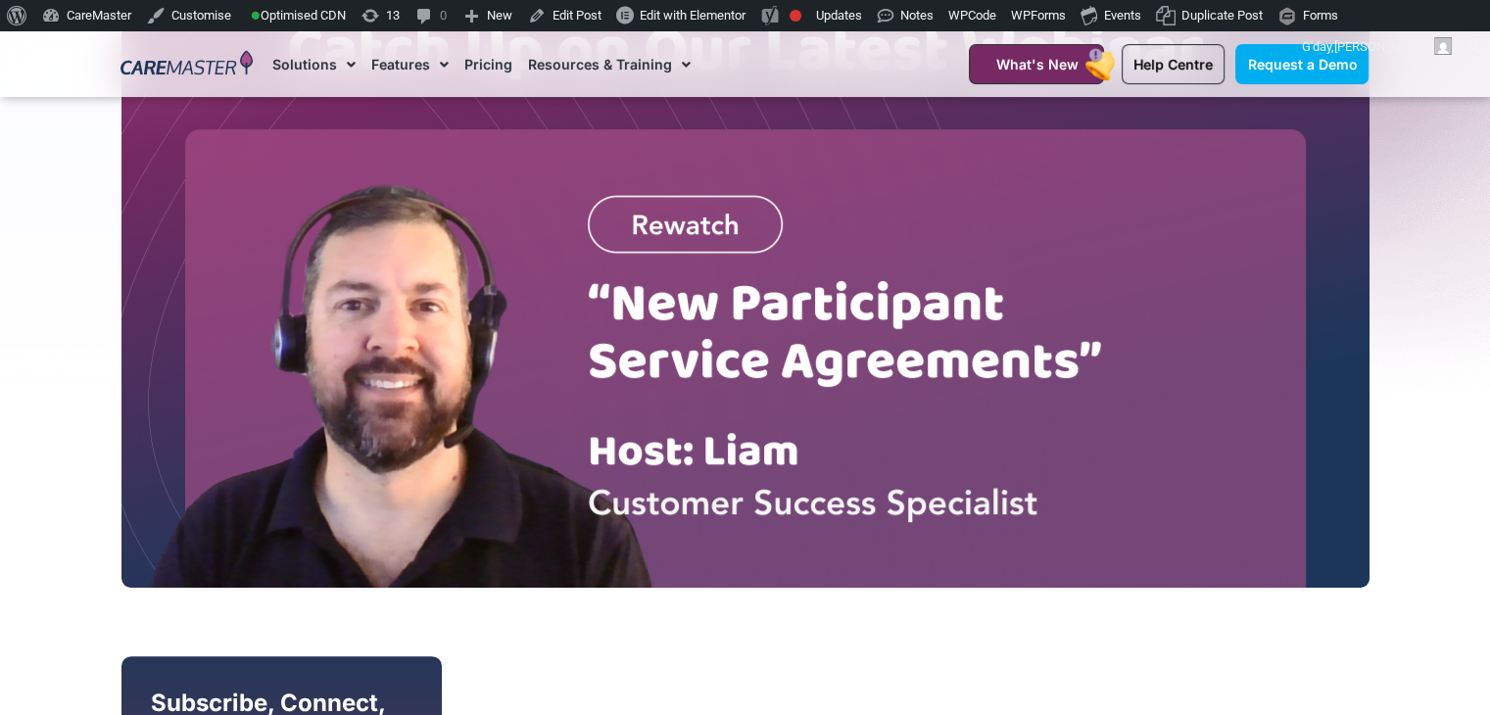
scroll to position [0, 0]
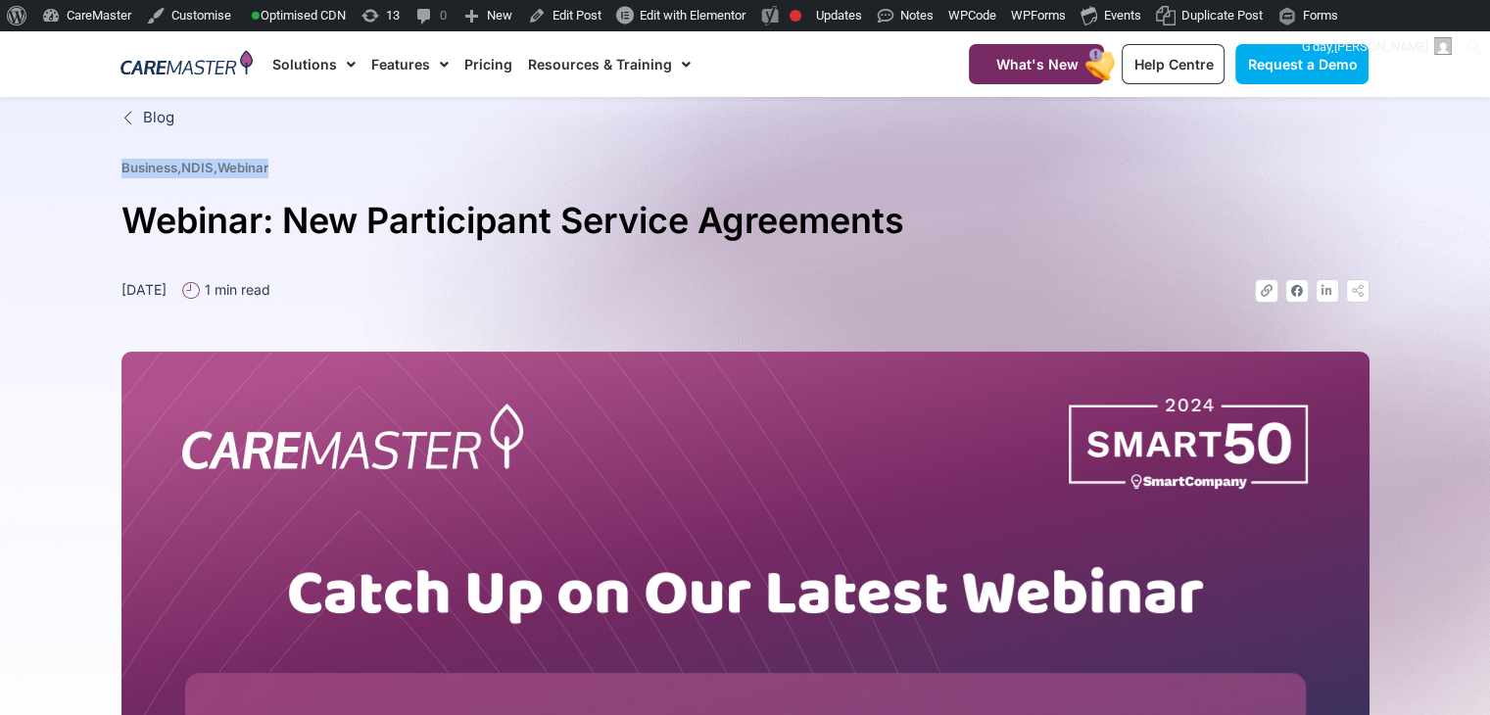
drag, startPoint x: 303, startPoint y: 182, endPoint x: 55, endPoint y: 172, distance: 248.0
click at [55, 172] on section "Blog Business , NDIS , Webinar Webinar: New Participant Service Agreements Octo…" at bounding box center [745, 619] width 1490 height 1044
click at [448, 167] on ul "Business , NDIS , Webinar" at bounding box center [746, 169] width 1264 height 20
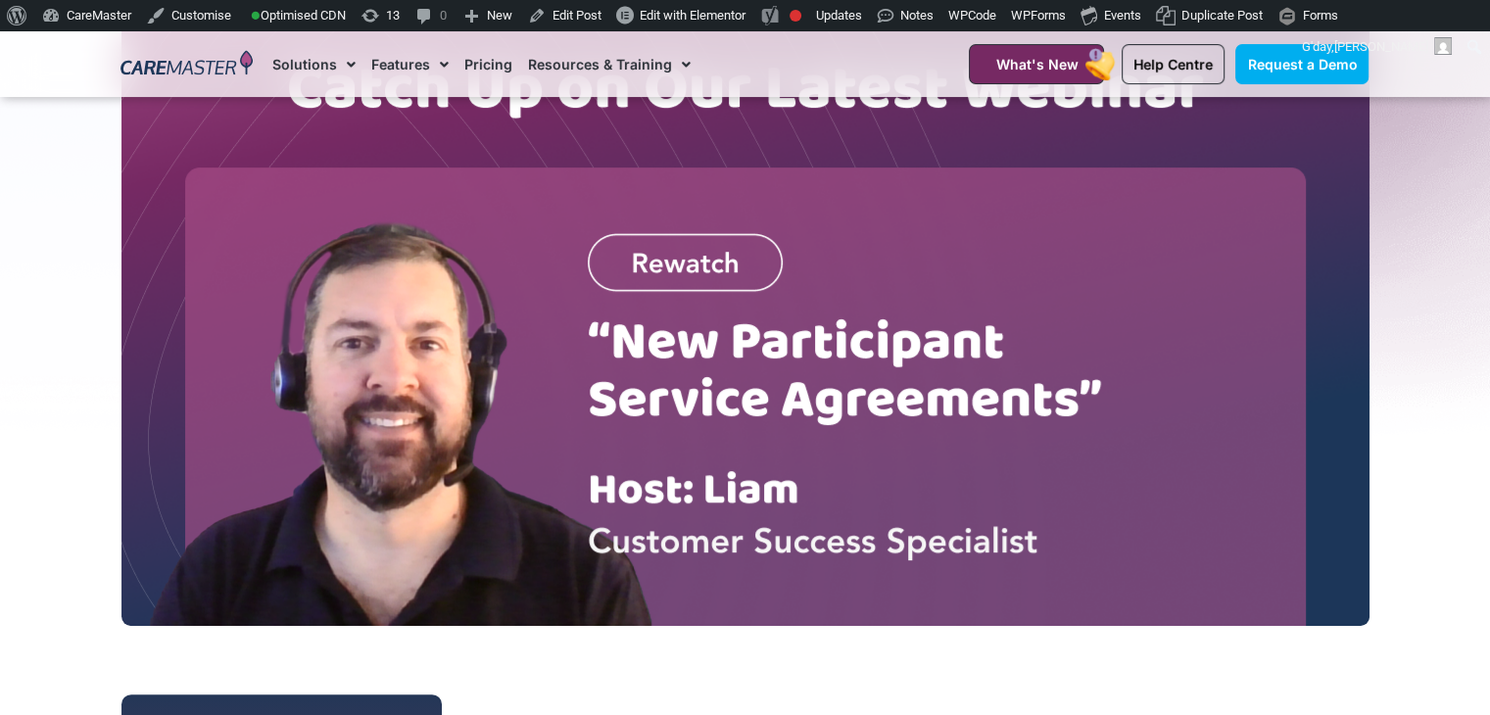
scroll to position [317, 0]
